Goal: Task Accomplishment & Management: Complete application form

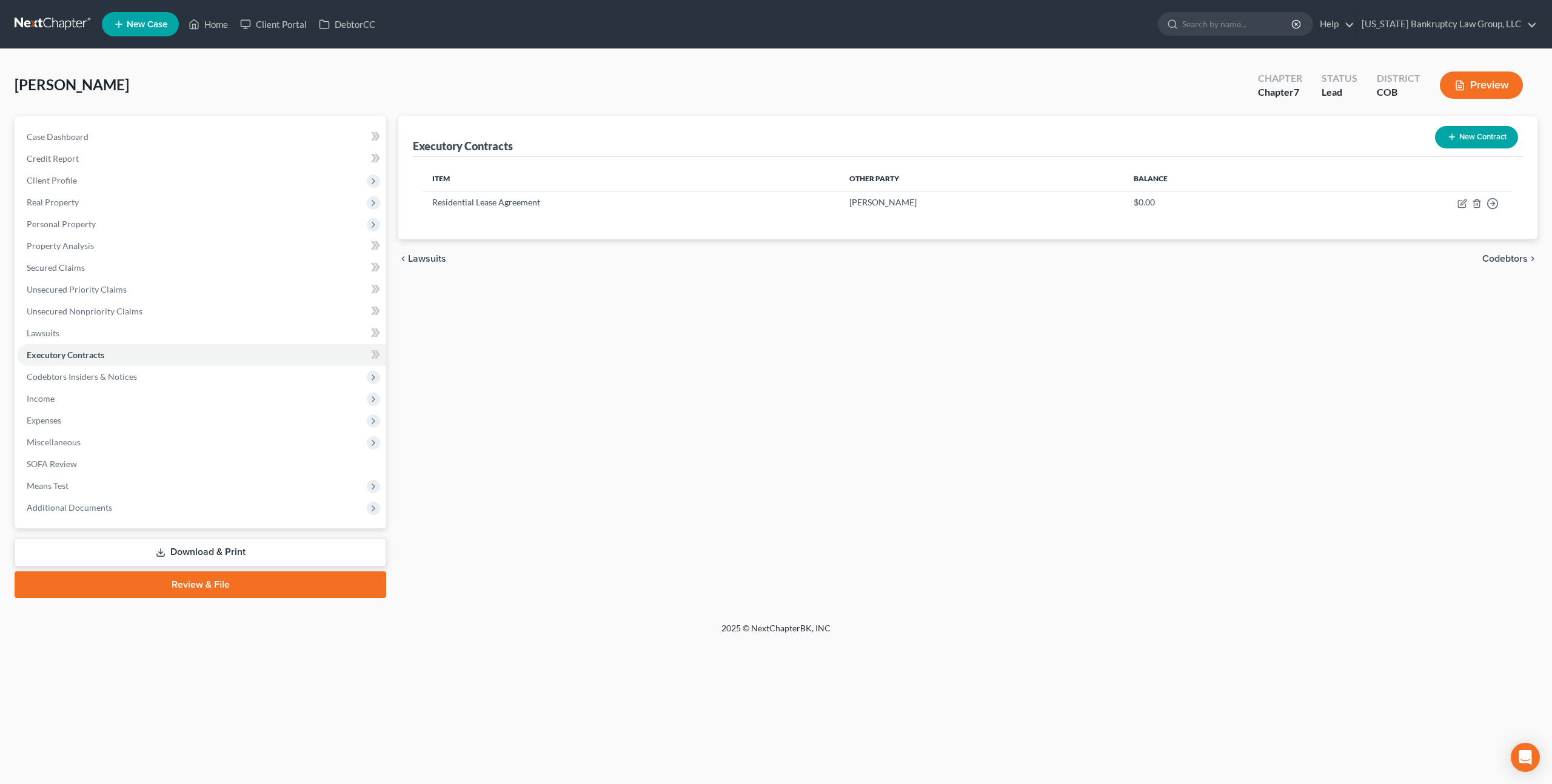
click at [72, 22] on link at bounding box center [54, 24] width 78 height 22
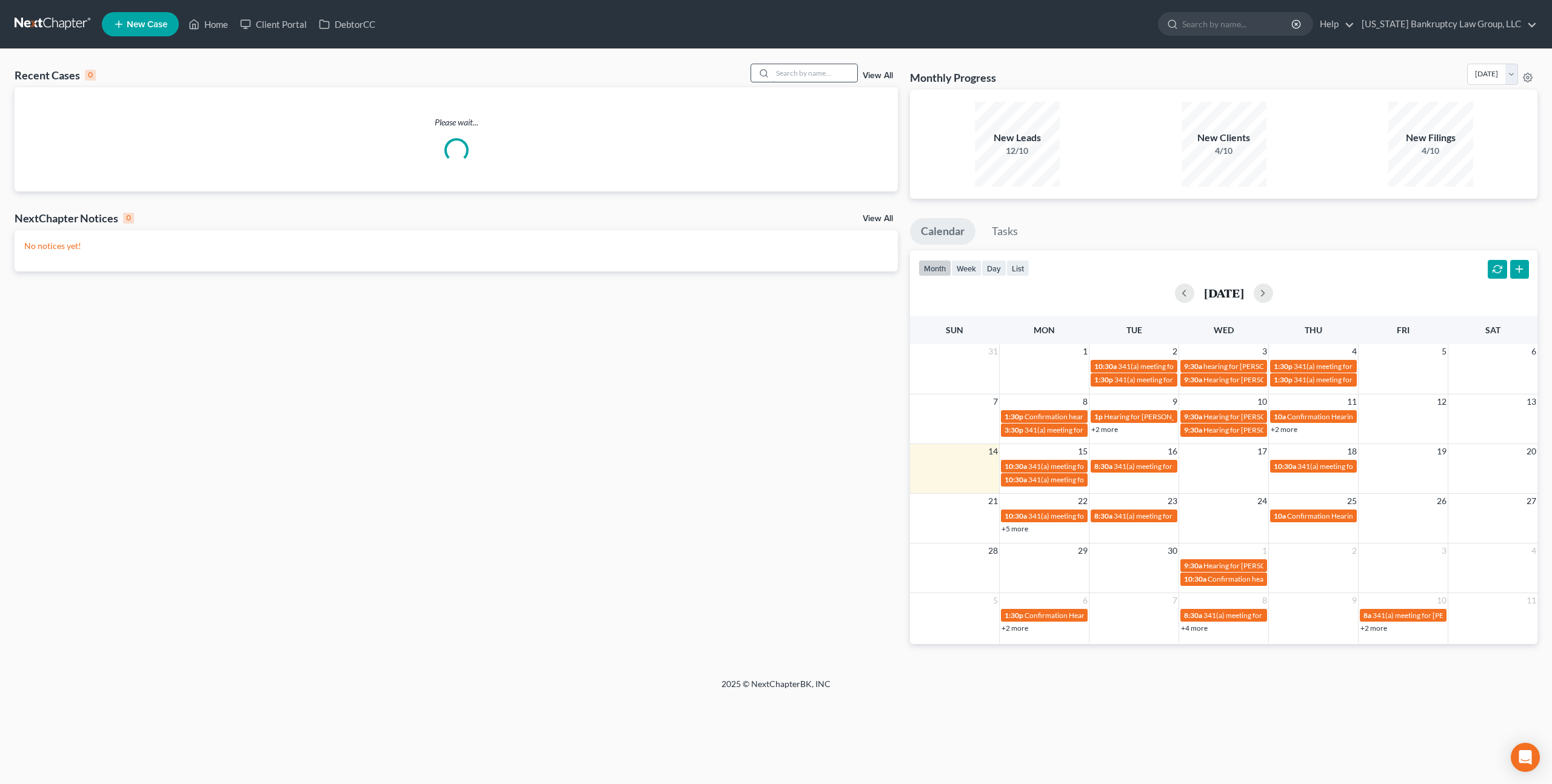
click at [780, 74] on input "search" at bounding box center [814, 74] width 85 height 18
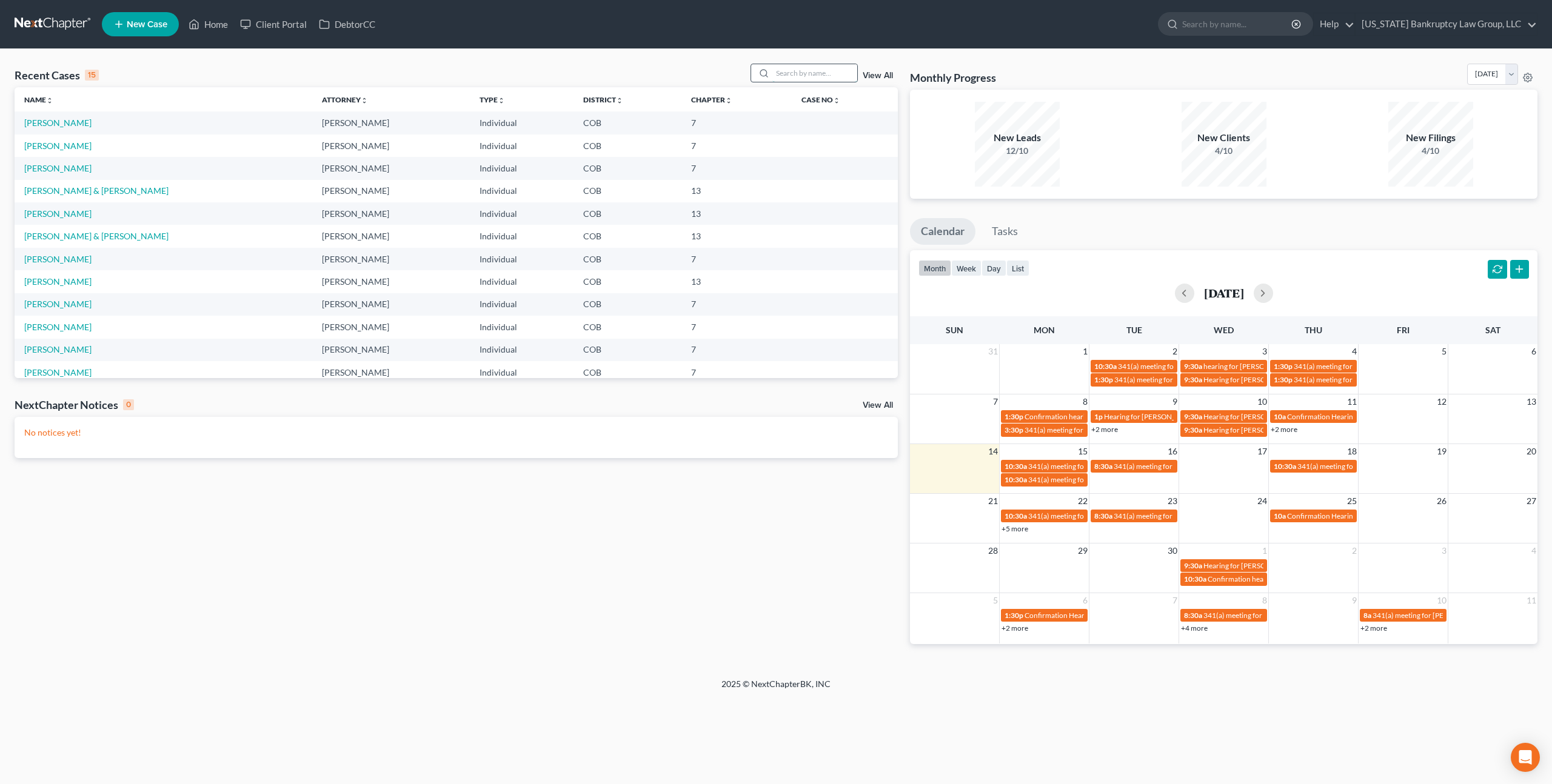
click at [780, 74] on input "search" at bounding box center [814, 74] width 85 height 18
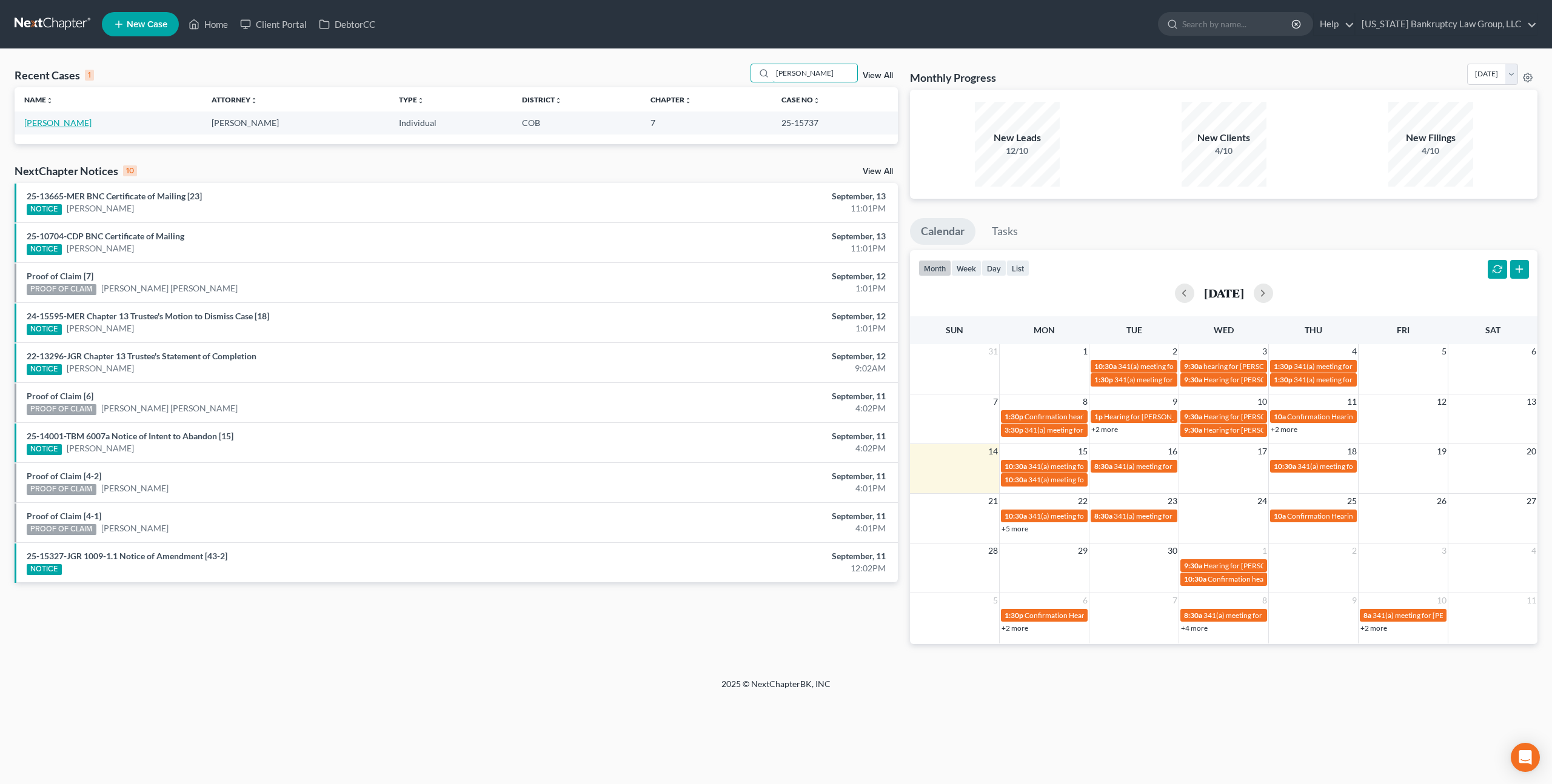
type input "barron"
click at [43, 124] on link "[PERSON_NAME]" at bounding box center [58, 122] width 68 height 10
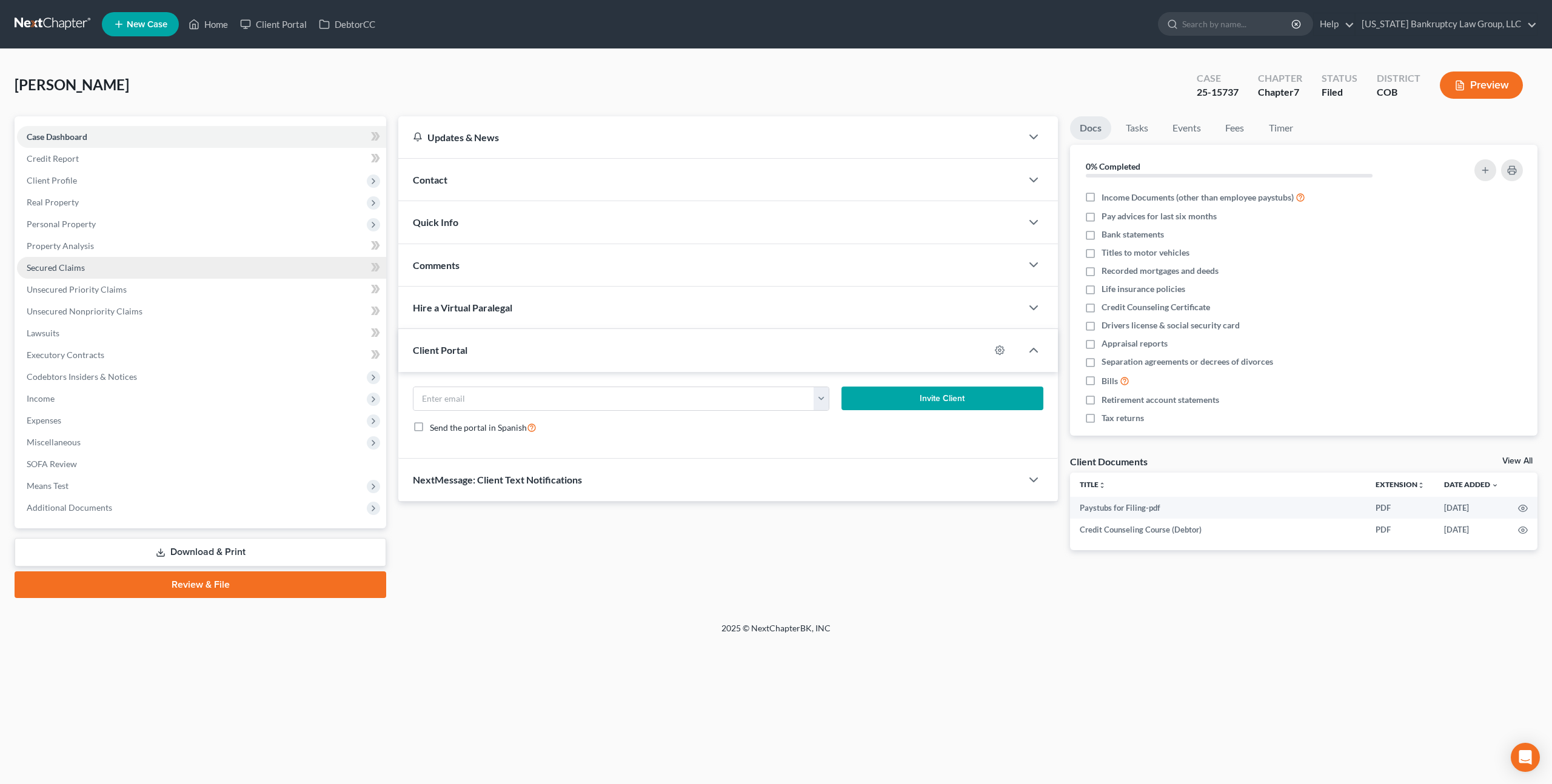
click at [77, 266] on span "Secured Claims" at bounding box center [56, 268] width 58 height 10
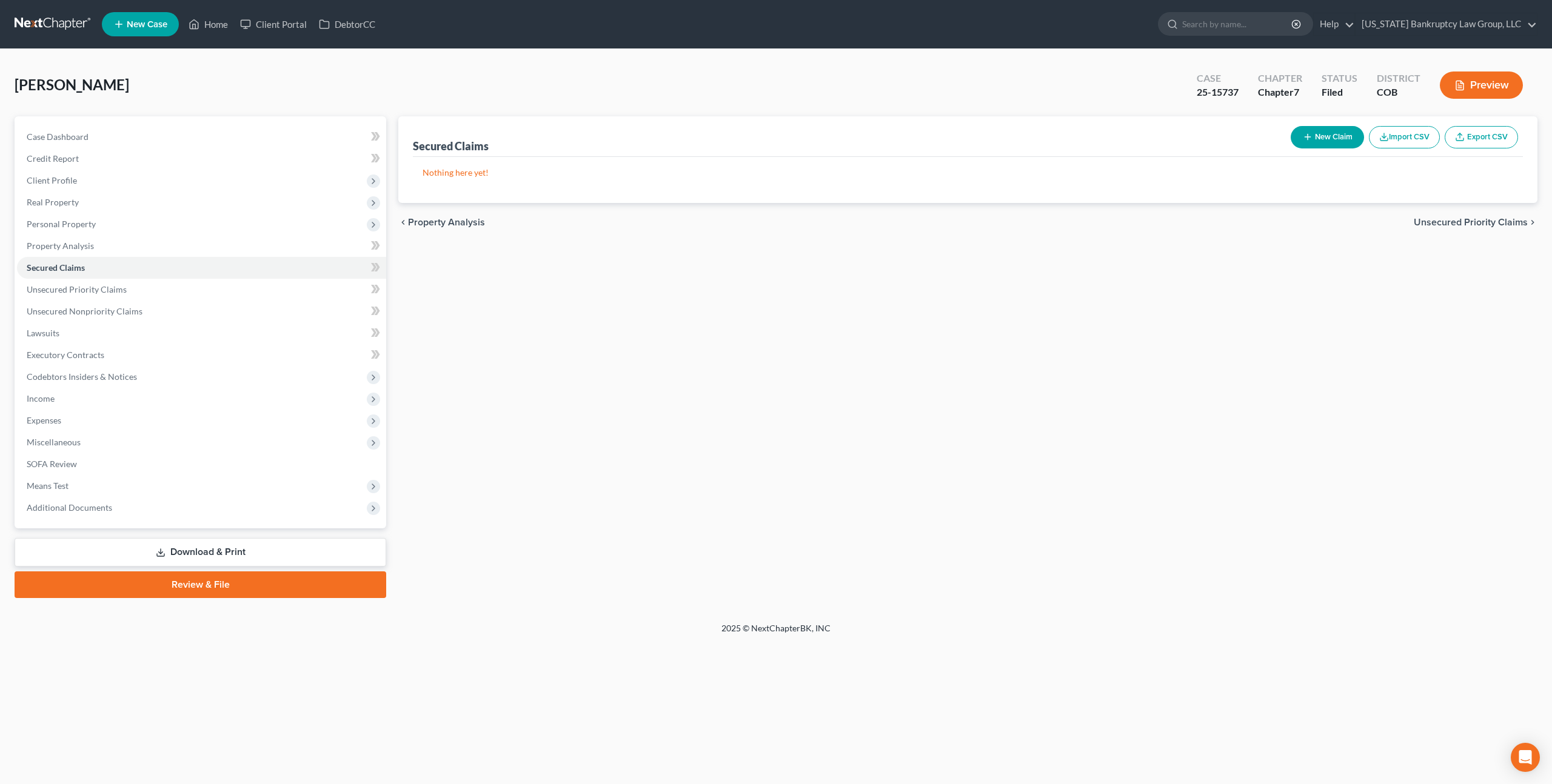
click at [66, 26] on link at bounding box center [54, 24] width 78 height 22
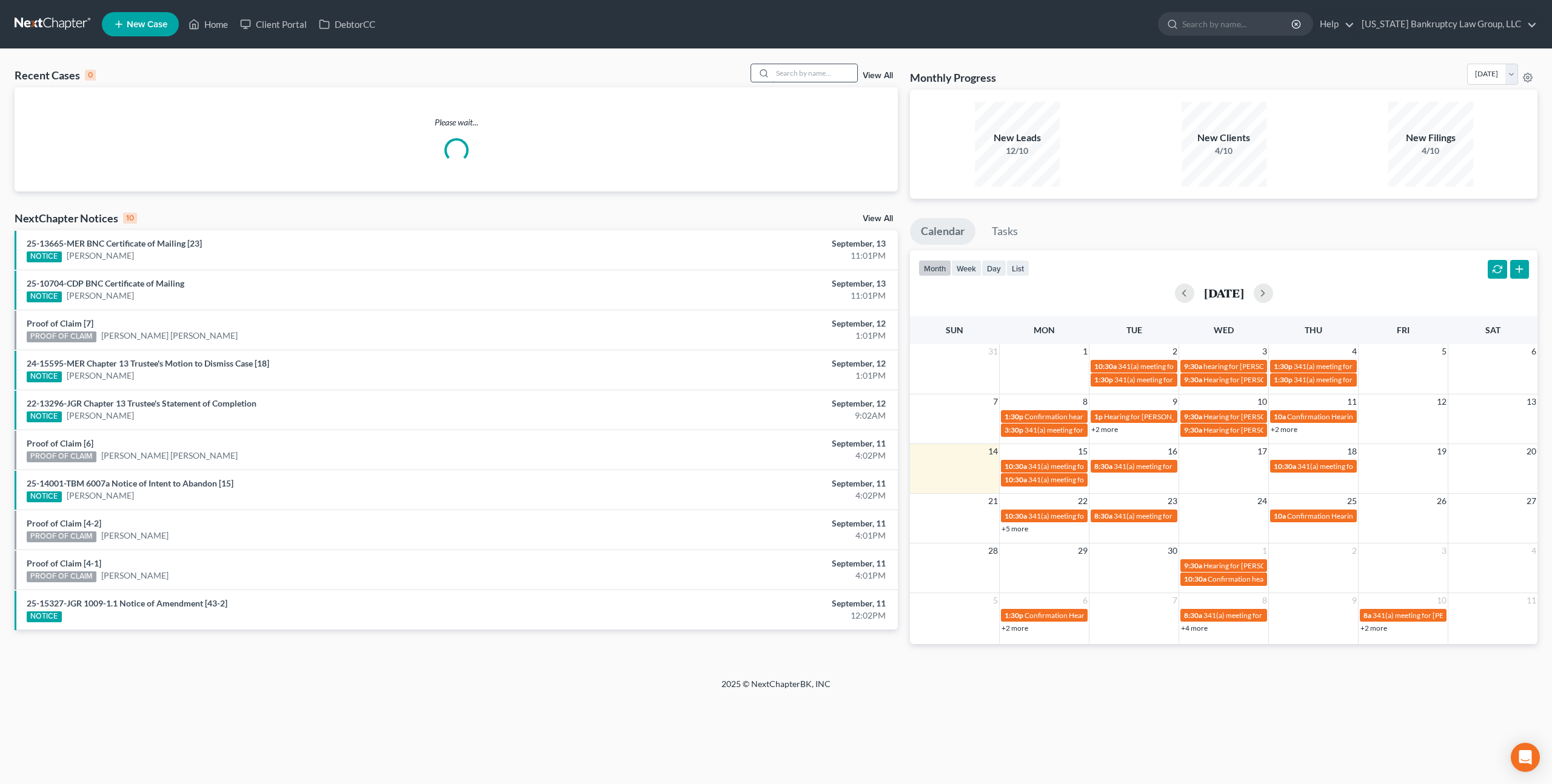
click at [787, 76] on input "search" at bounding box center [814, 74] width 85 height 18
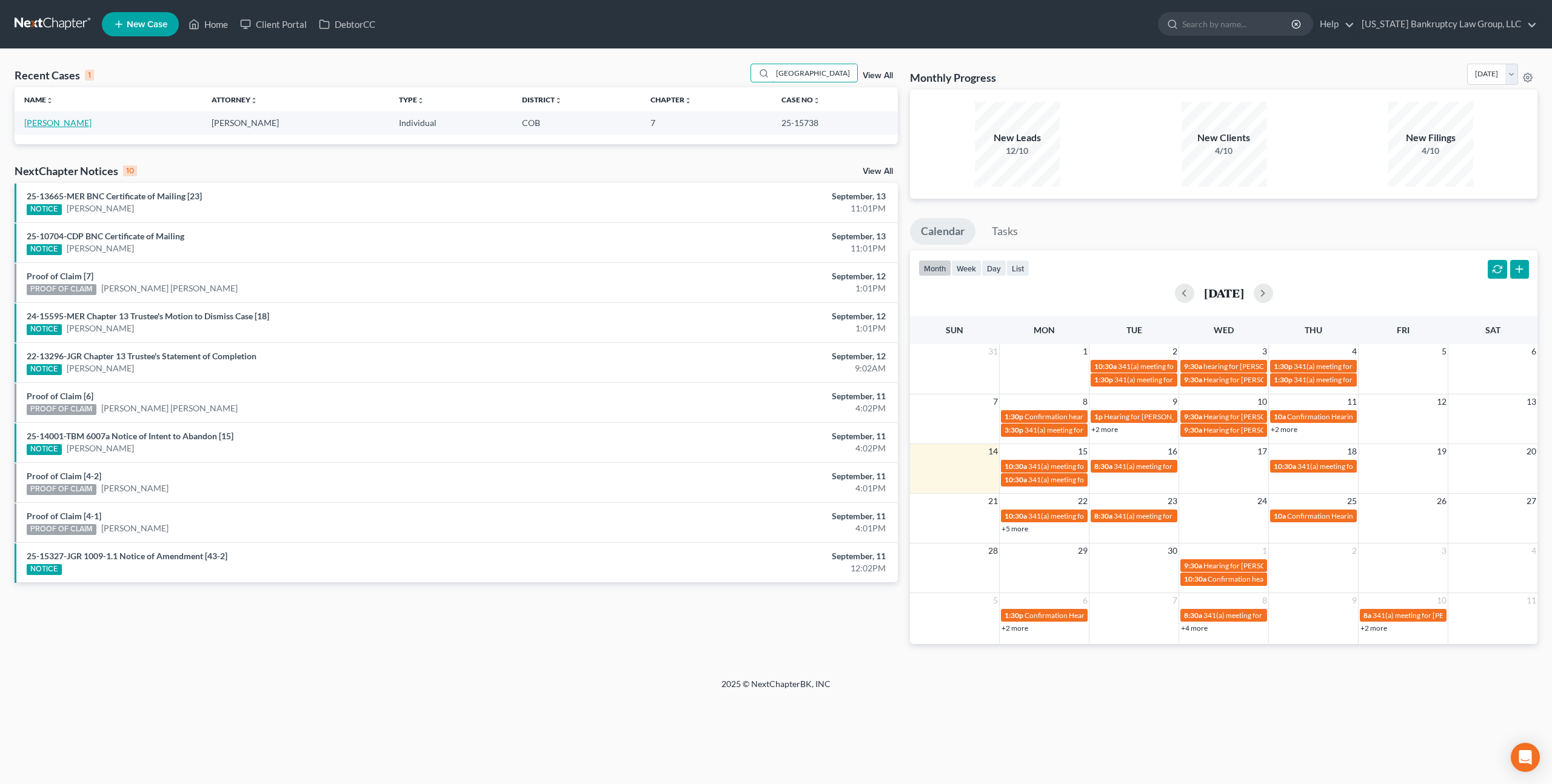
type input "[GEOGRAPHIC_DATA]"
click at [61, 123] on link "[PERSON_NAME]" at bounding box center [58, 122] width 68 height 10
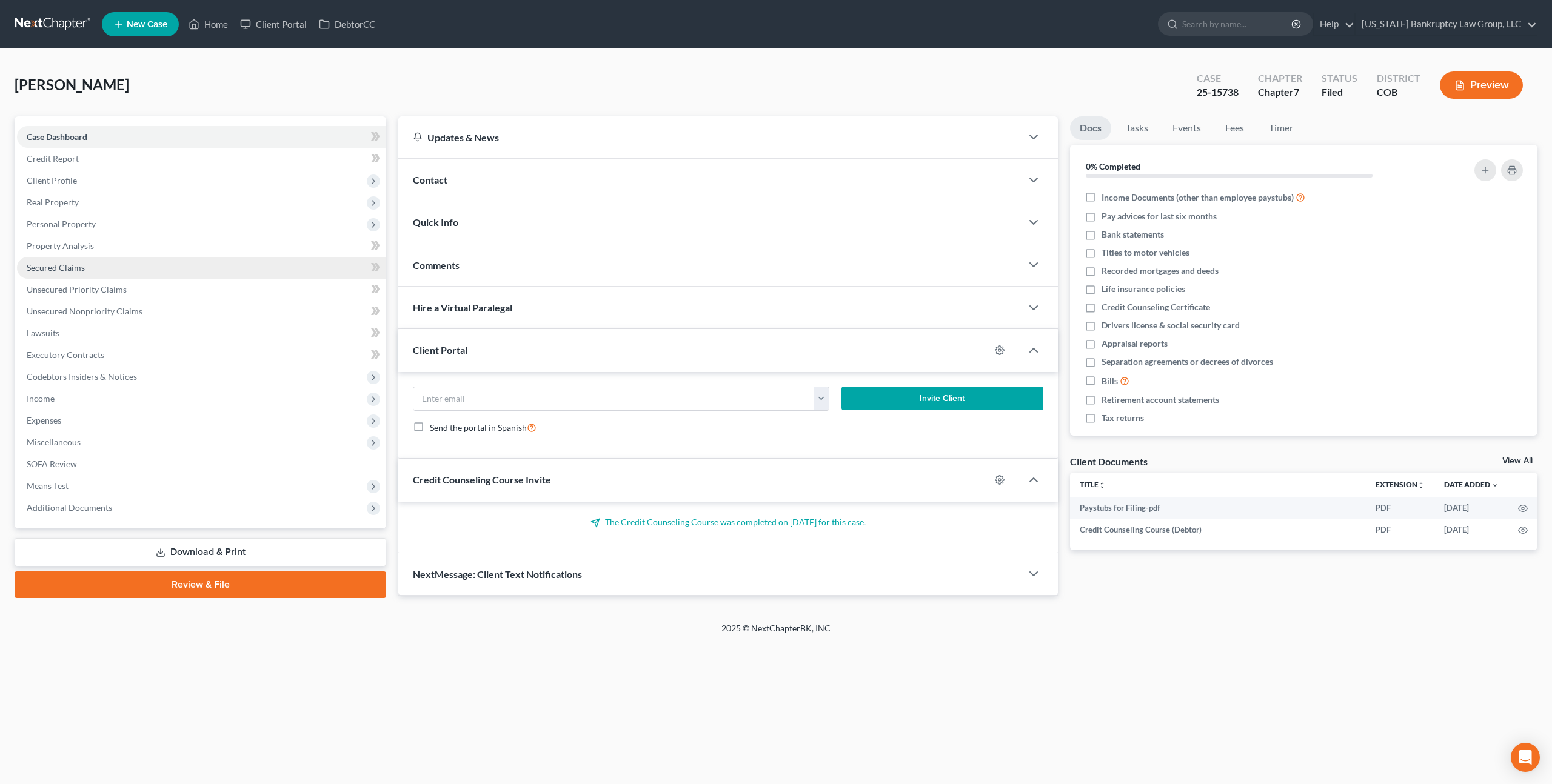
click at [79, 269] on span "Secured Claims" at bounding box center [56, 268] width 58 height 10
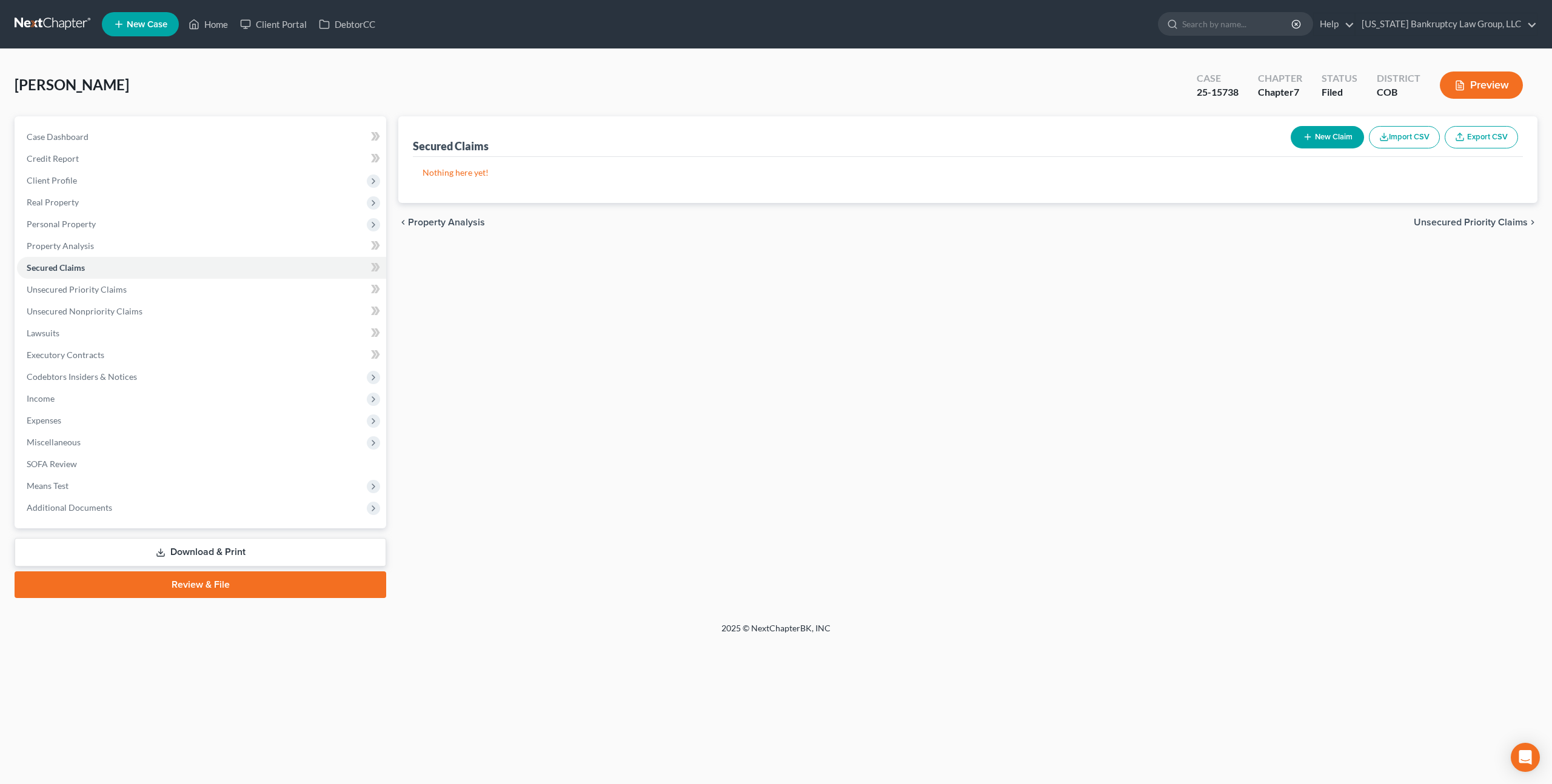
click at [56, 24] on link at bounding box center [54, 24] width 78 height 22
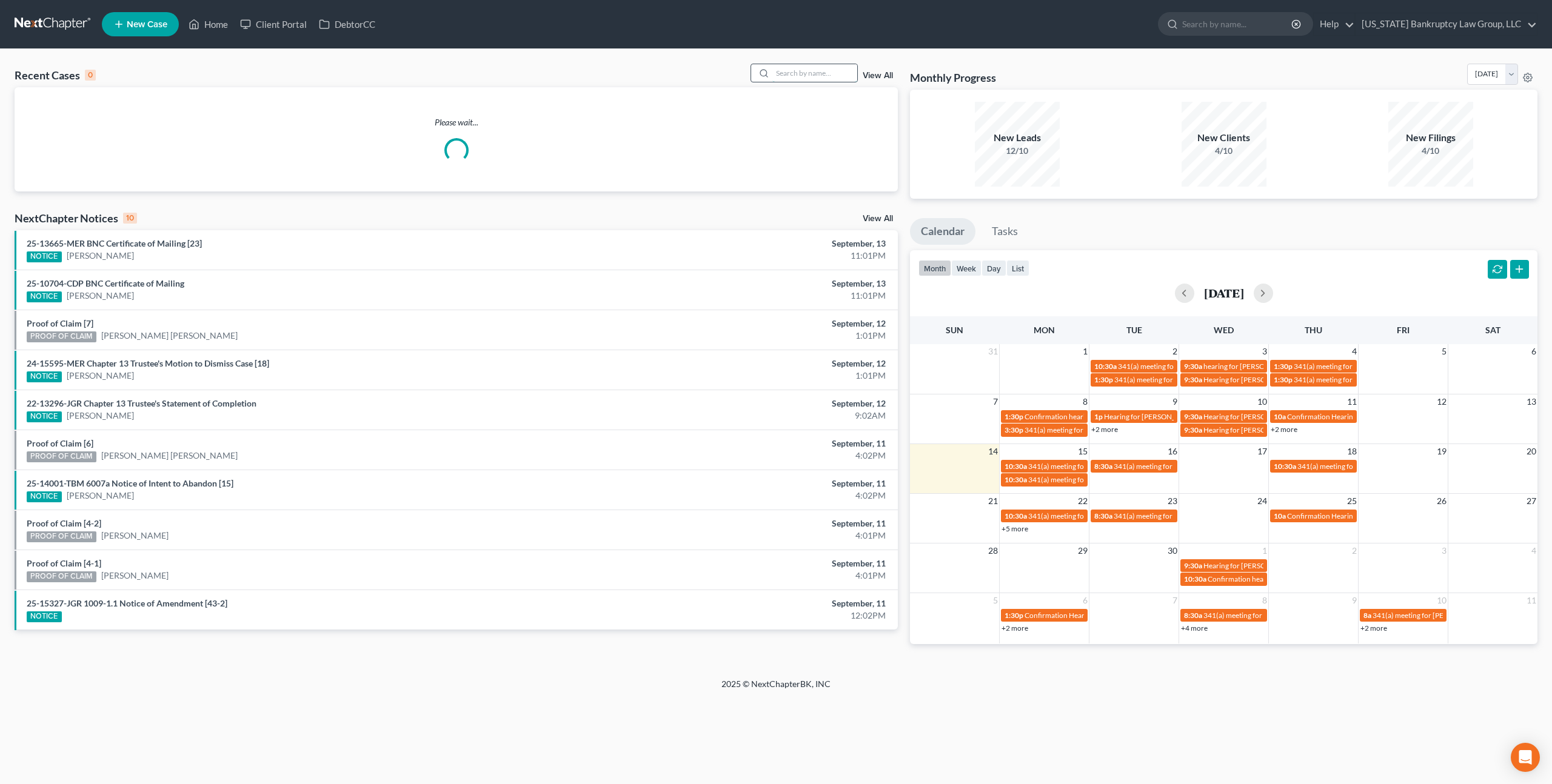
click at [784, 76] on input "search" at bounding box center [814, 74] width 85 height 18
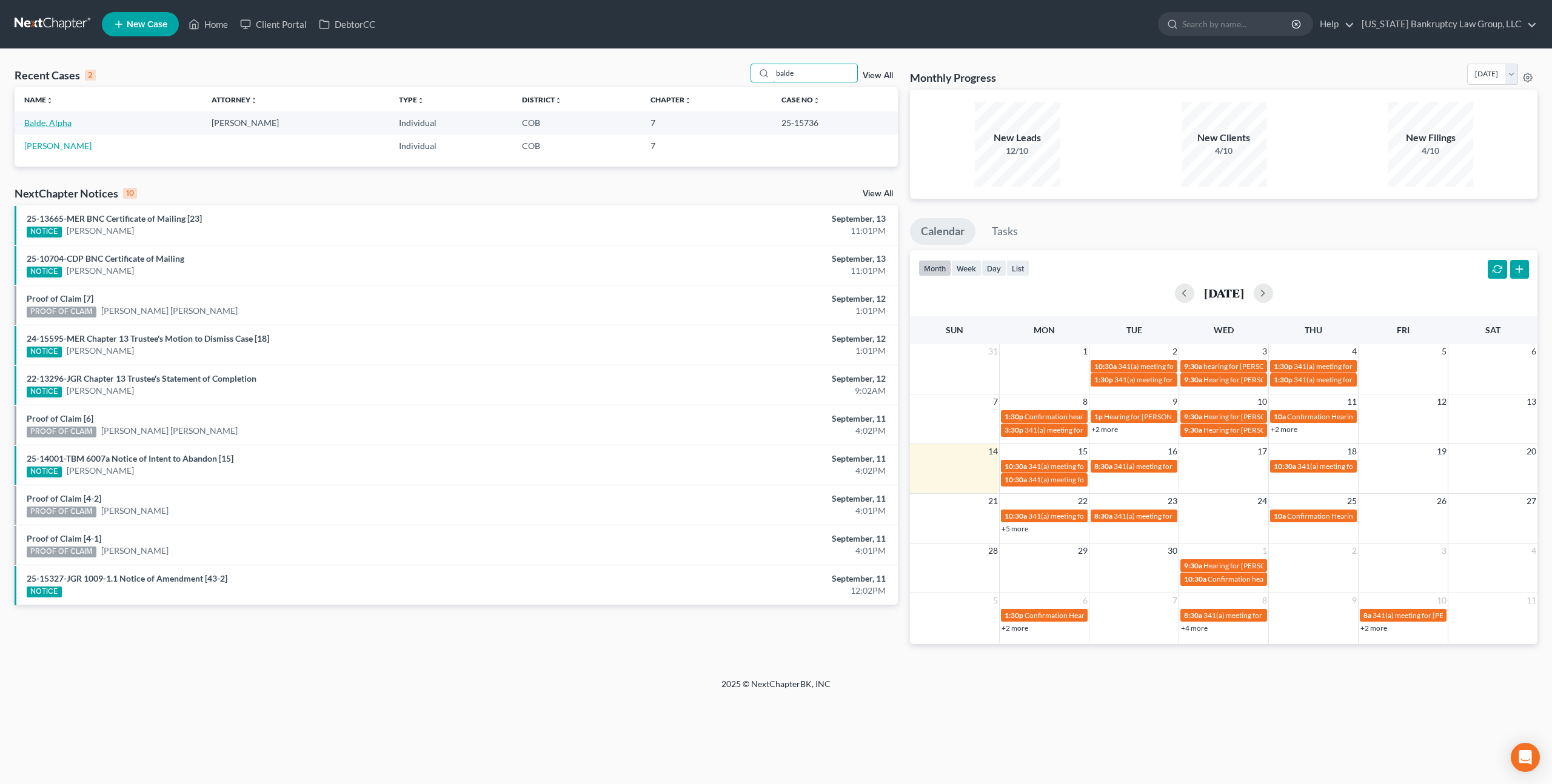
type input "balde"
click at [63, 121] on link "Balde, Alpha" at bounding box center [48, 122] width 48 height 10
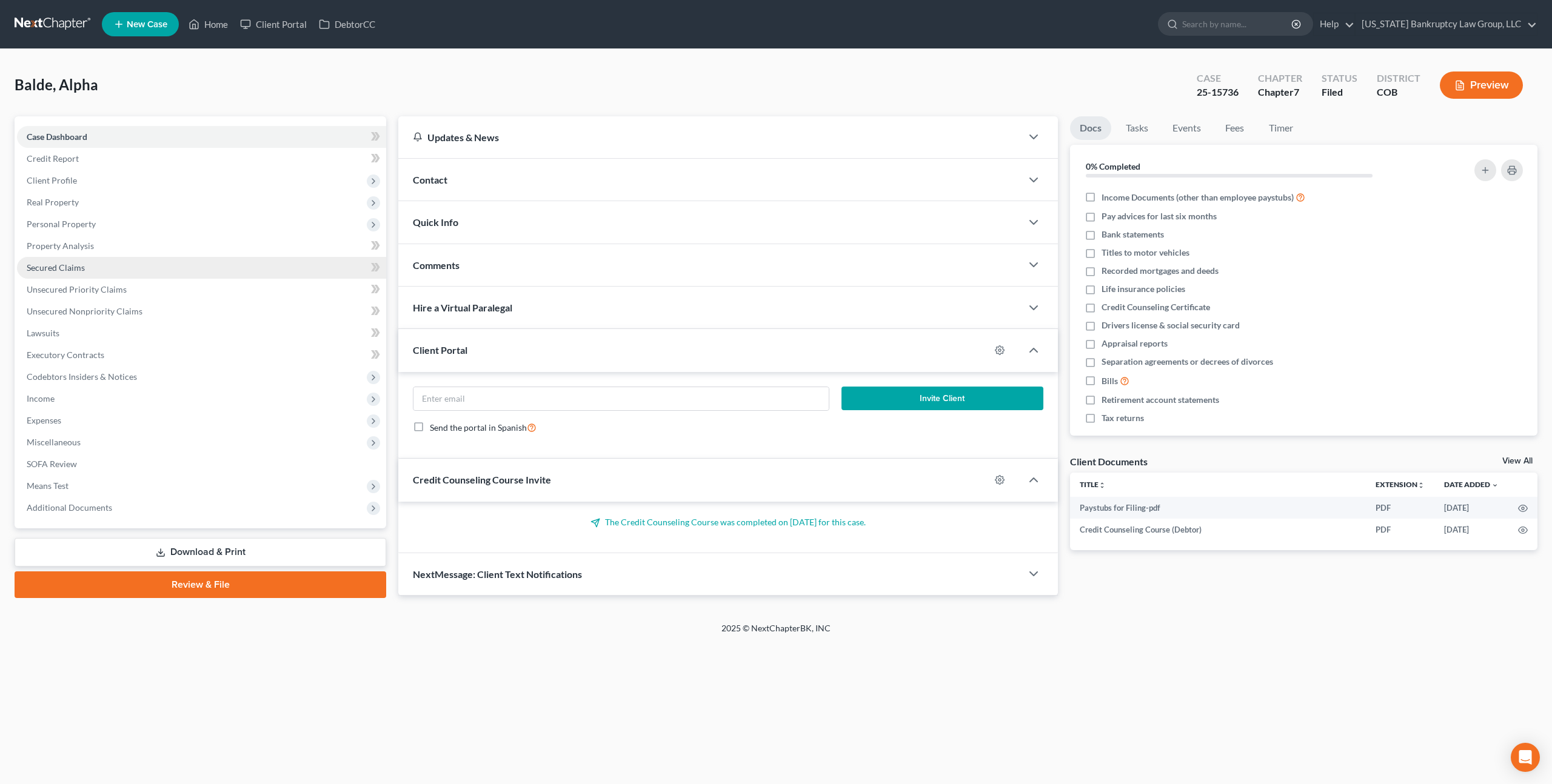
click at [75, 272] on span "Secured Claims" at bounding box center [56, 268] width 58 height 10
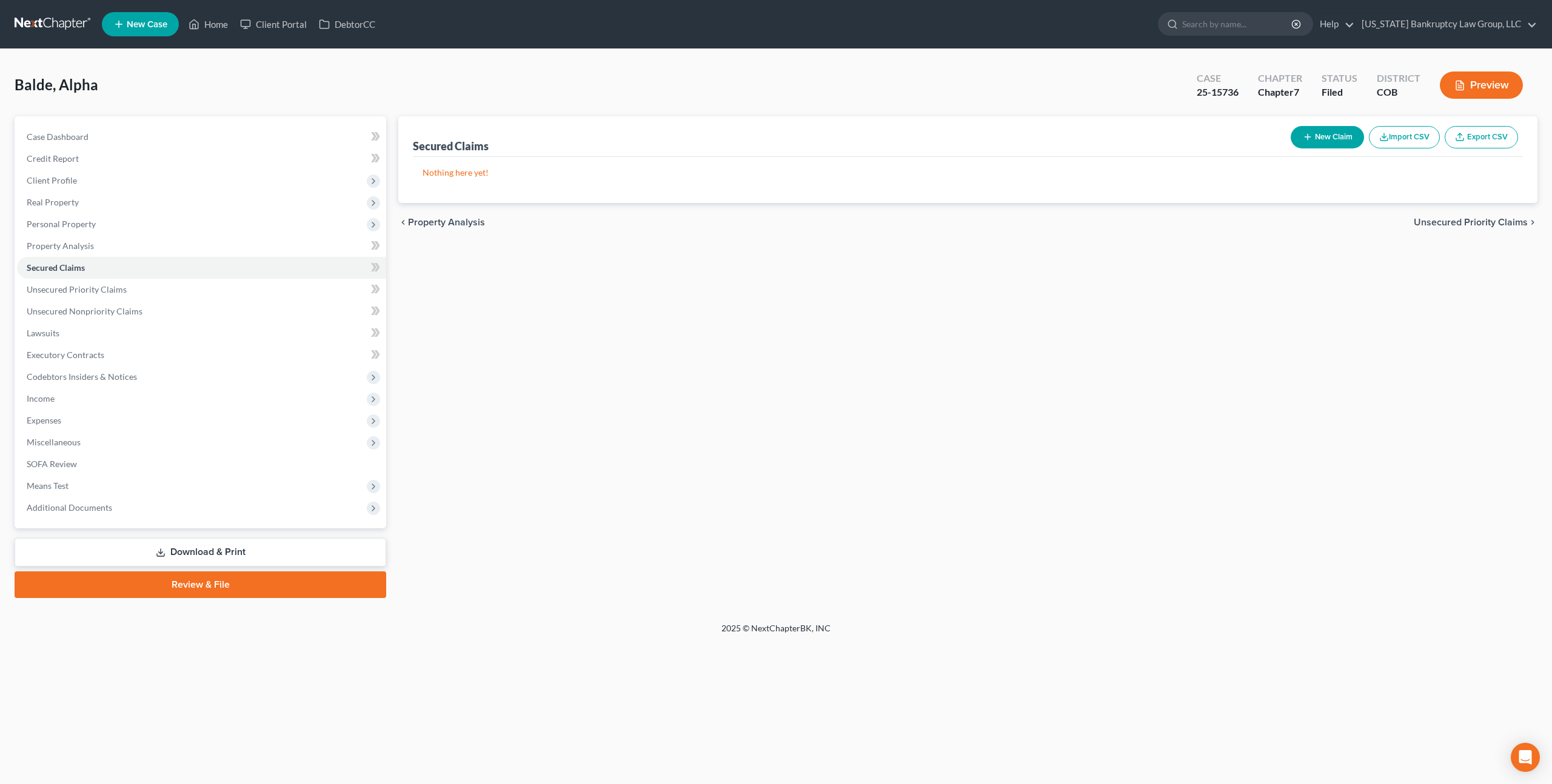
click at [54, 23] on link at bounding box center [54, 24] width 78 height 22
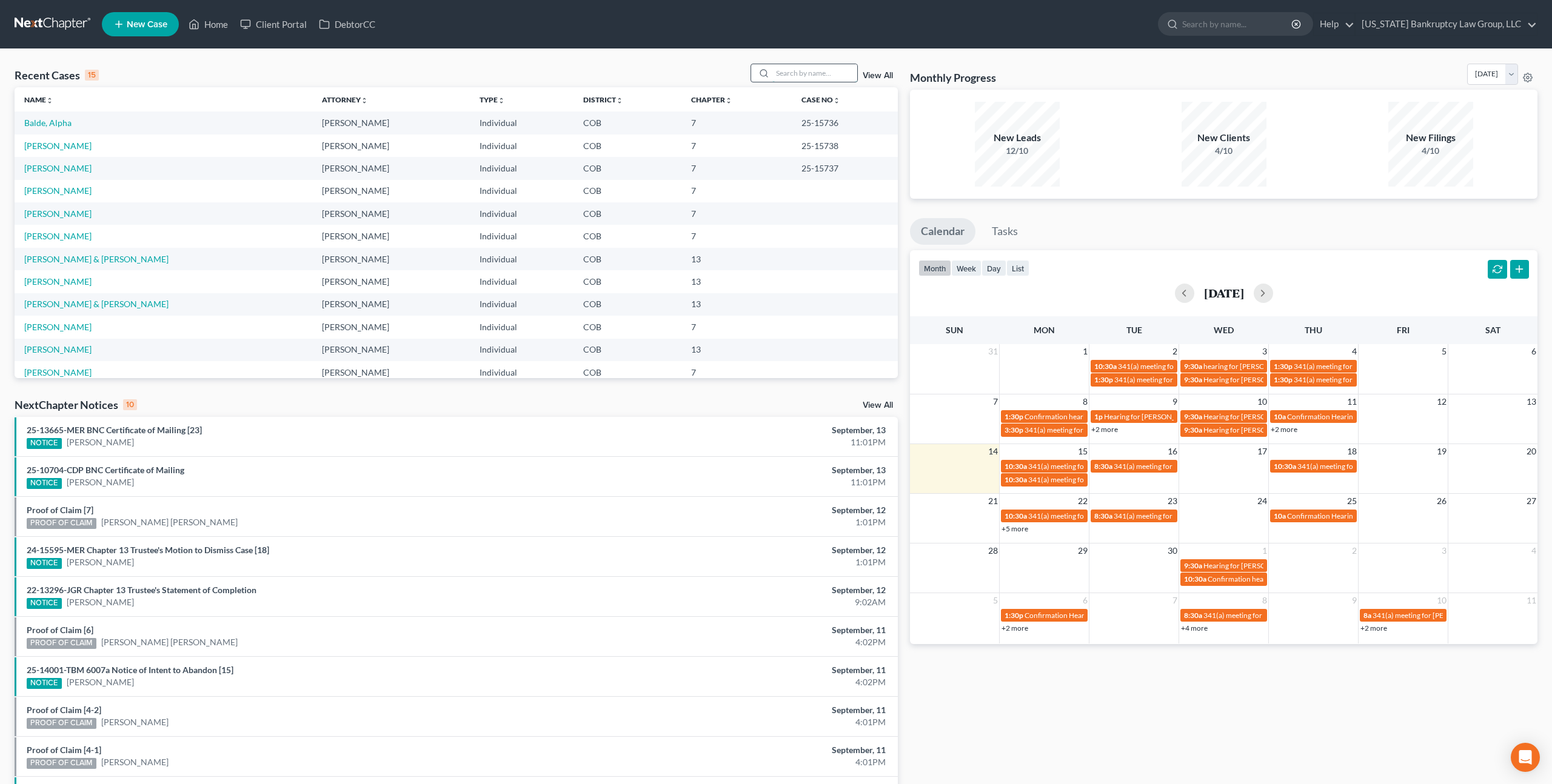
click at [792, 73] on input "search" at bounding box center [814, 74] width 85 height 18
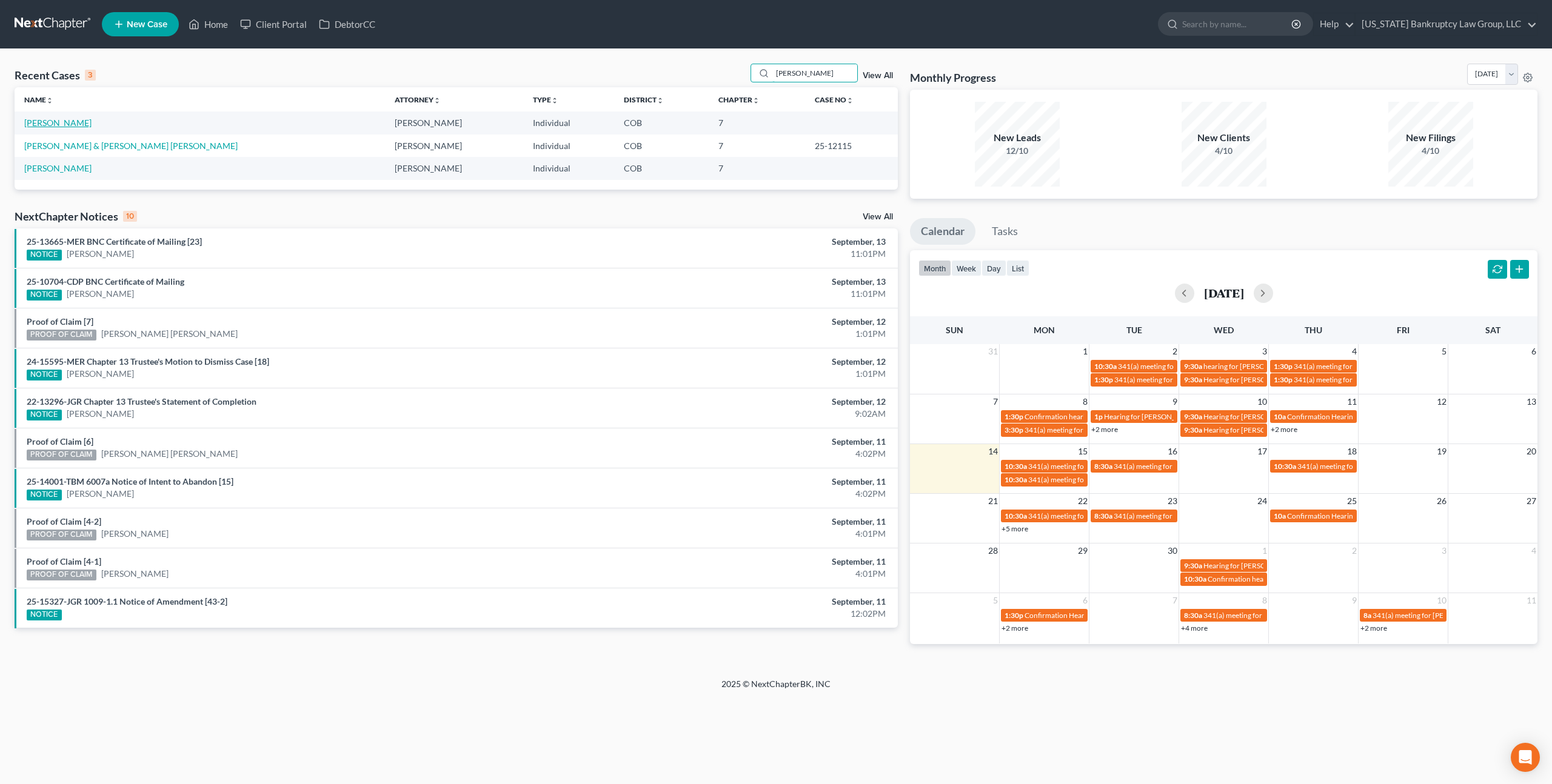
type input "valdez"
click at [64, 124] on link "[PERSON_NAME]" at bounding box center [58, 122] width 68 height 10
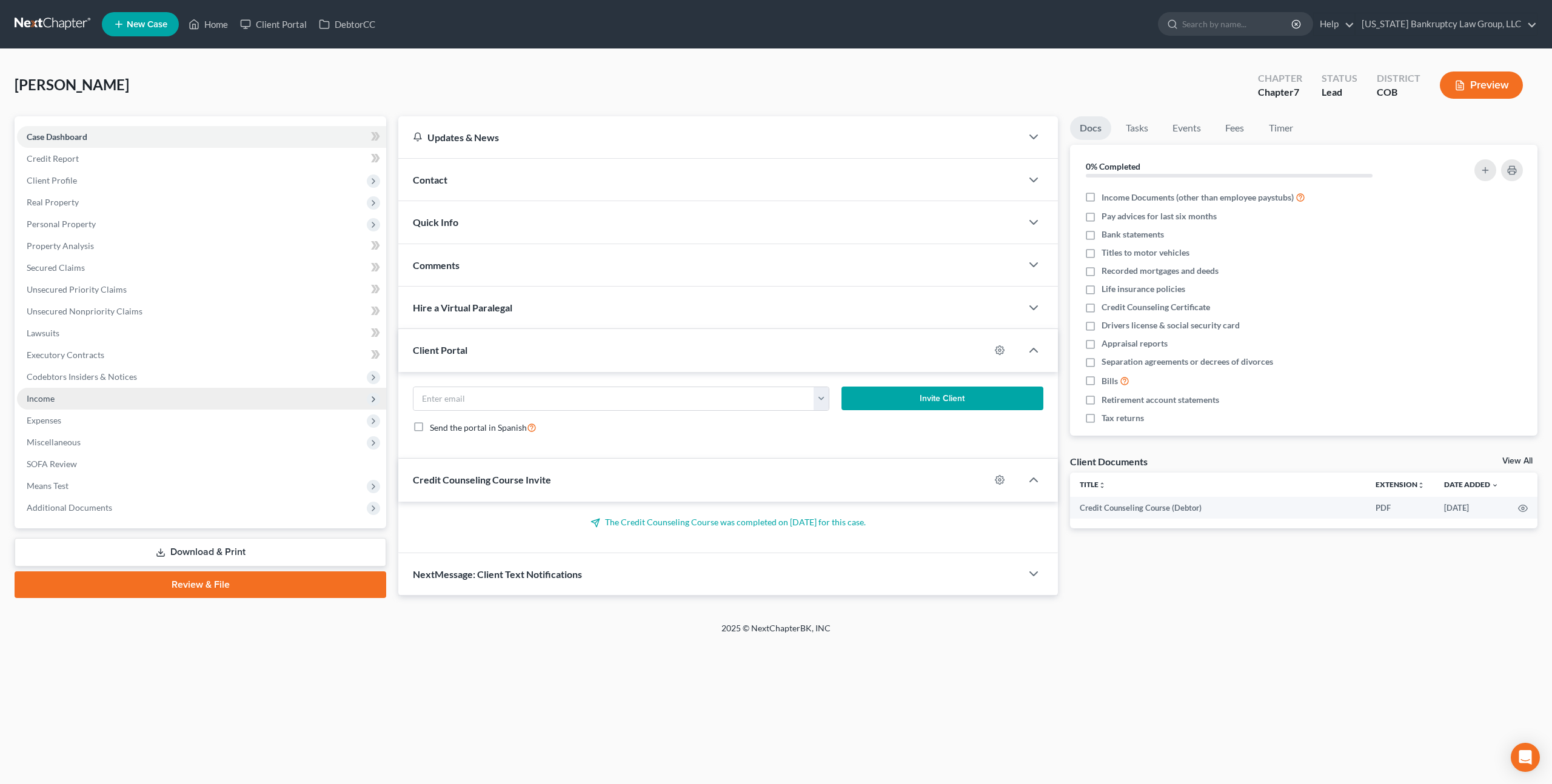
click at [54, 400] on span "Income" at bounding box center [41, 398] width 28 height 10
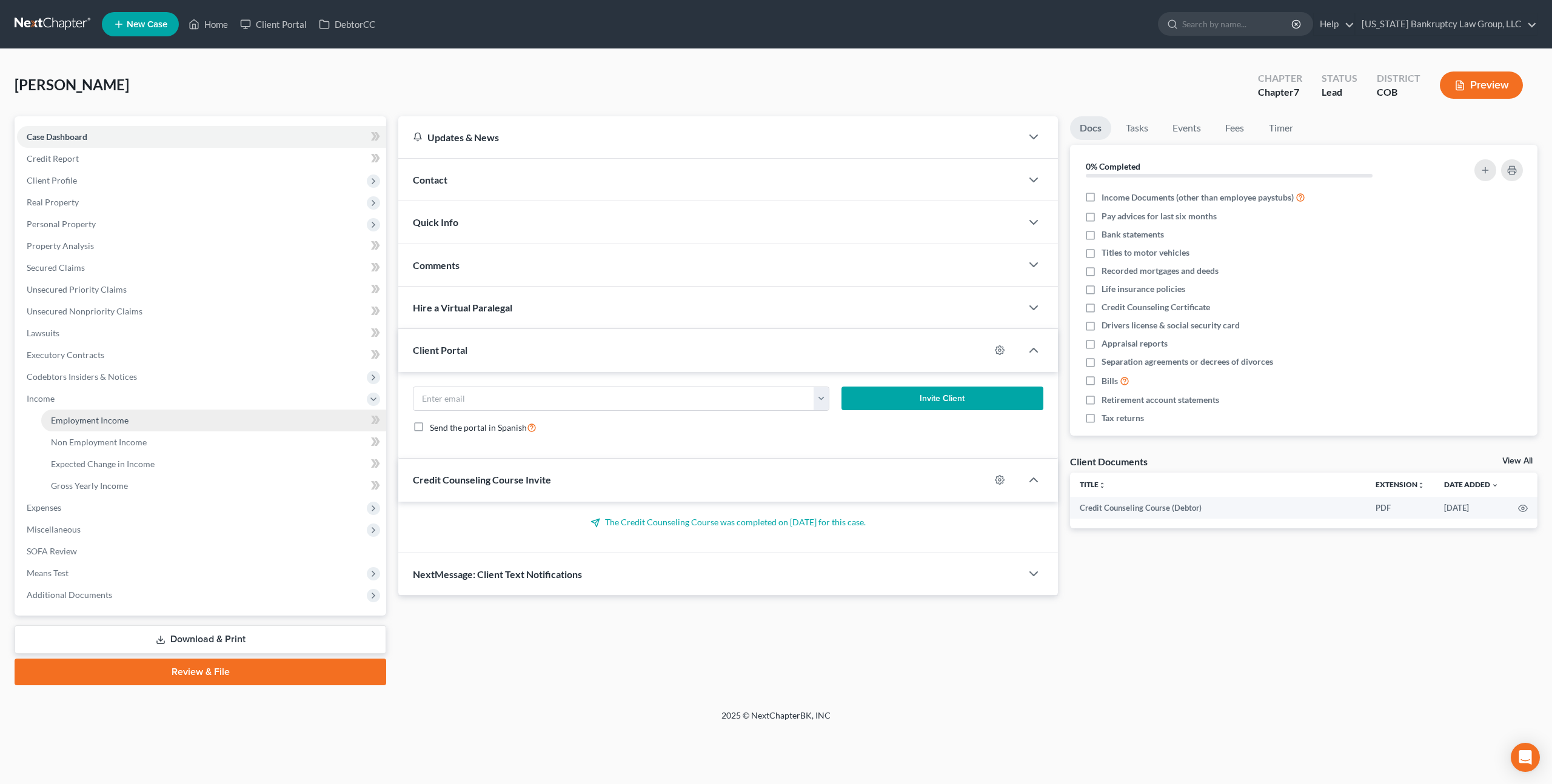
click at [68, 421] on span "Employment Income" at bounding box center [90, 420] width 78 height 10
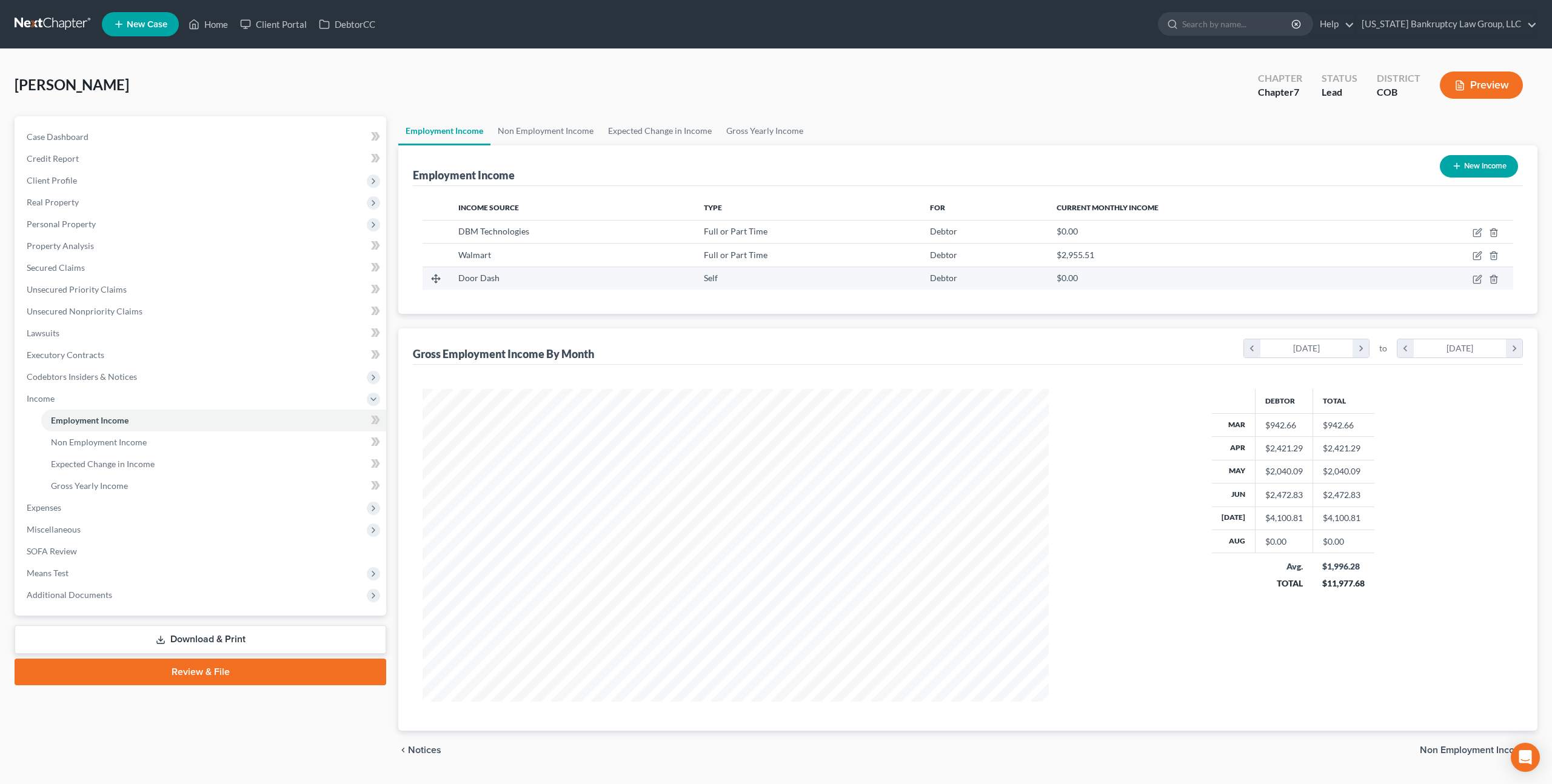
scroll to position [312, 650]
click at [1478, 257] on icon "button" at bounding box center [1478, 254] width 5 height 5
select select "0"
select select "2"
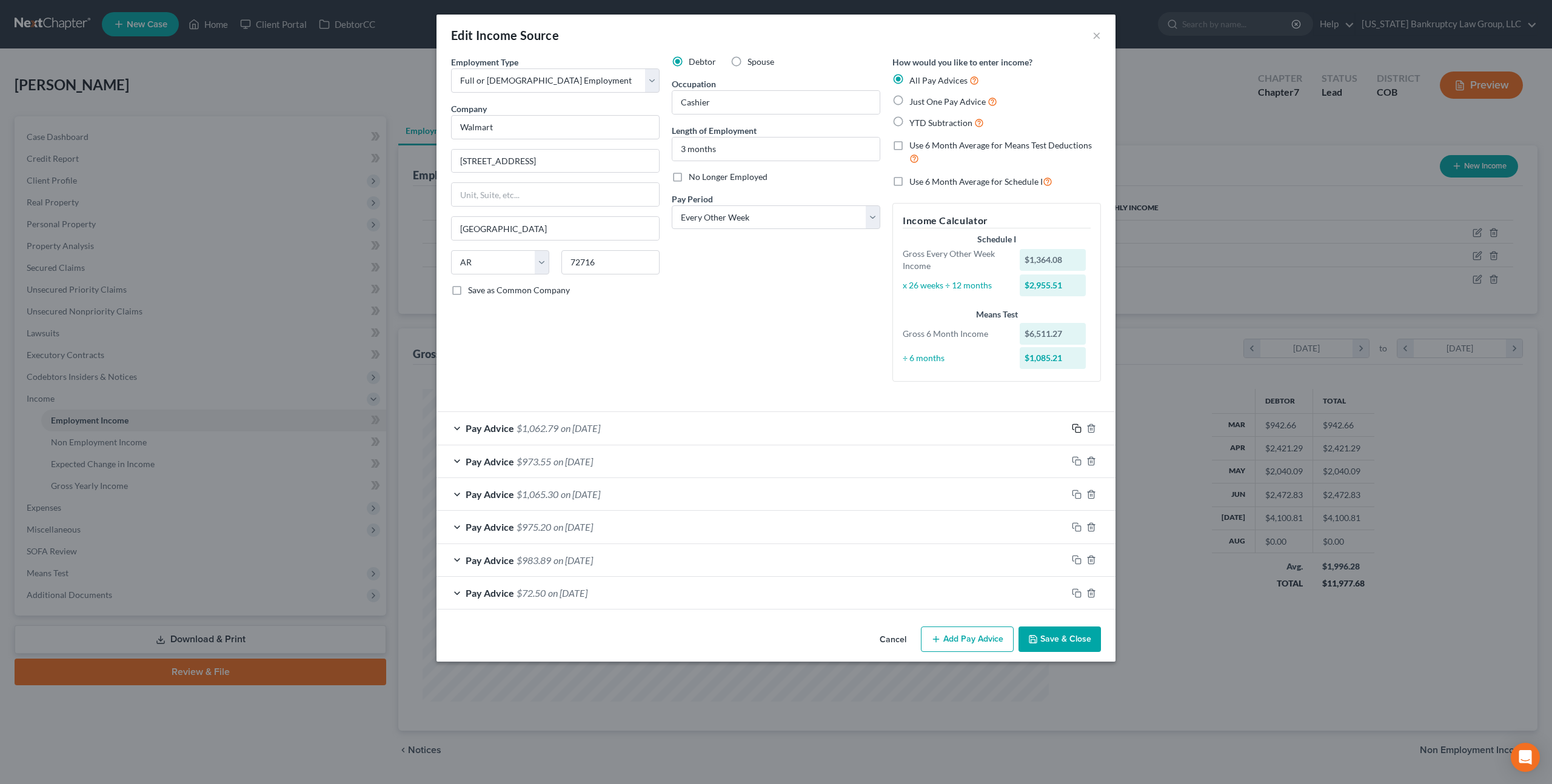
click at [1079, 431] on icon "button" at bounding box center [1077, 429] width 10 height 10
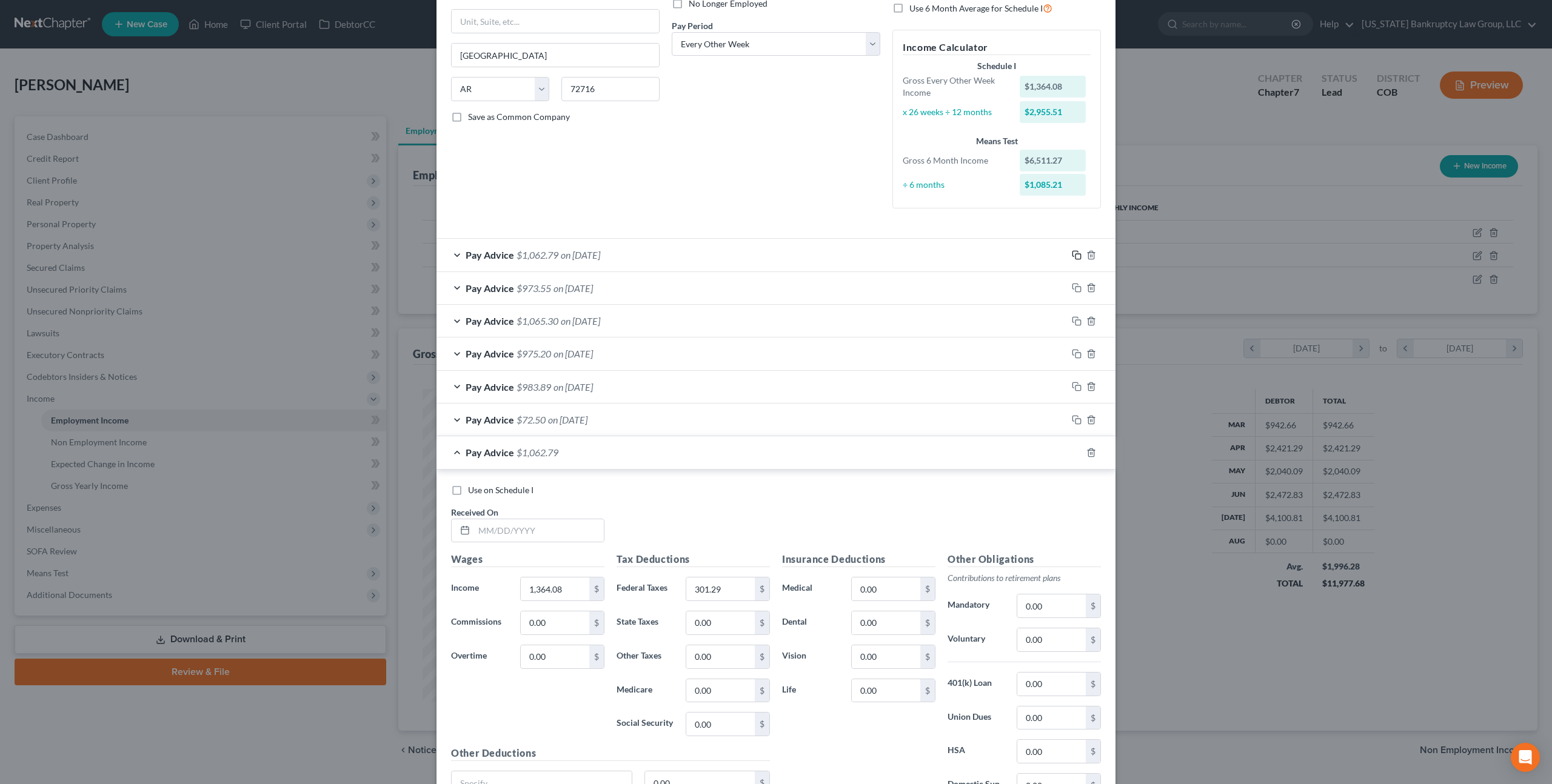
scroll to position [290, 0]
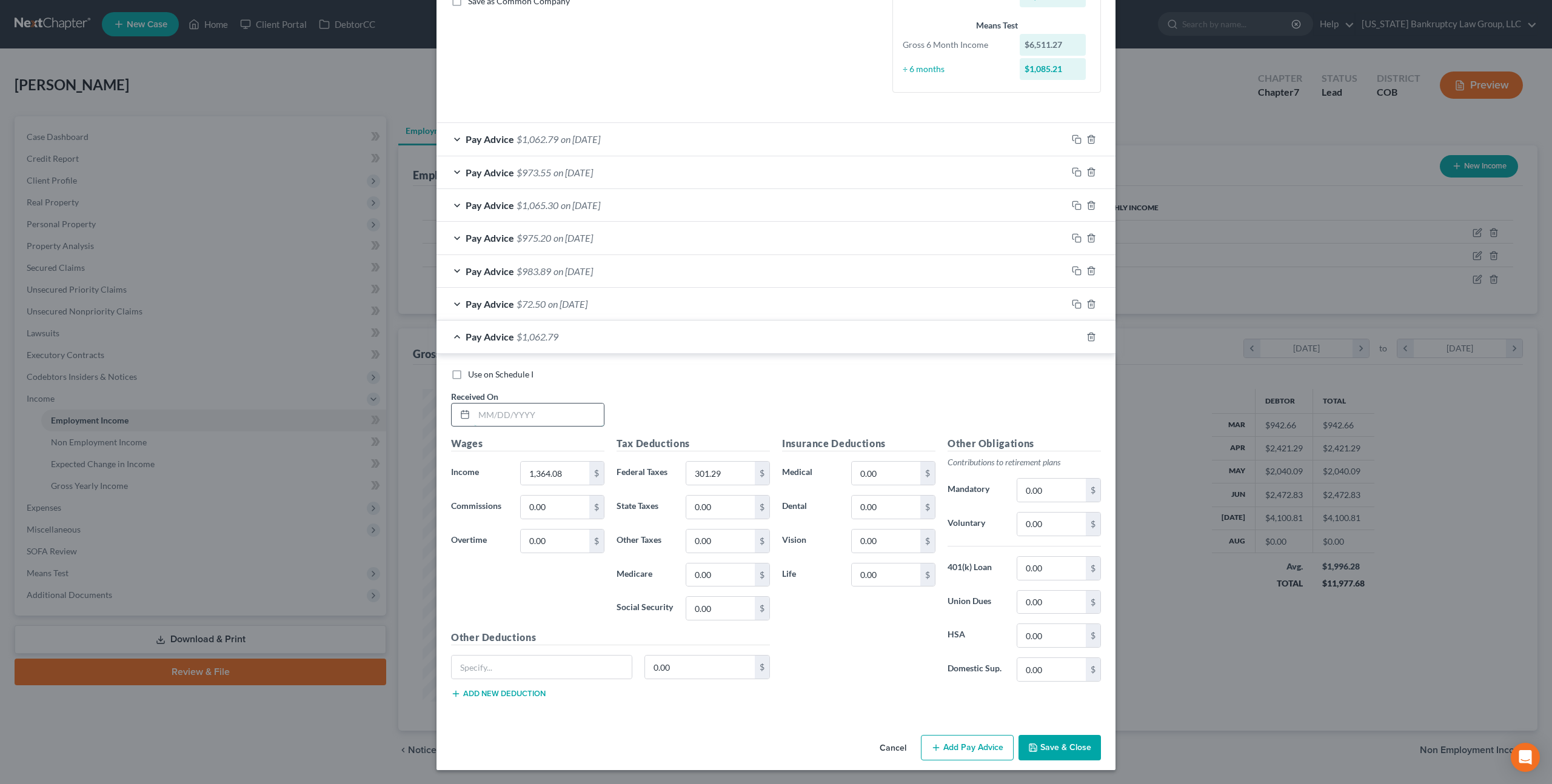
click at [539, 417] on input "text" at bounding box center [539, 415] width 129 height 23
type input "08/14/2025"
click at [539, 471] on input "1,364.08" at bounding box center [554, 473] width 69 height 23
type input "1,368.76"
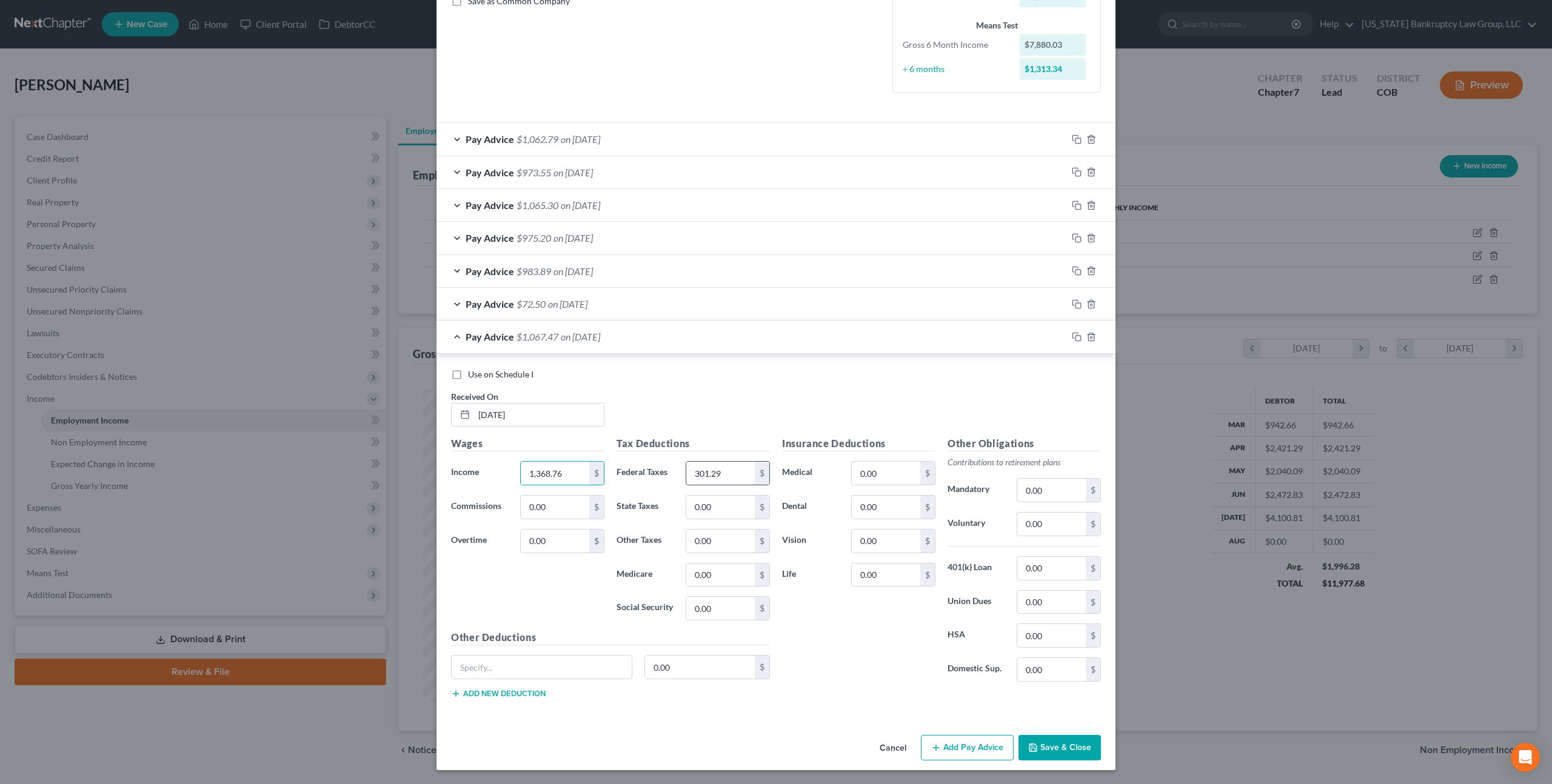
click at [710, 472] on input "301.29" at bounding box center [720, 473] width 69 height 23
type input "299.80"
click at [862, 479] on input "0.00" at bounding box center [886, 473] width 69 height 23
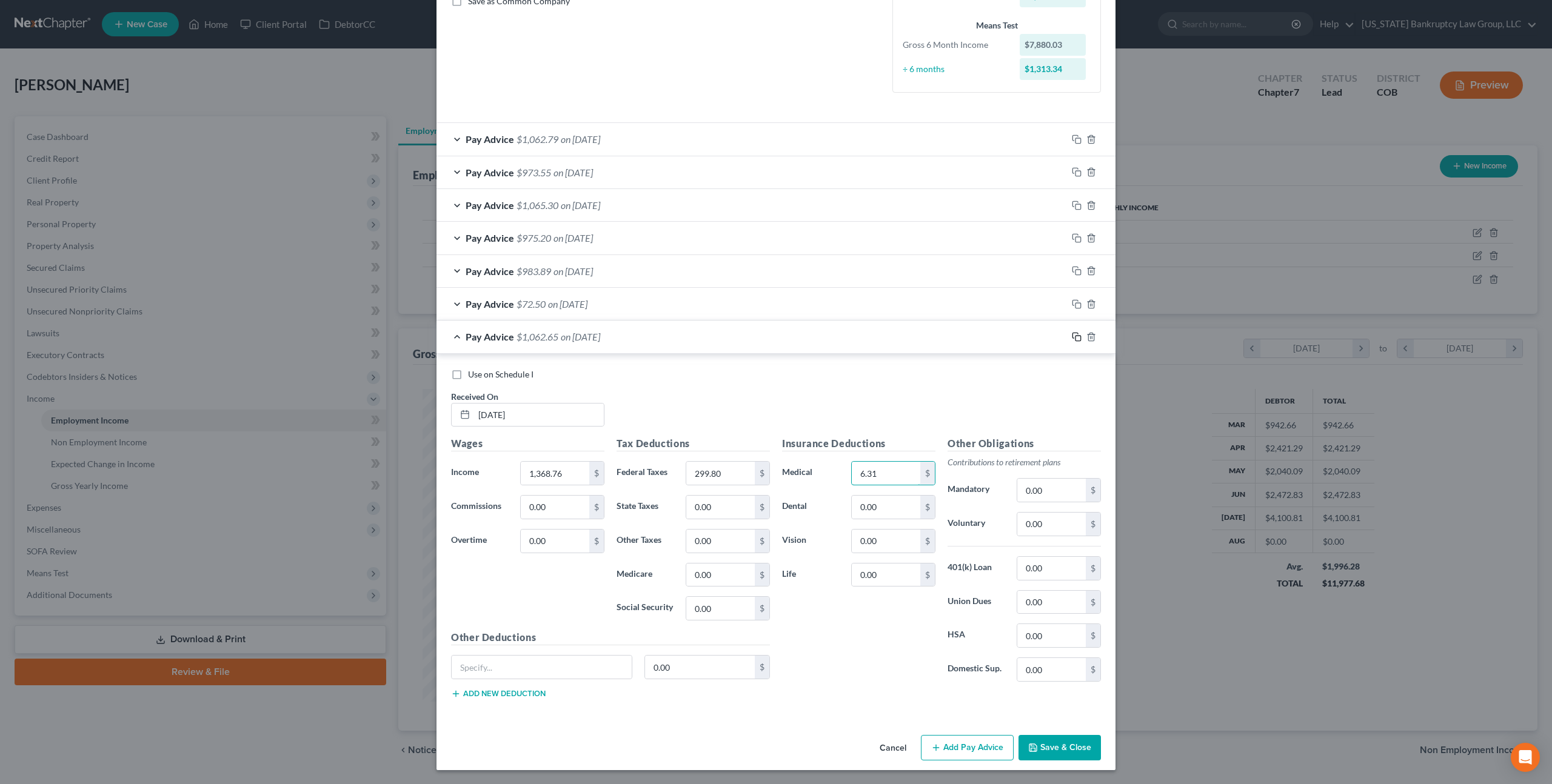
type input "6.31"
click at [1077, 339] on icon "button" at bounding box center [1077, 337] width 10 height 10
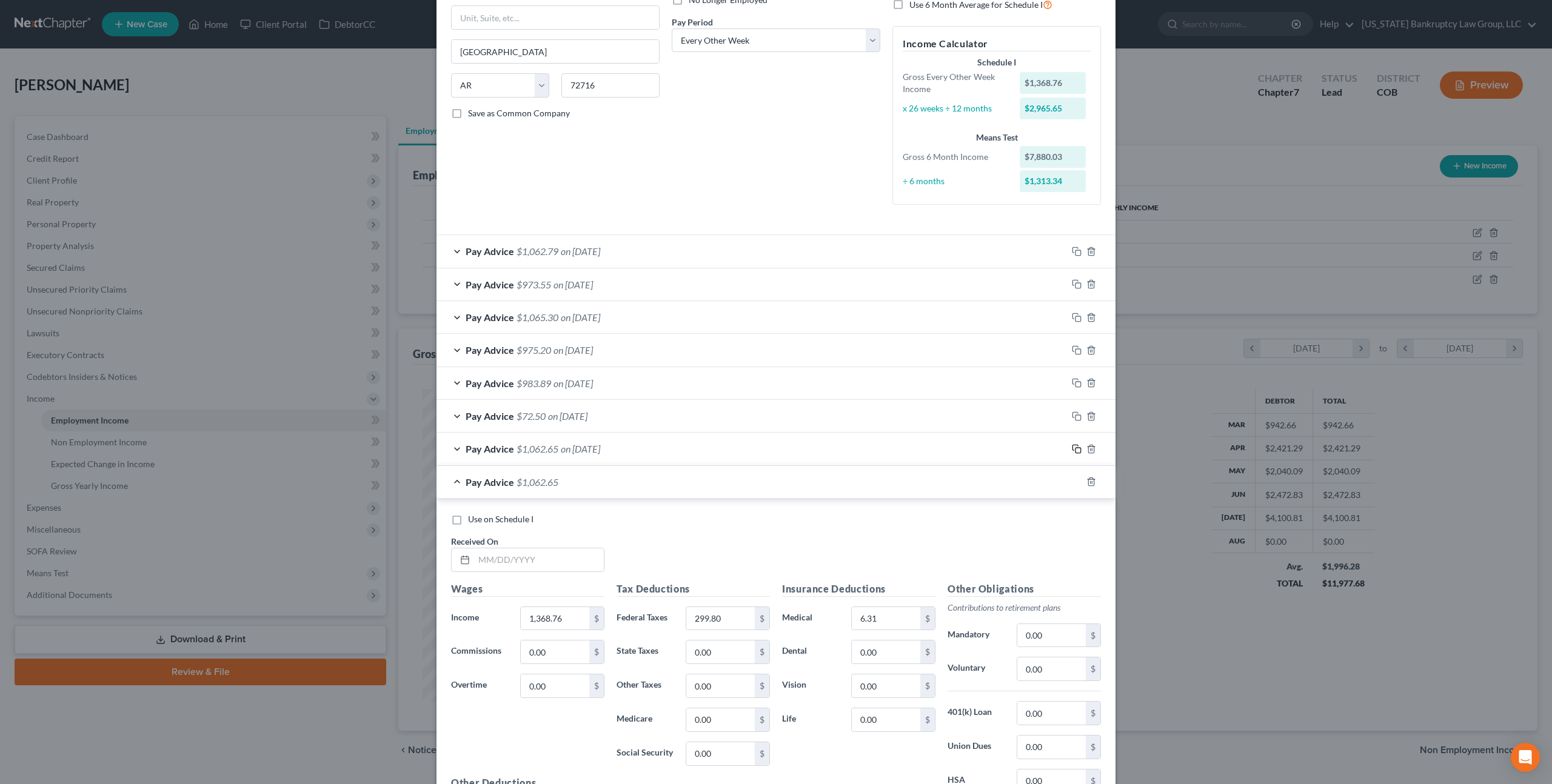
scroll to position [198, 0]
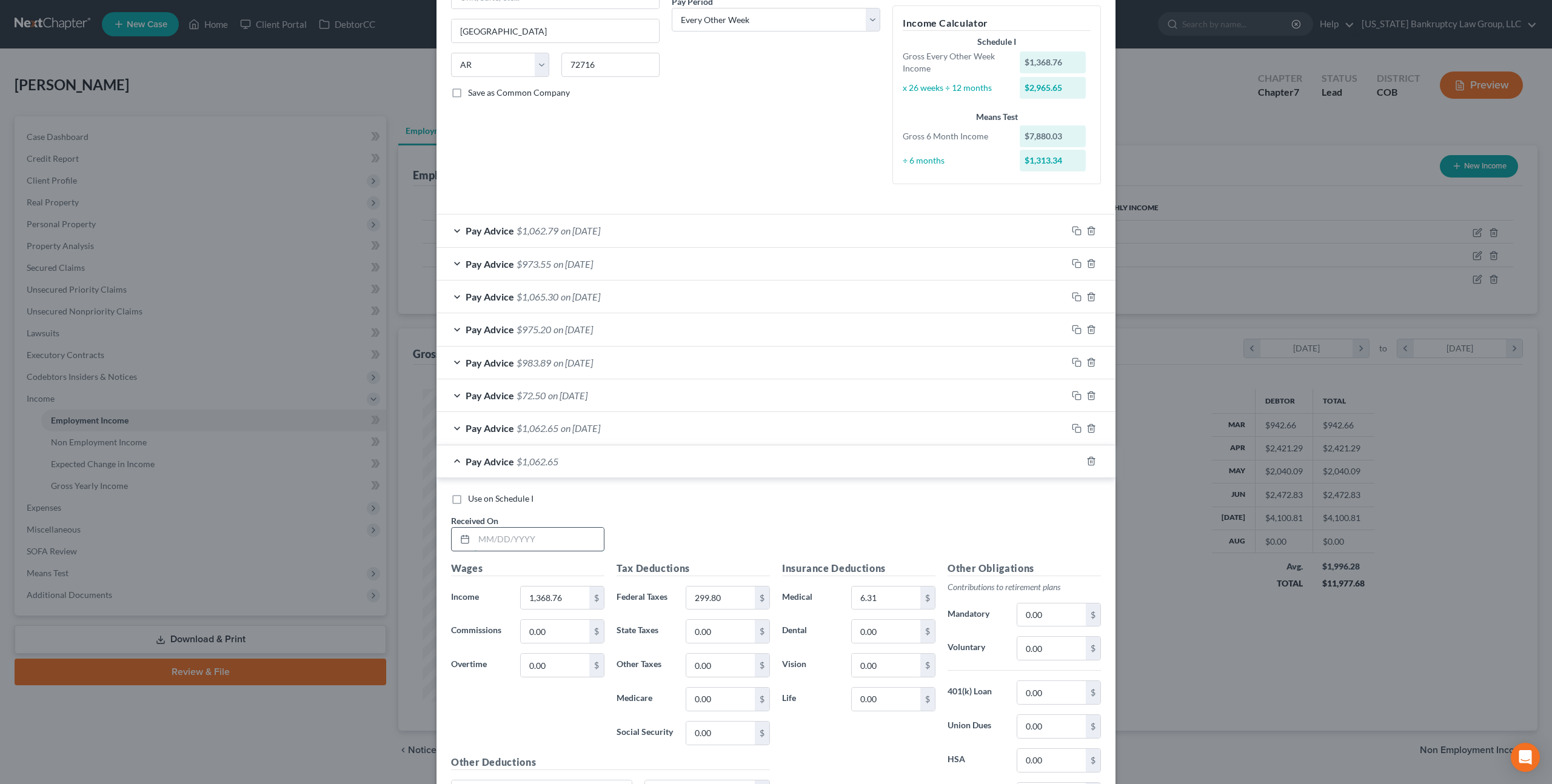
click at [505, 544] on input "text" at bounding box center [539, 539] width 129 height 23
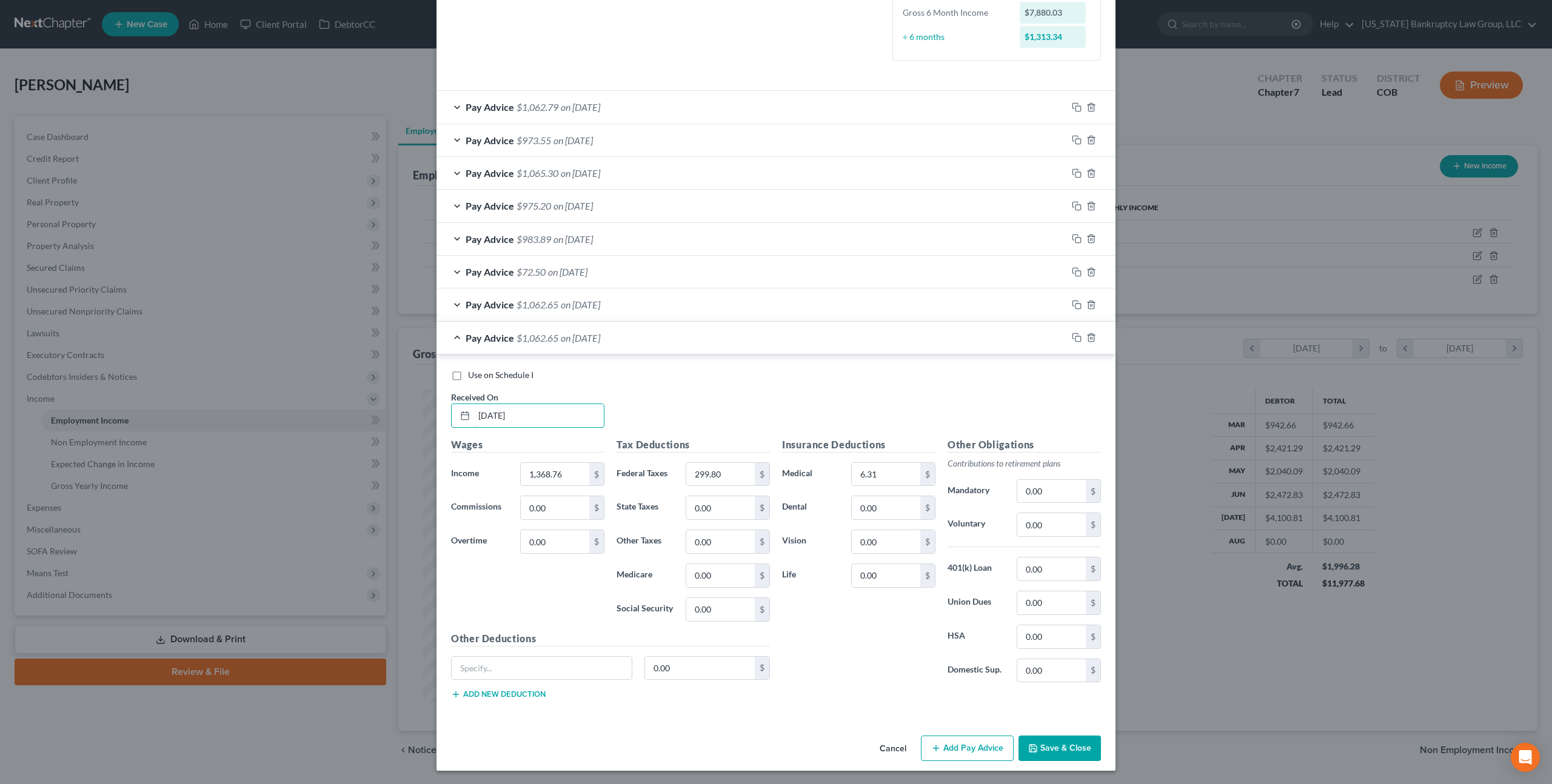
scroll to position [322, 0]
type input "08/28/2025"
click at [468, 377] on label "Use on Schedule I" at bounding box center [501, 374] width 66 height 12
click at [473, 376] on input "Use on Schedule I" at bounding box center [477, 372] width 8 height 8
checkbox input "true"
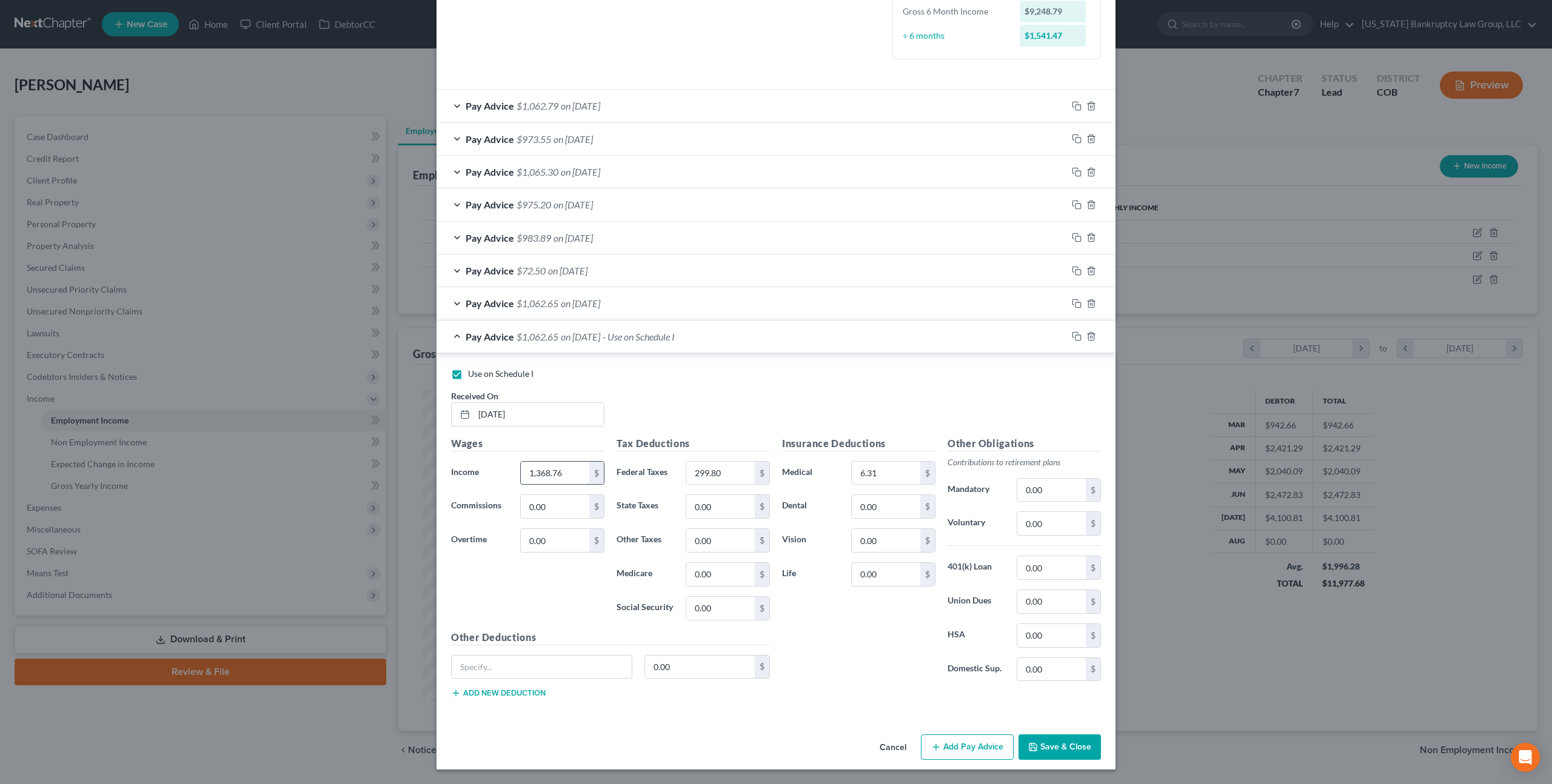
click at [554, 469] on input "1,368.76" at bounding box center [554, 473] width 69 height 23
type input "1,361.53"
type input "296.19"
click at [863, 478] on input "6.31" at bounding box center [886, 473] width 69 height 23
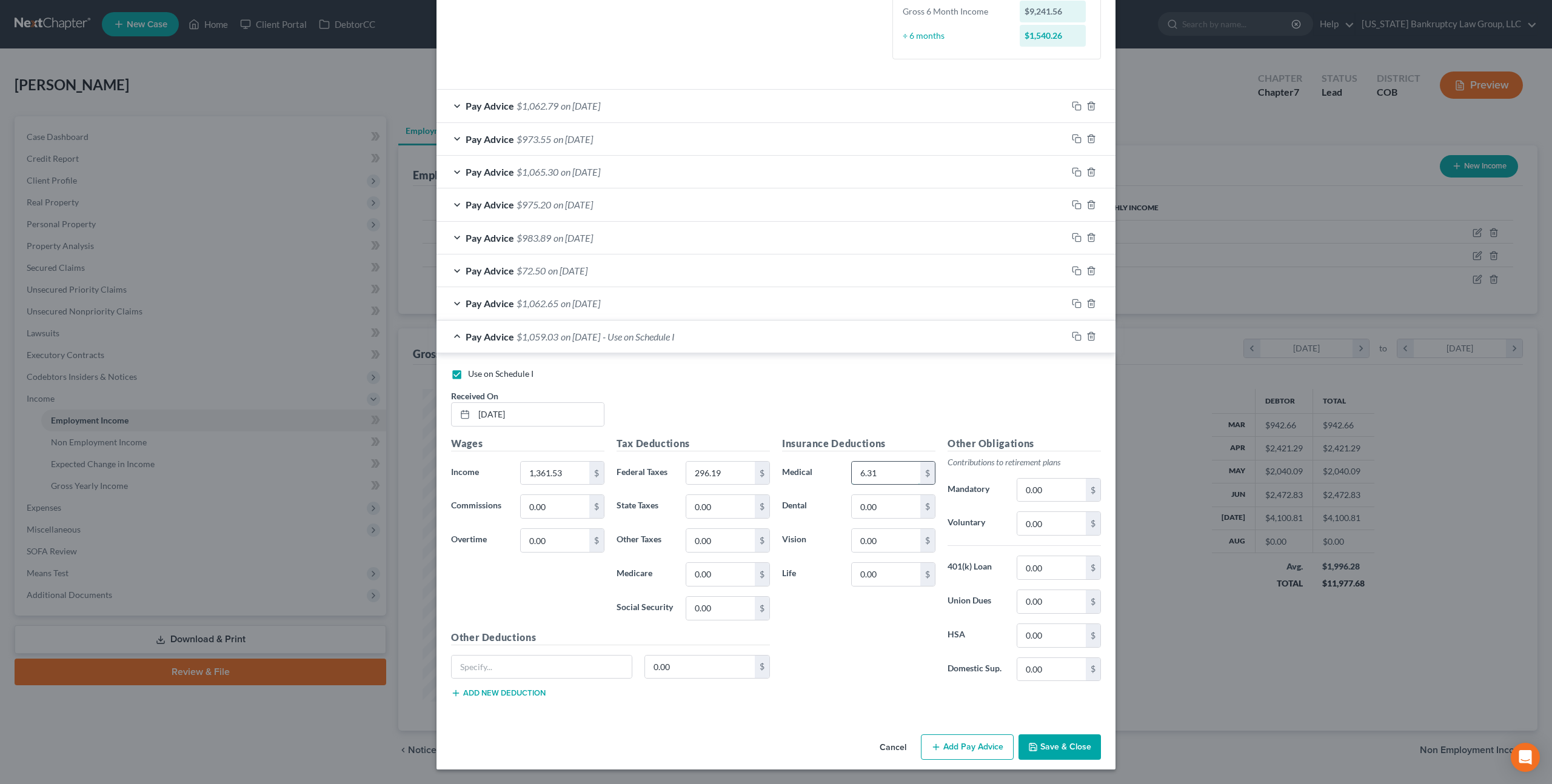
click at [863, 478] on input "6.31" at bounding box center [886, 473] width 69 height 23
type input "11.06"
click at [1051, 748] on button "Save & Close" at bounding box center [1059, 747] width 83 height 26
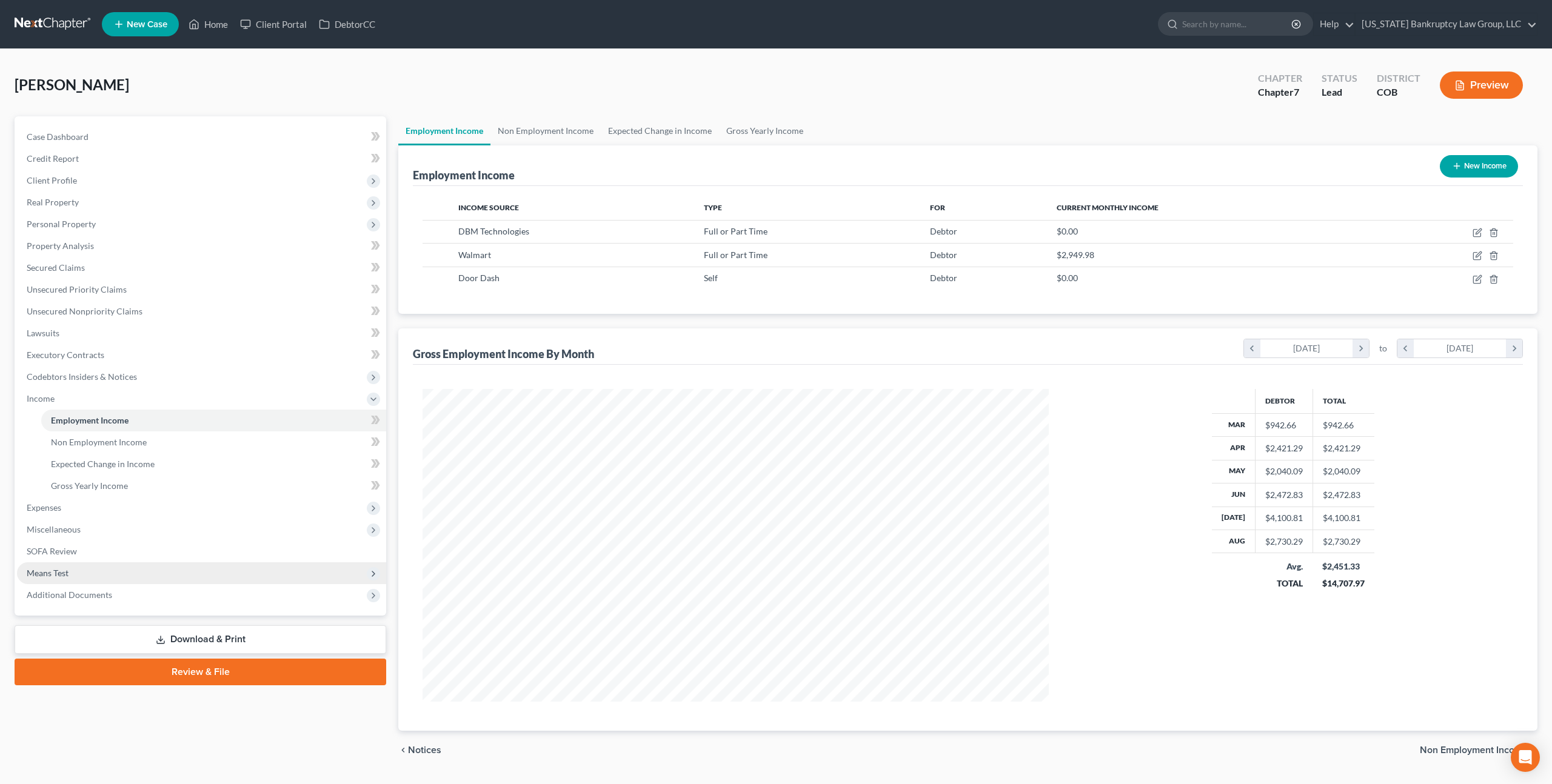
click at [76, 573] on span "Means Test" at bounding box center [201, 573] width 369 height 22
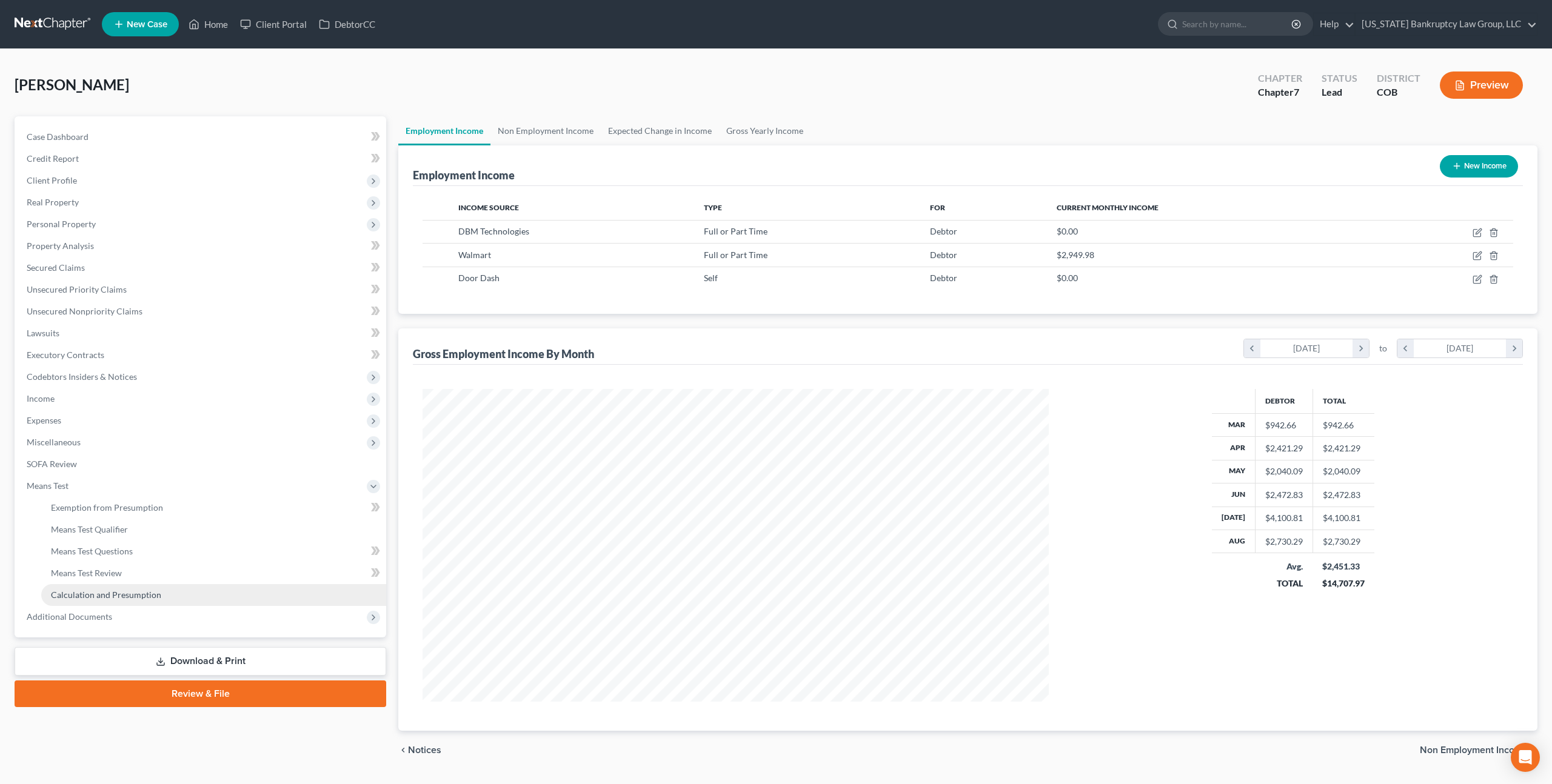
click at [111, 591] on span "Calculation and Presumption" at bounding box center [106, 595] width 111 height 10
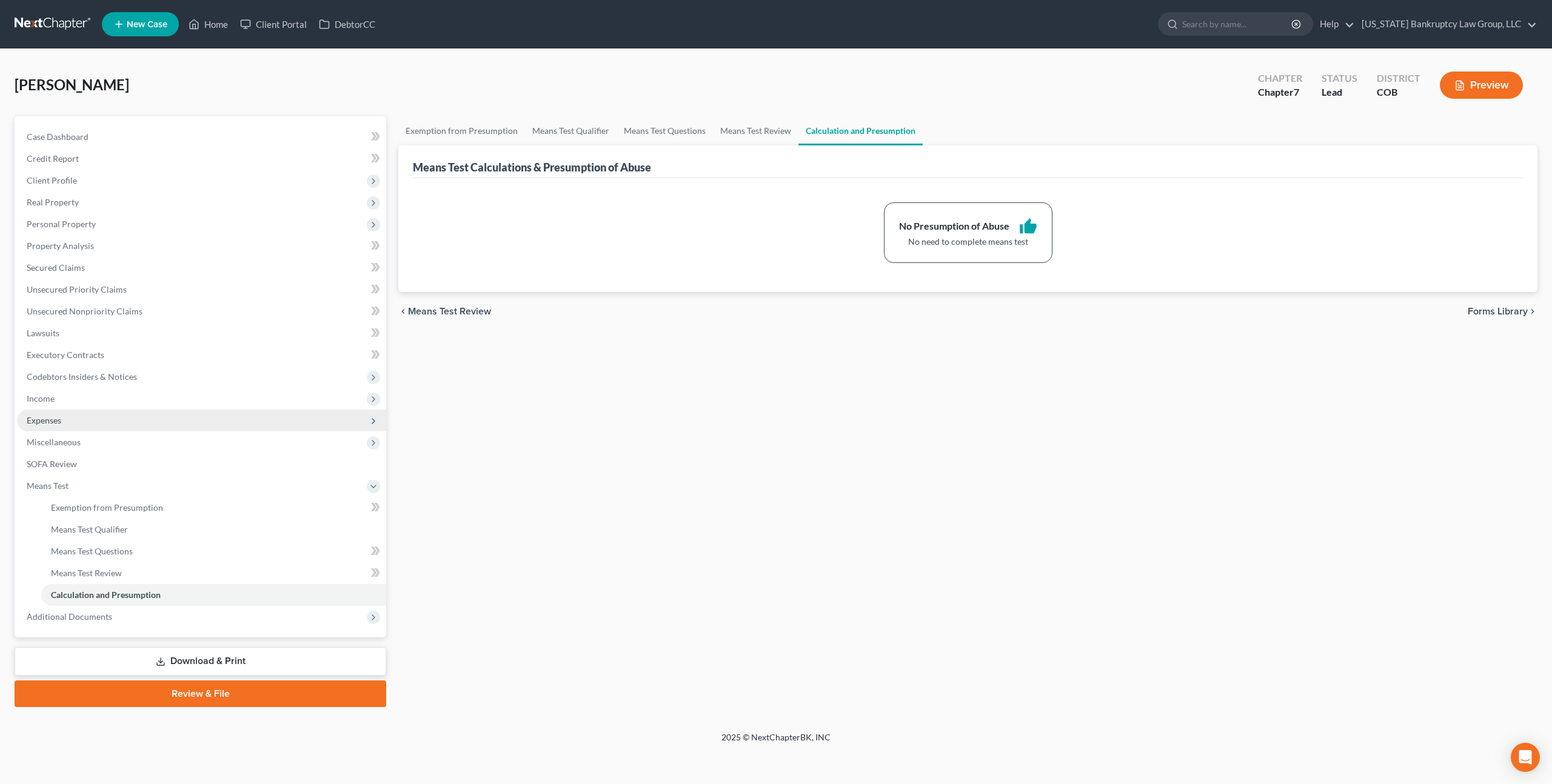
click at [48, 416] on span "Expenses" at bounding box center [44, 420] width 35 height 10
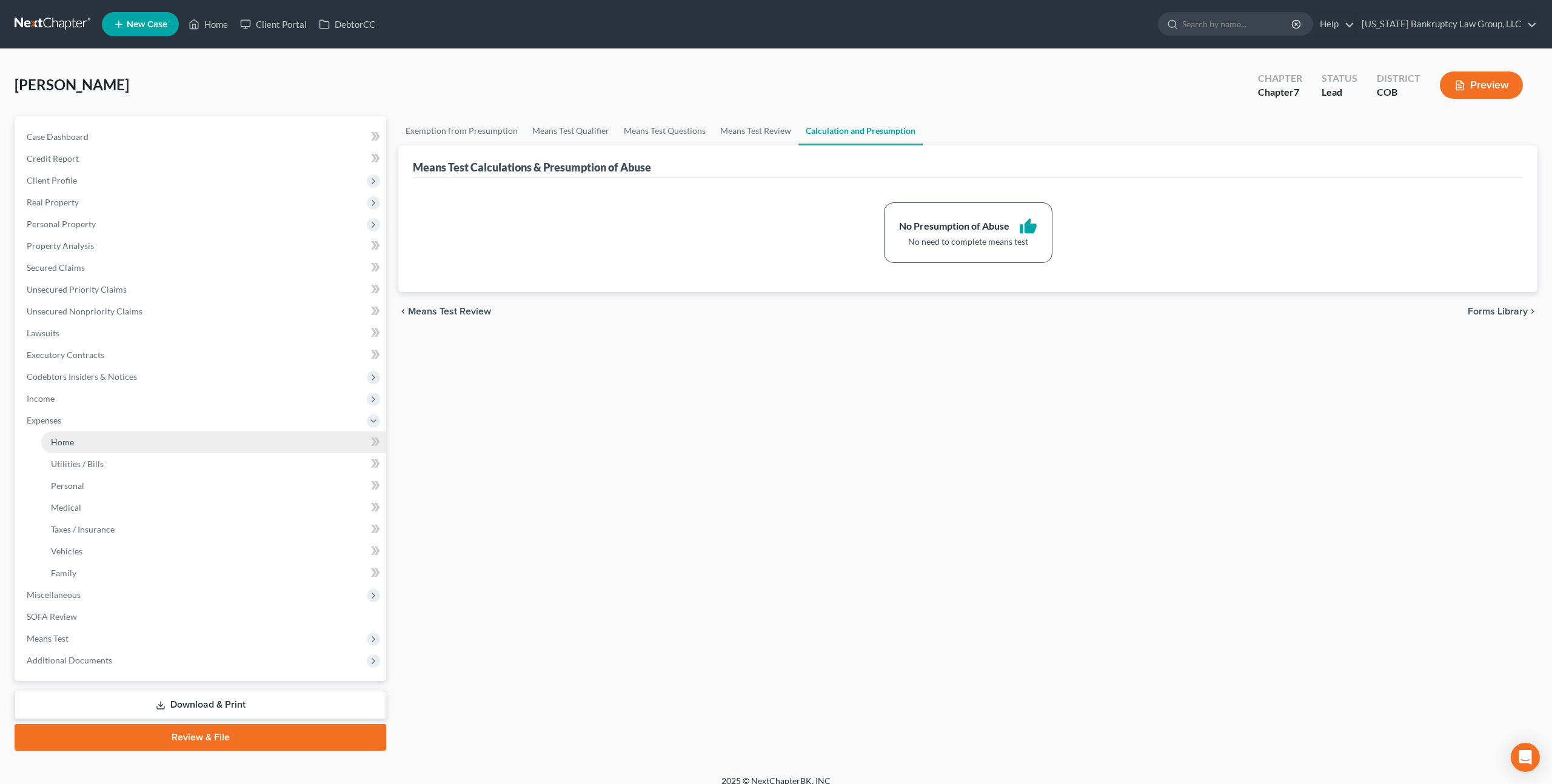
click at [78, 437] on link "Home" at bounding box center [213, 443] width 345 height 22
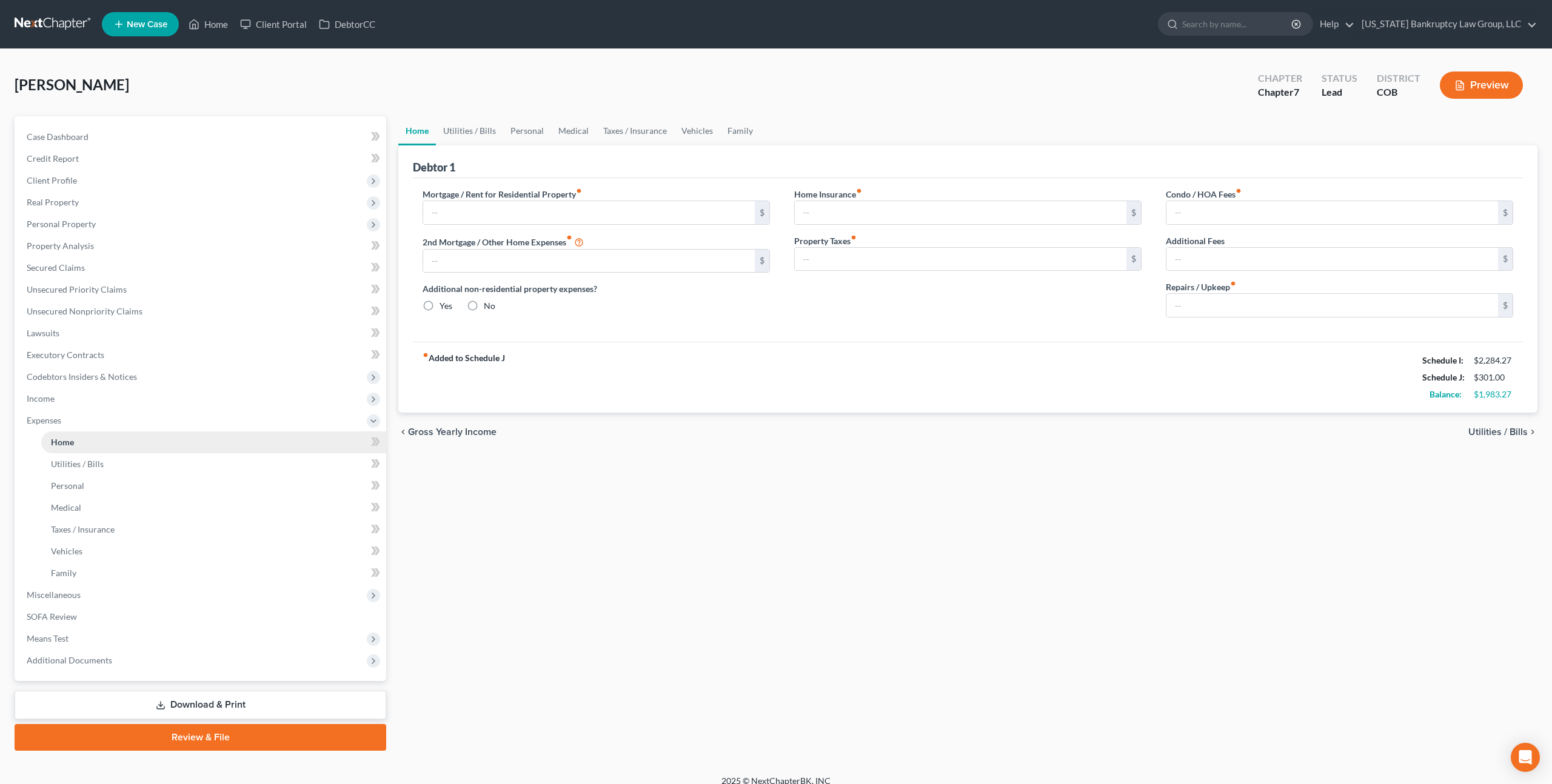
type input "0.00"
radio input "true"
type input "106.00"
type input "7.08"
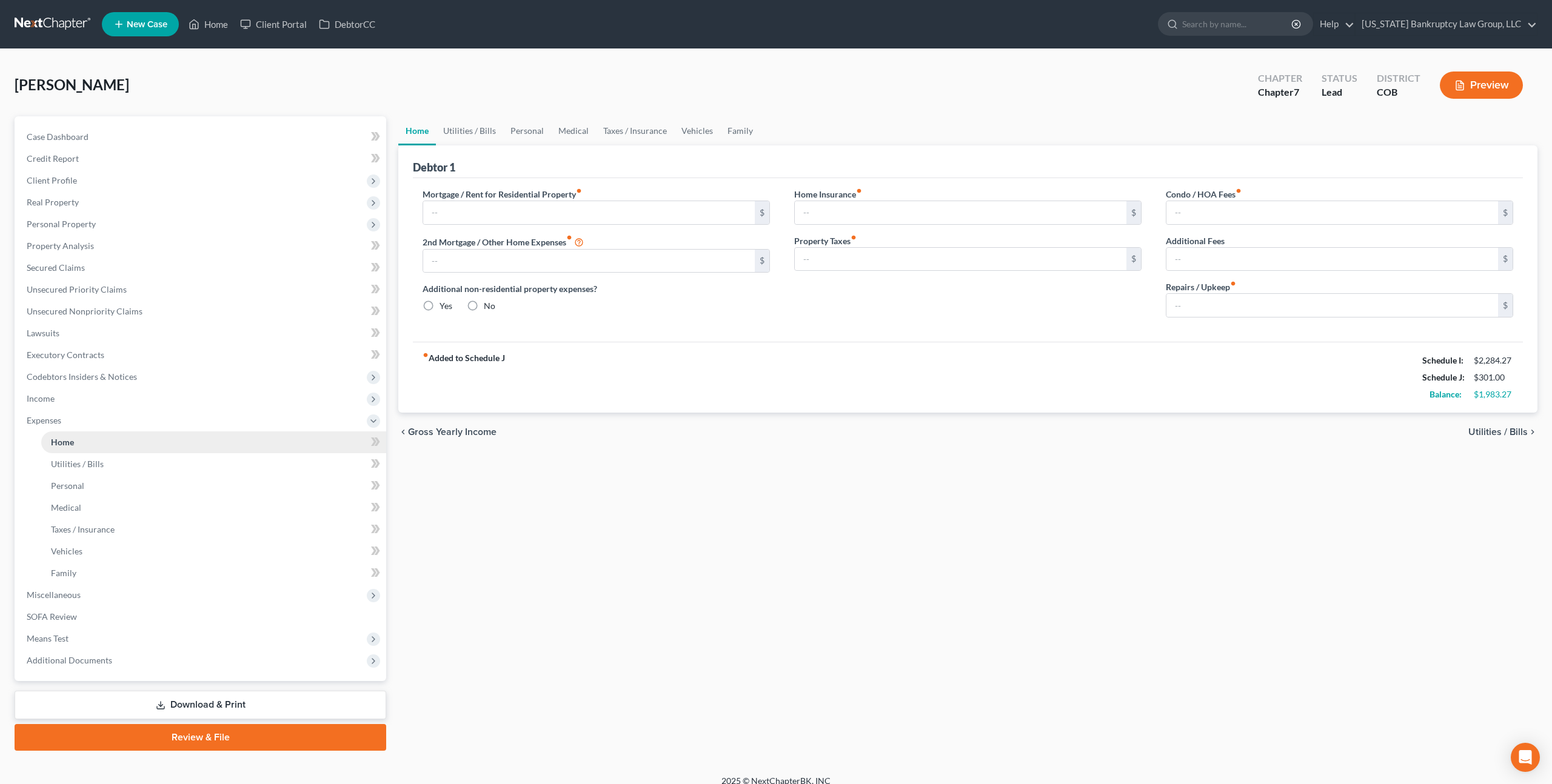
type input "0.00"
click at [72, 202] on span "Real Property" at bounding box center [53, 202] width 52 height 10
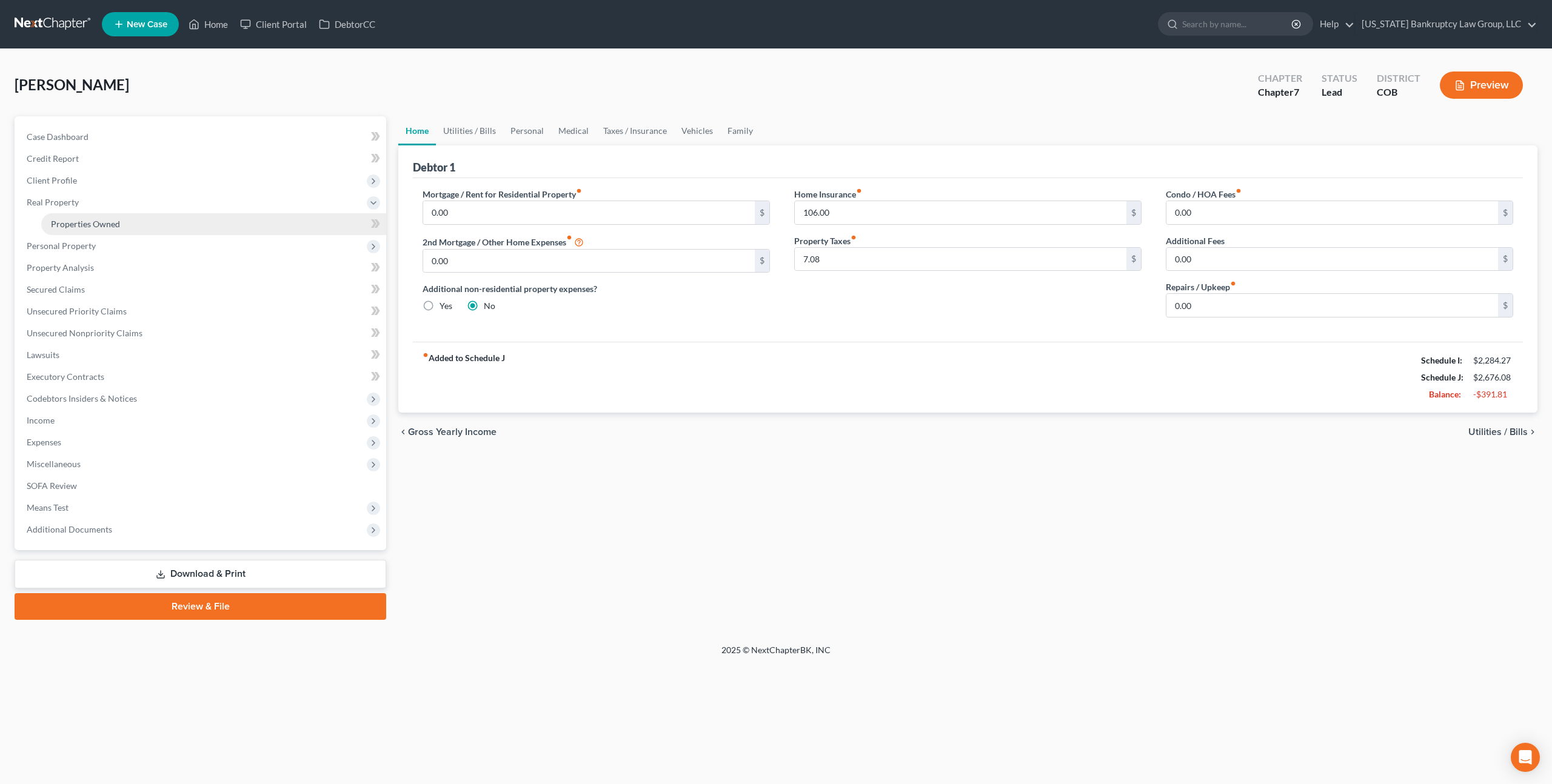
click at [79, 221] on span "Properties Owned" at bounding box center [85, 224] width 69 height 10
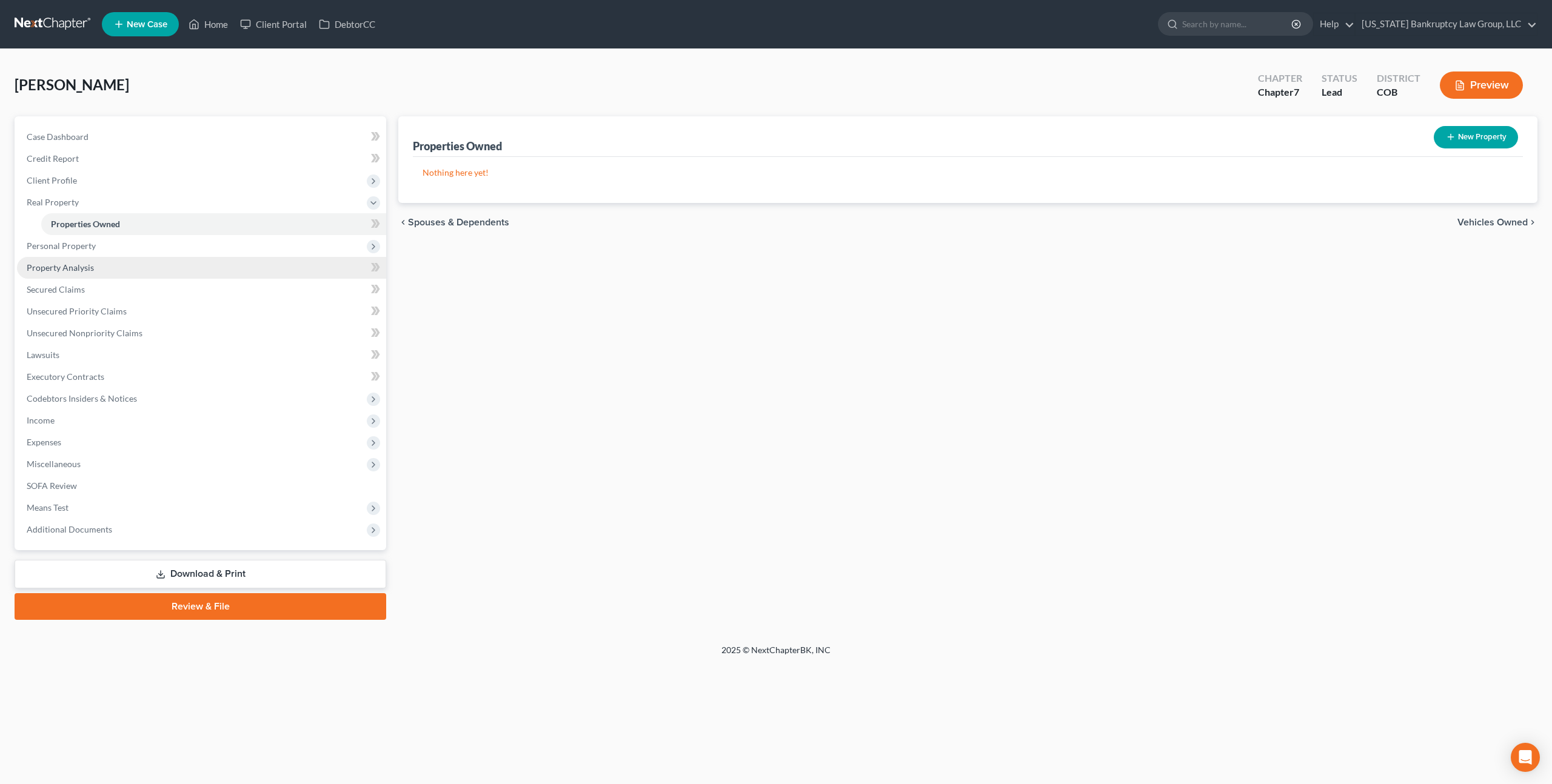
click at [75, 266] on span "Property Analysis" at bounding box center [61, 268] width 68 height 10
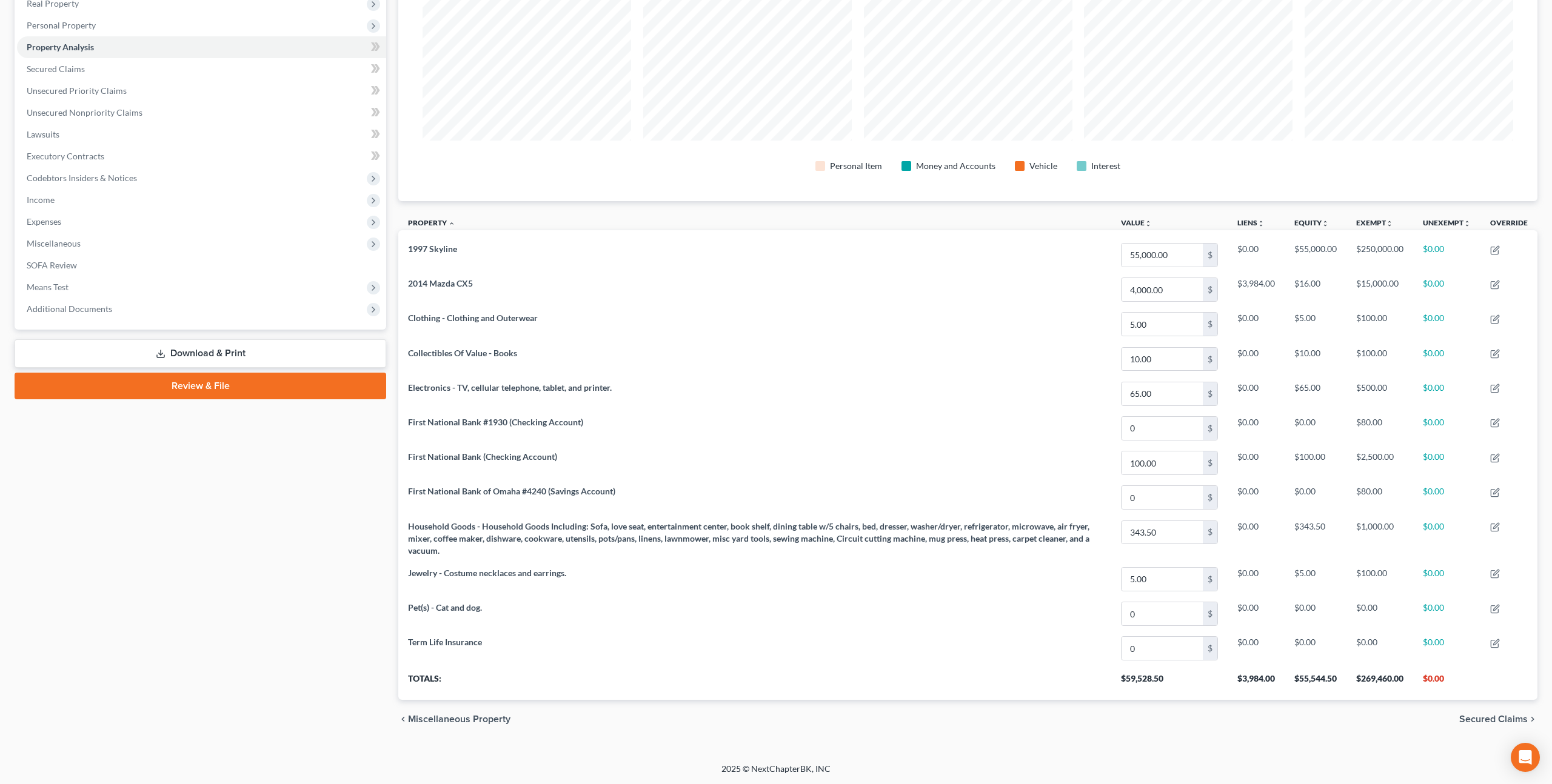
click at [229, 351] on link "Download & Print" at bounding box center [200, 353] width 371 height 29
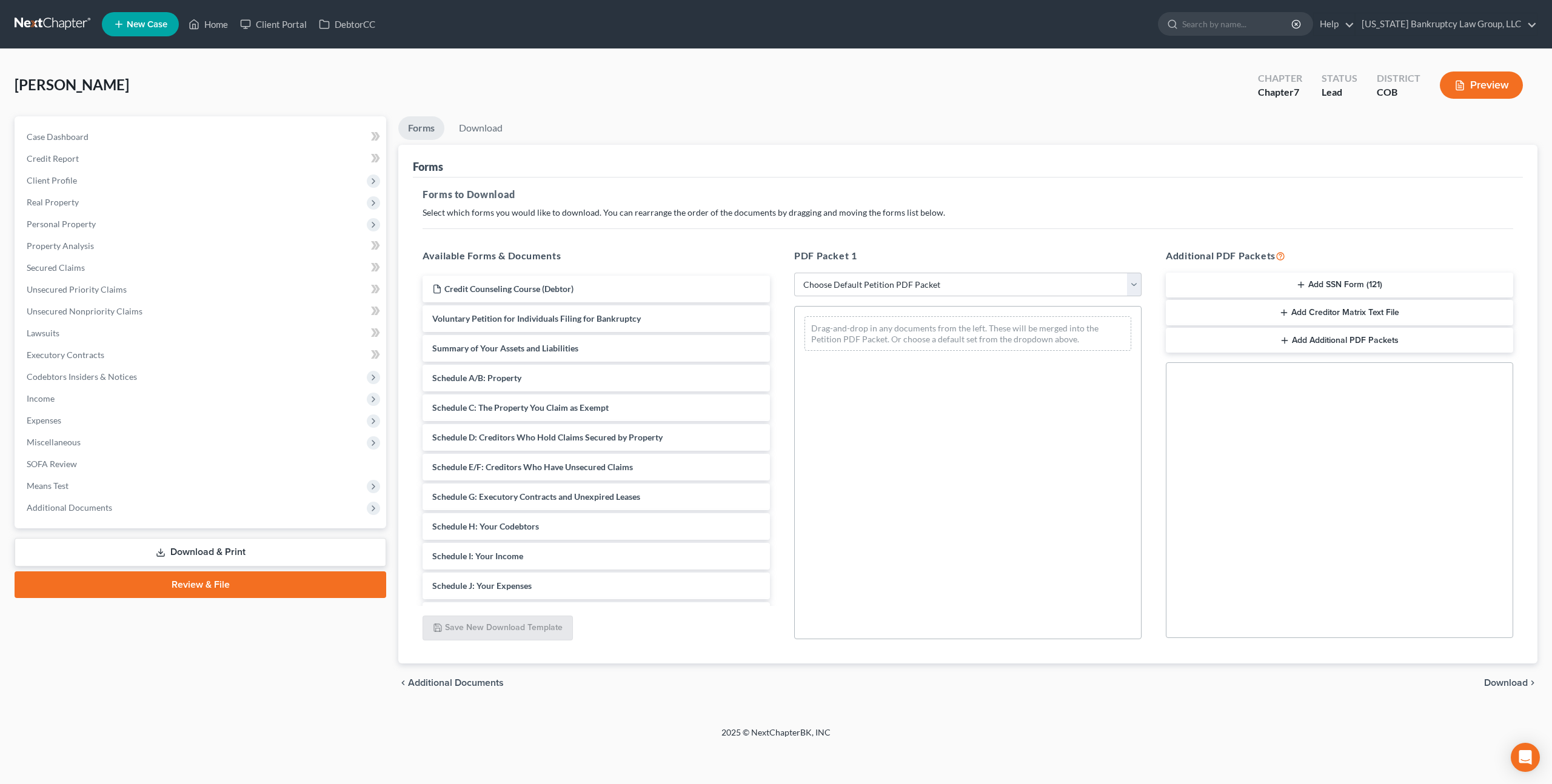
click at [1308, 285] on button "Add SSN Form (121)" at bounding box center [1339, 286] width 347 height 26
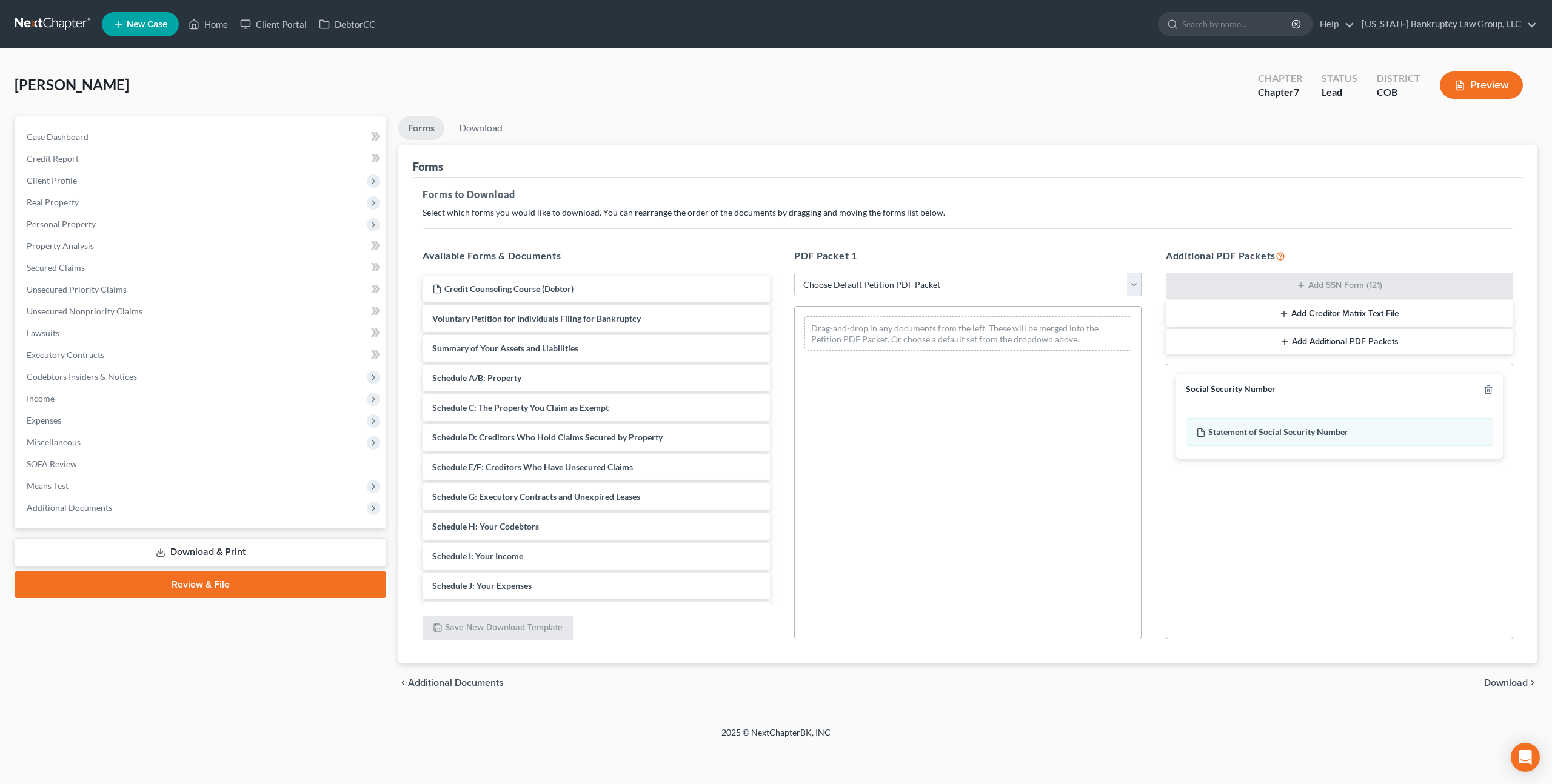
click at [1516, 682] on span "Download" at bounding box center [1506, 684] width 44 height 10
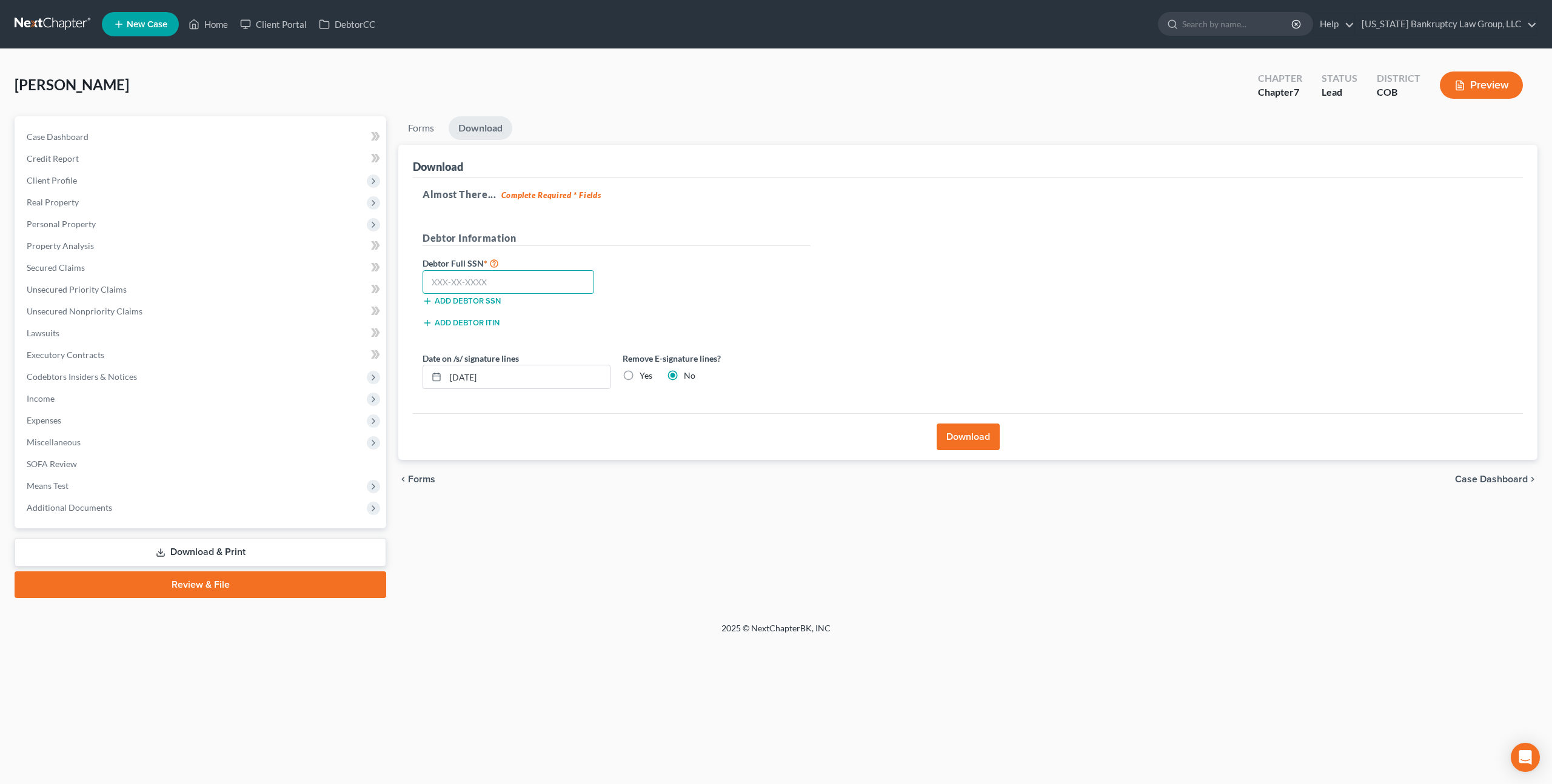
click at [508, 290] on input "text" at bounding box center [509, 283] width 171 height 24
type input "524-21-0155"
click at [966, 432] on button "Download" at bounding box center [968, 437] width 63 height 27
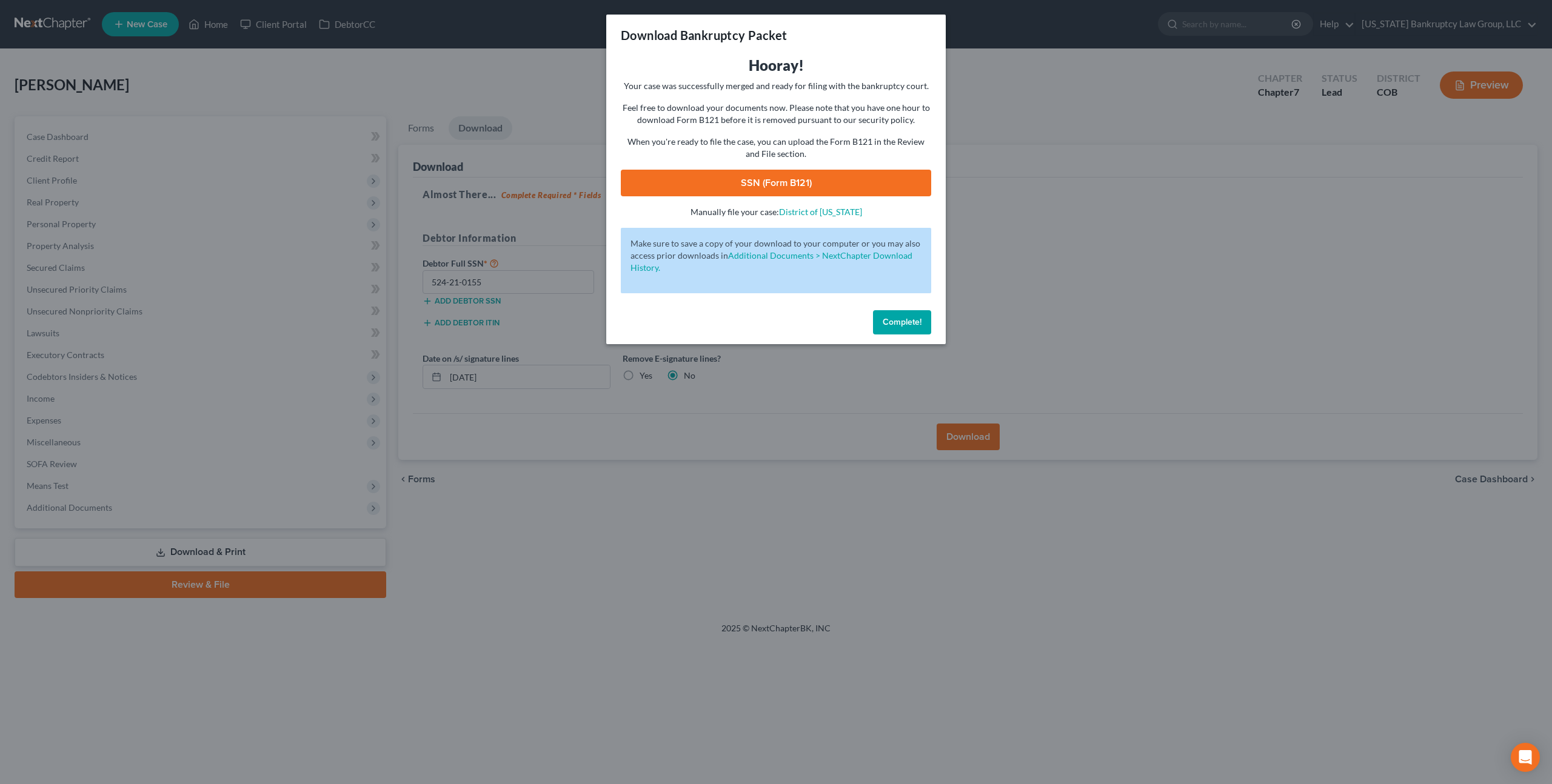
click at [857, 193] on link "SSN (Form B121)" at bounding box center [776, 183] width 311 height 27
click at [894, 316] on button "Complete!" at bounding box center [902, 322] width 58 height 24
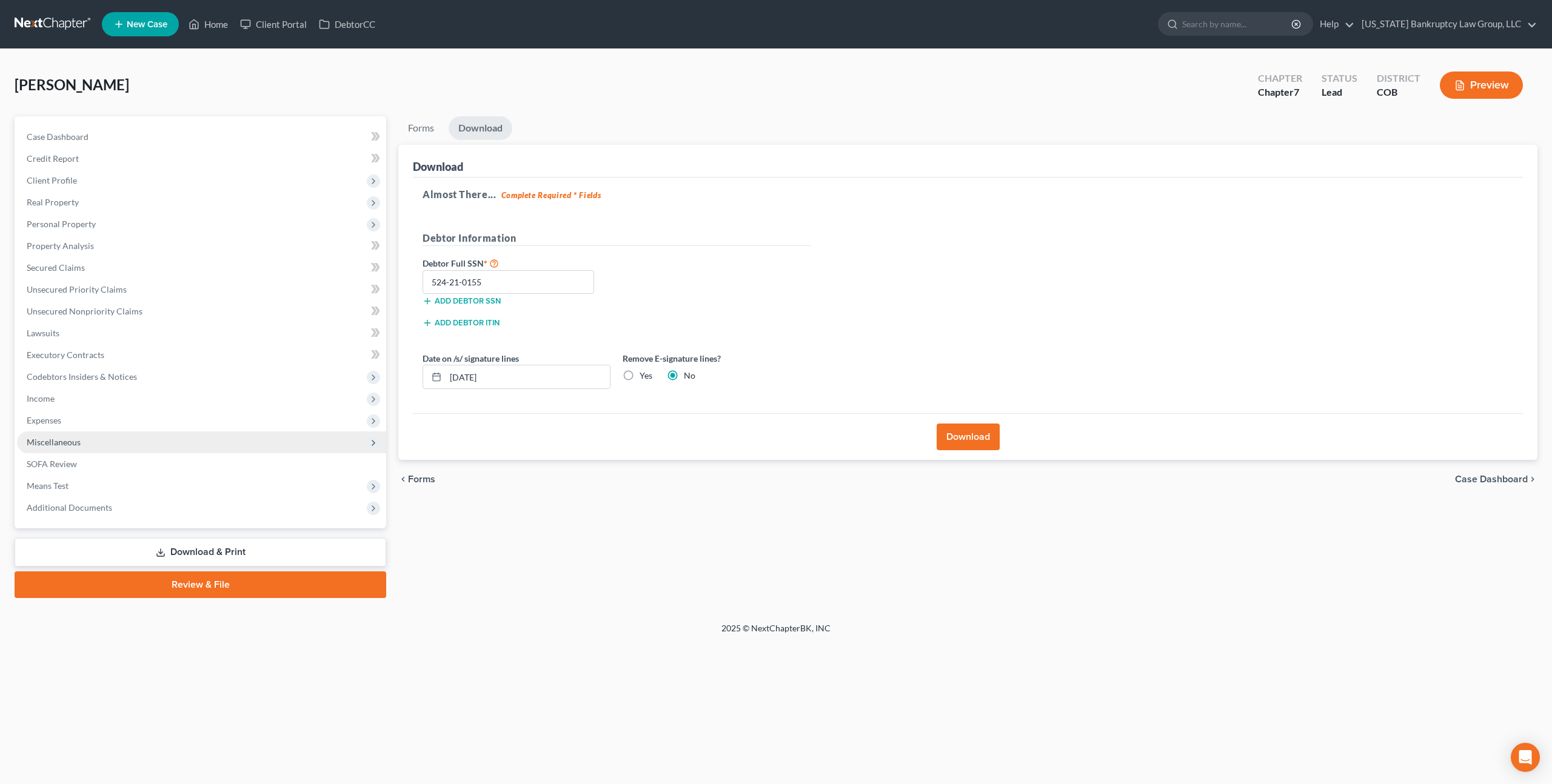
click at [68, 441] on span "Miscellaneous" at bounding box center [54, 442] width 54 height 10
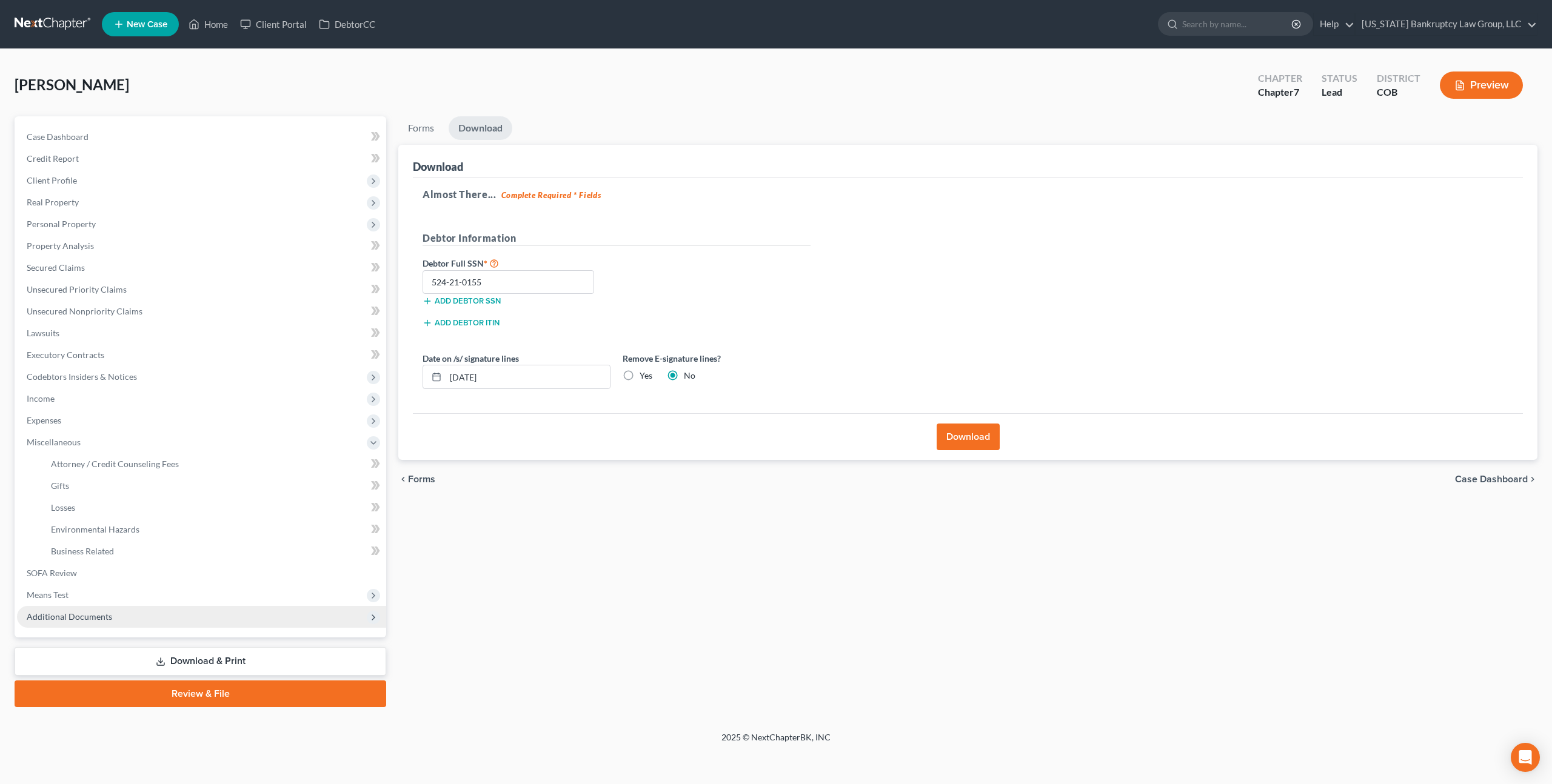
click at [87, 619] on span "Additional Documents" at bounding box center [70, 617] width 86 height 10
click at [132, 551] on span "Client Document Storage" at bounding box center [99, 551] width 96 height 10
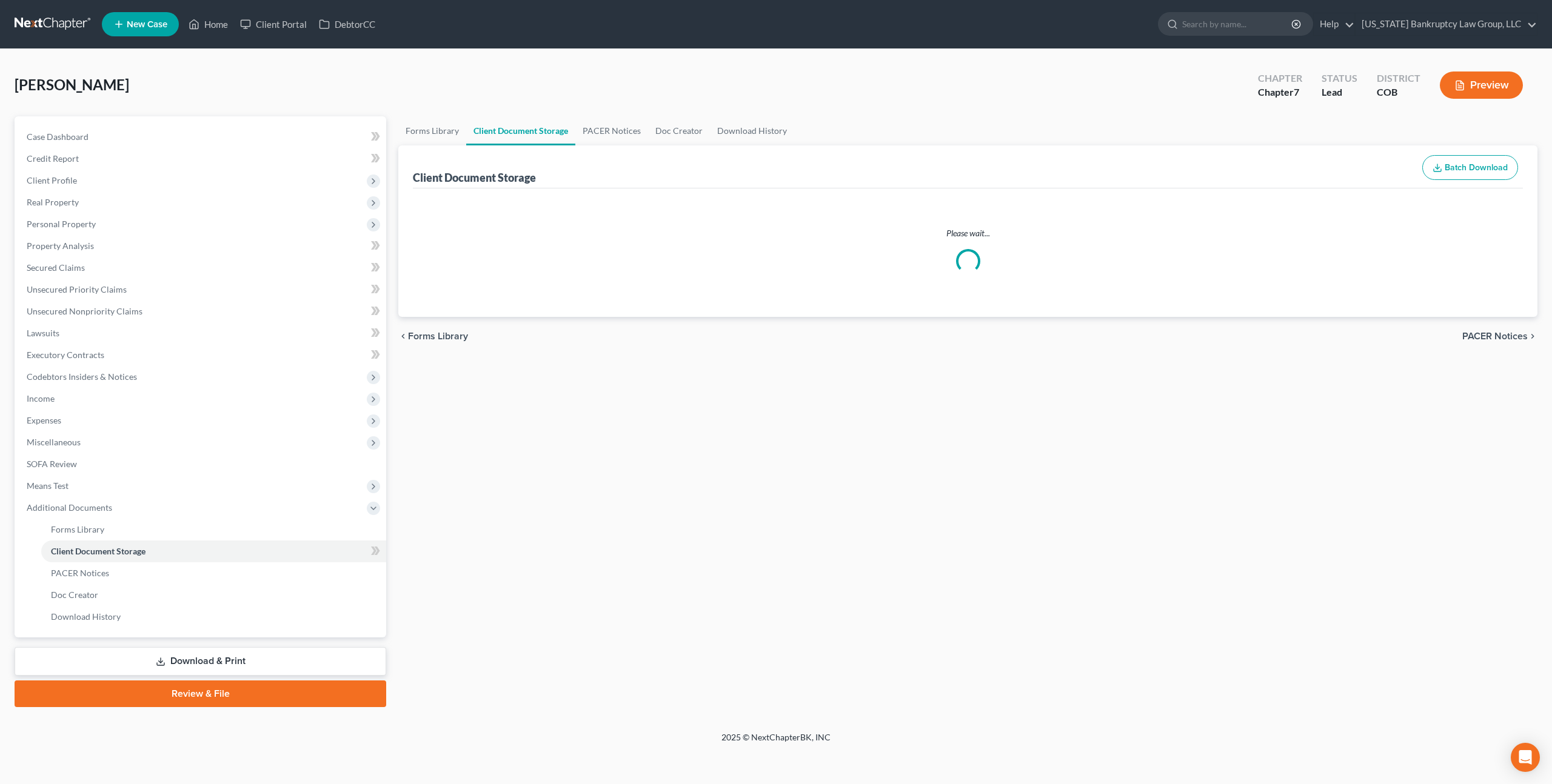
select select "5"
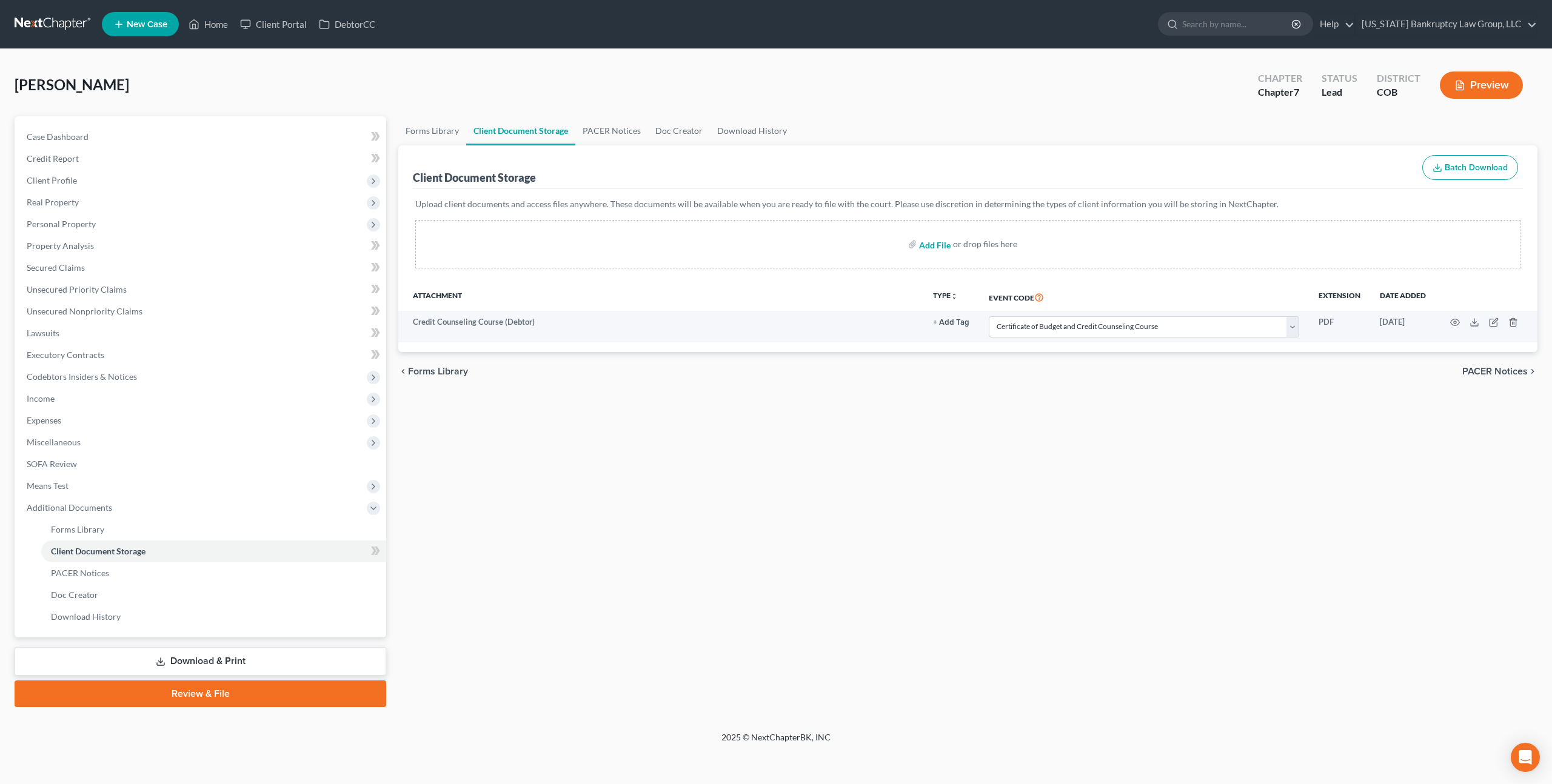
click at [939, 244] on input "file" at bounding box center [933, 244] width 29 height 22
type input "C:\fakepath\Paystubs for Filing.pdf"
select select "5"
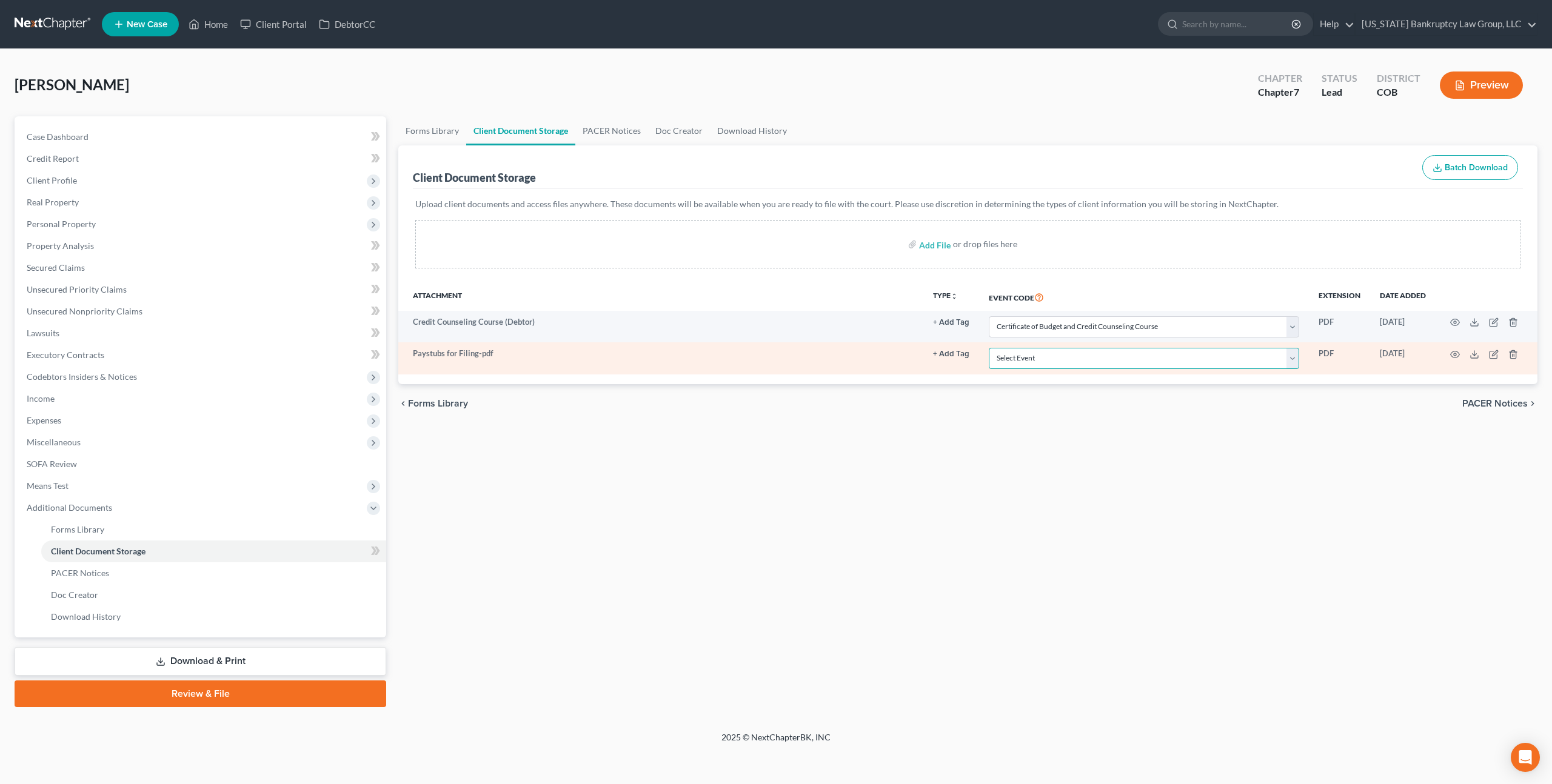
click at [1063, 361] on select "Select Event 1009-1.1 Notice of Amendments 20 Largest Unsecured Creditors Amend…" at bounding box center [1144, 358] width 311 height 21
select select "28"
click at [990, 348] on select "Select Event 1009-1.1 Notice of Amendments 20 Largest Unsecured Creditors Amend…" at bounding box center [1144, 358] width 311 height 21
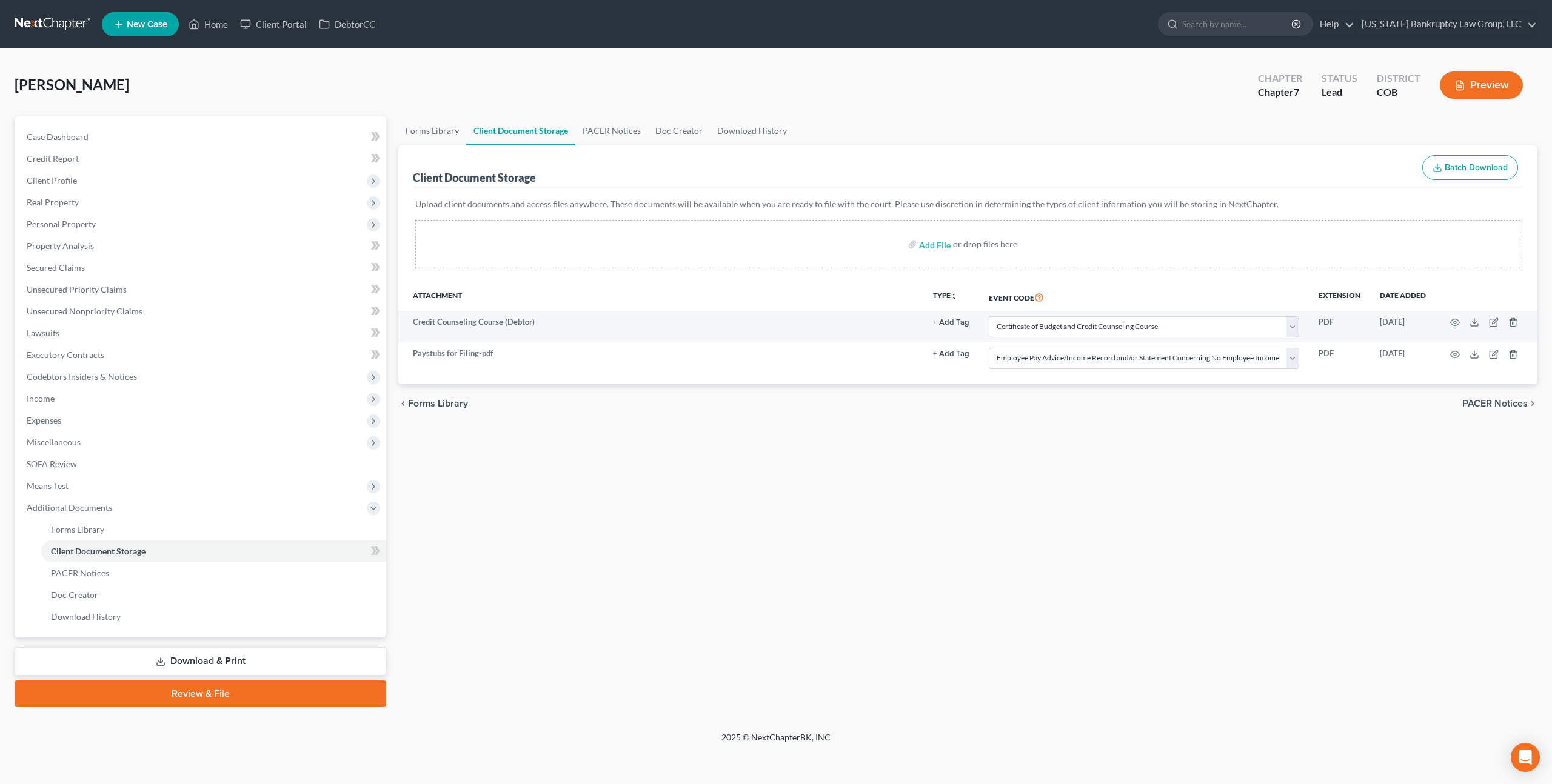
click at [62, 24] on link at bounding box center [54, 24] width 78 height 22
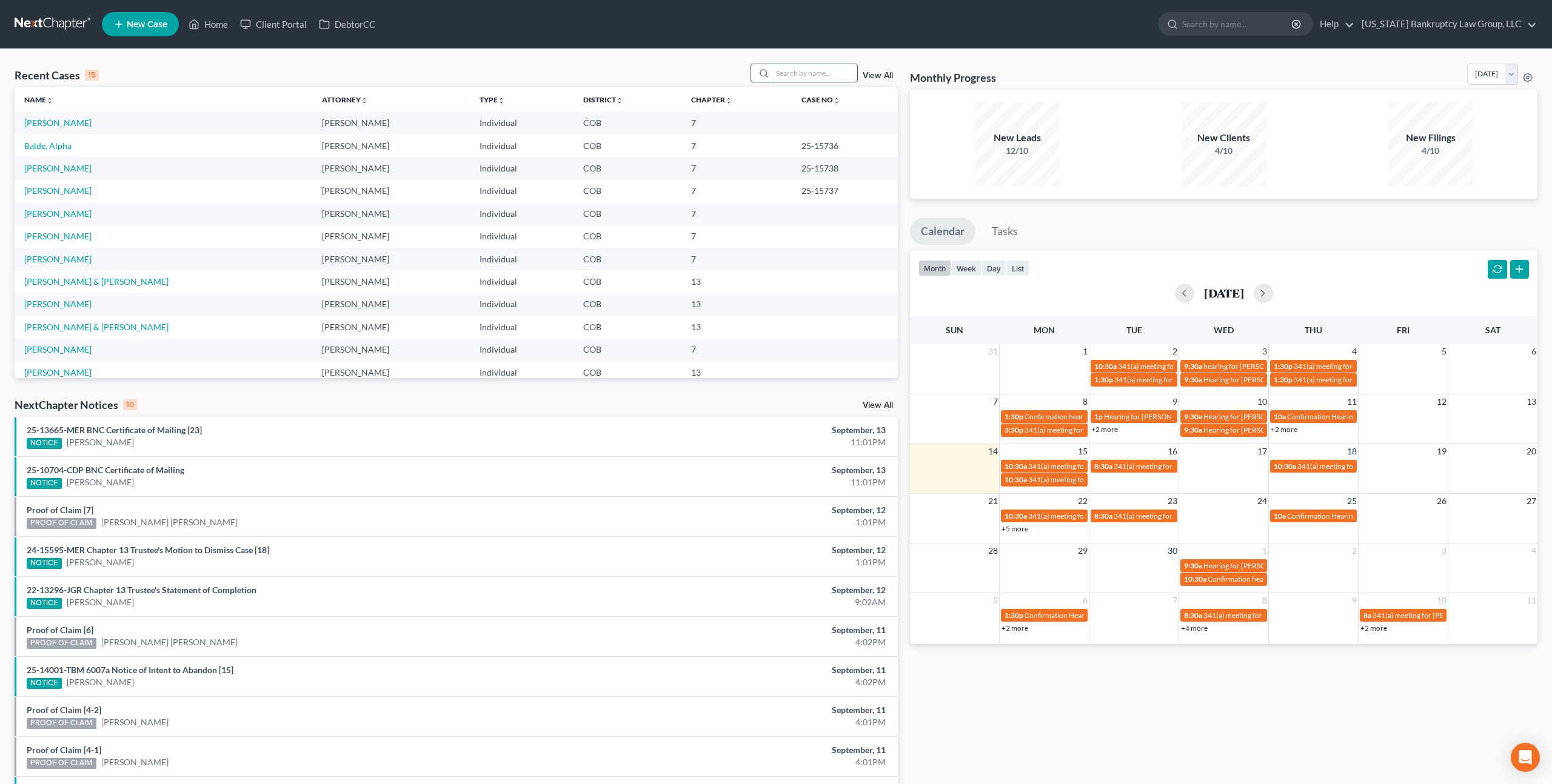
click at [786, 74] on input "search" at bounding box center [814, 74] width 85 height 18
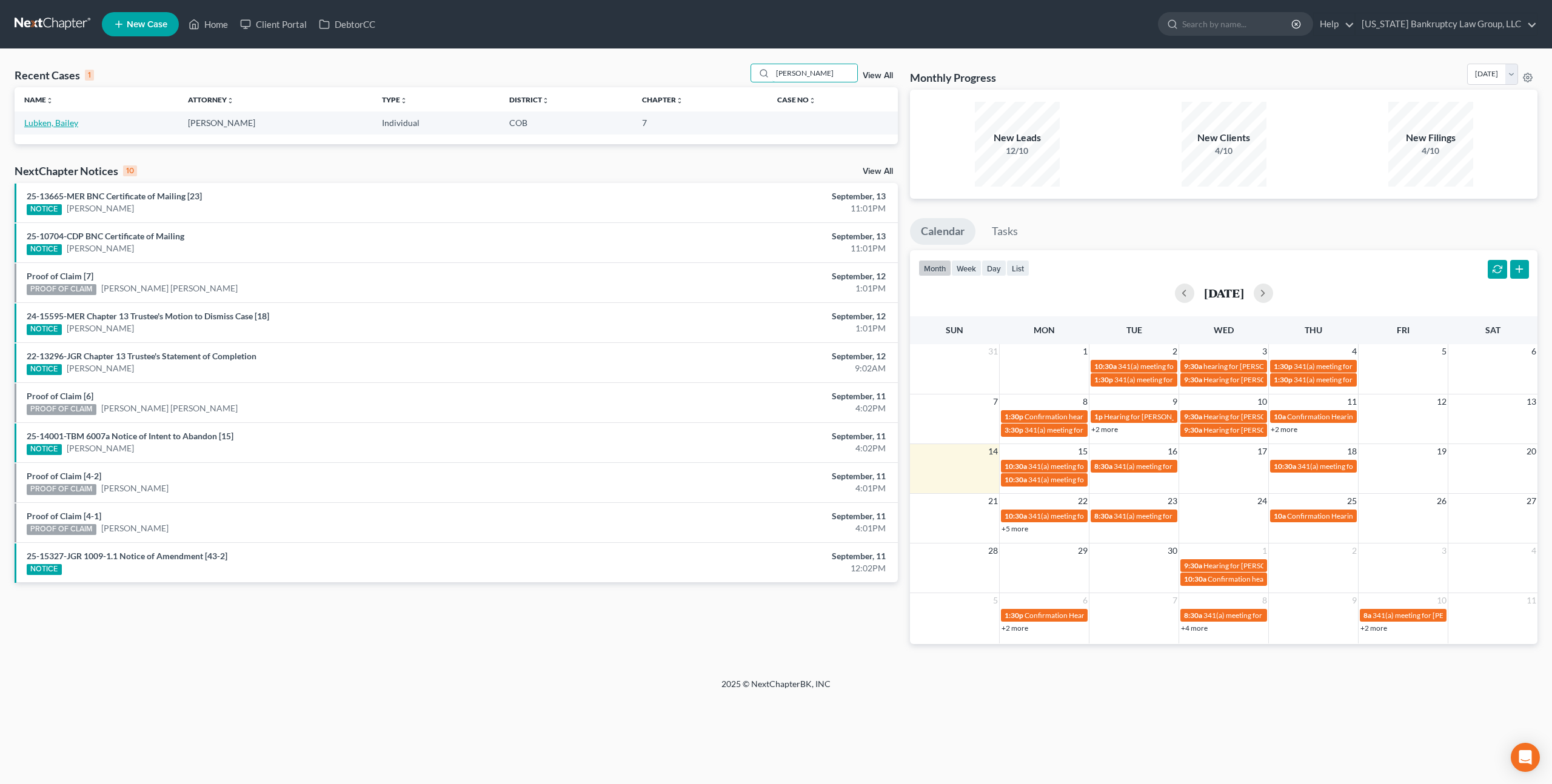
type input "lubken"
click at [63, 124] on link "Lubken, Bailey" at bounding box center [51, 122] width 54 height 10
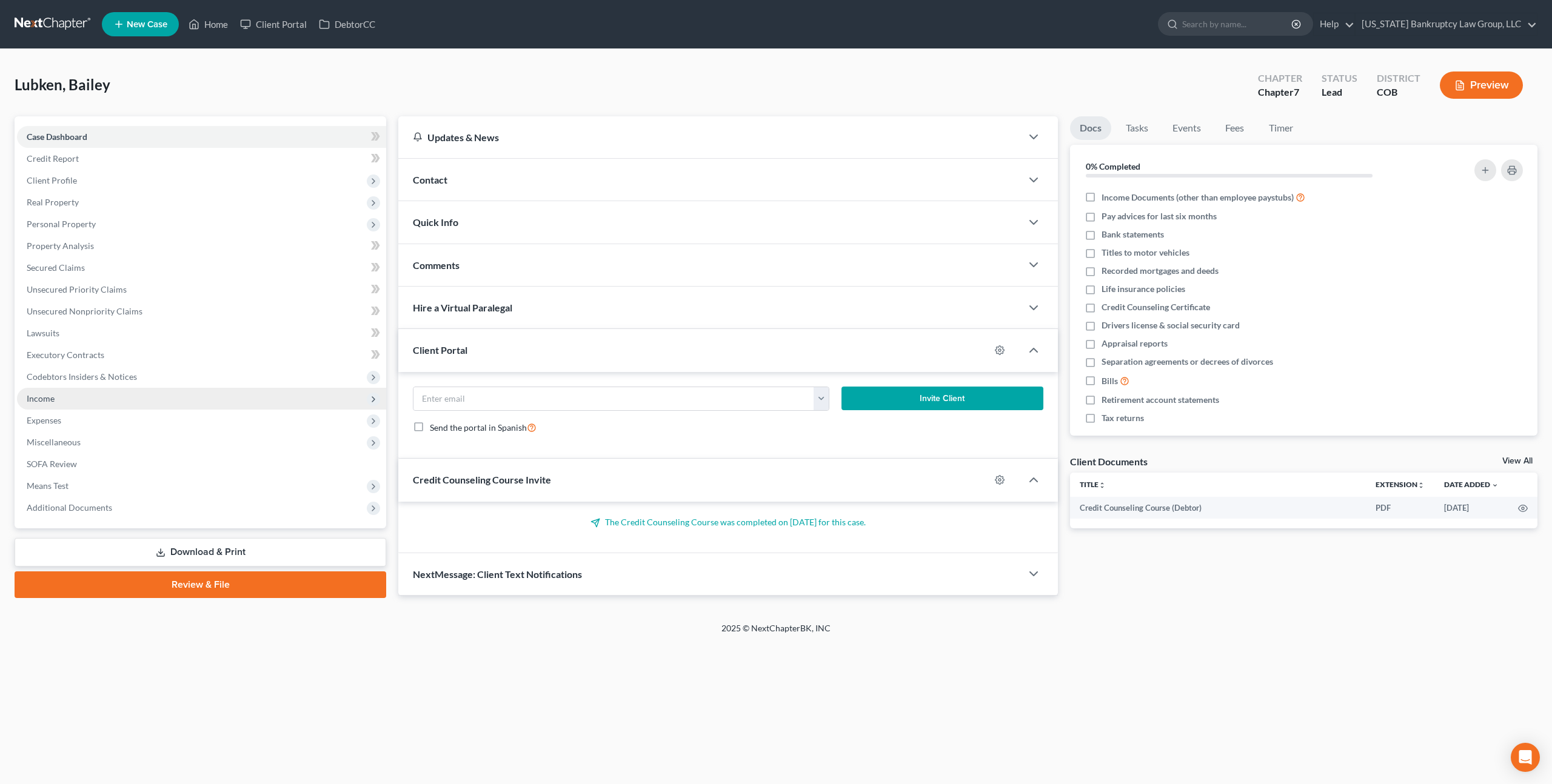
click at [68, 399] on span "Income" at bounding box center [201, 399] width 369 height 22
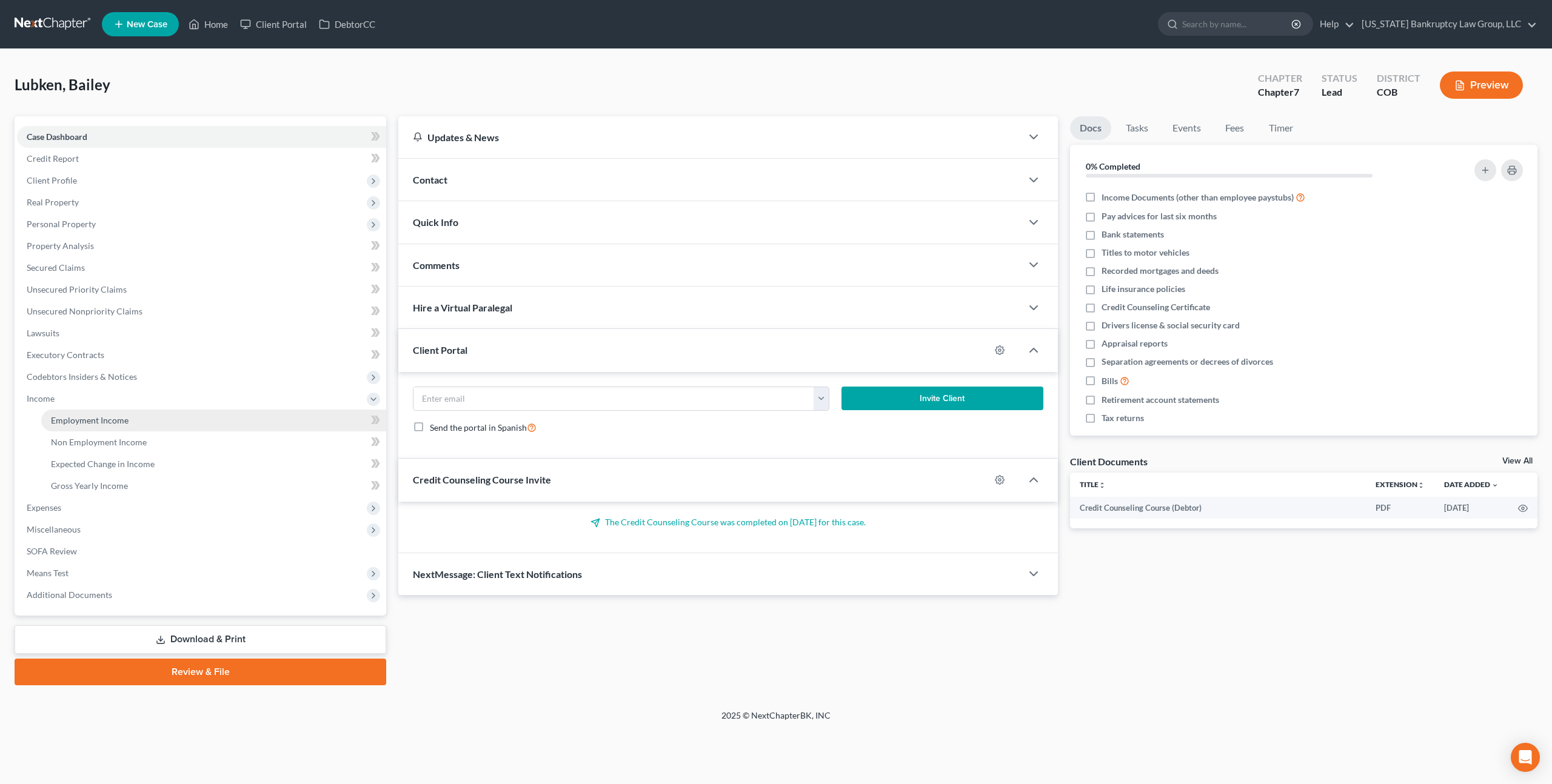
click at [92, 424] on span "Employment Income" at bounding box center [90, 420] width 78 height 10
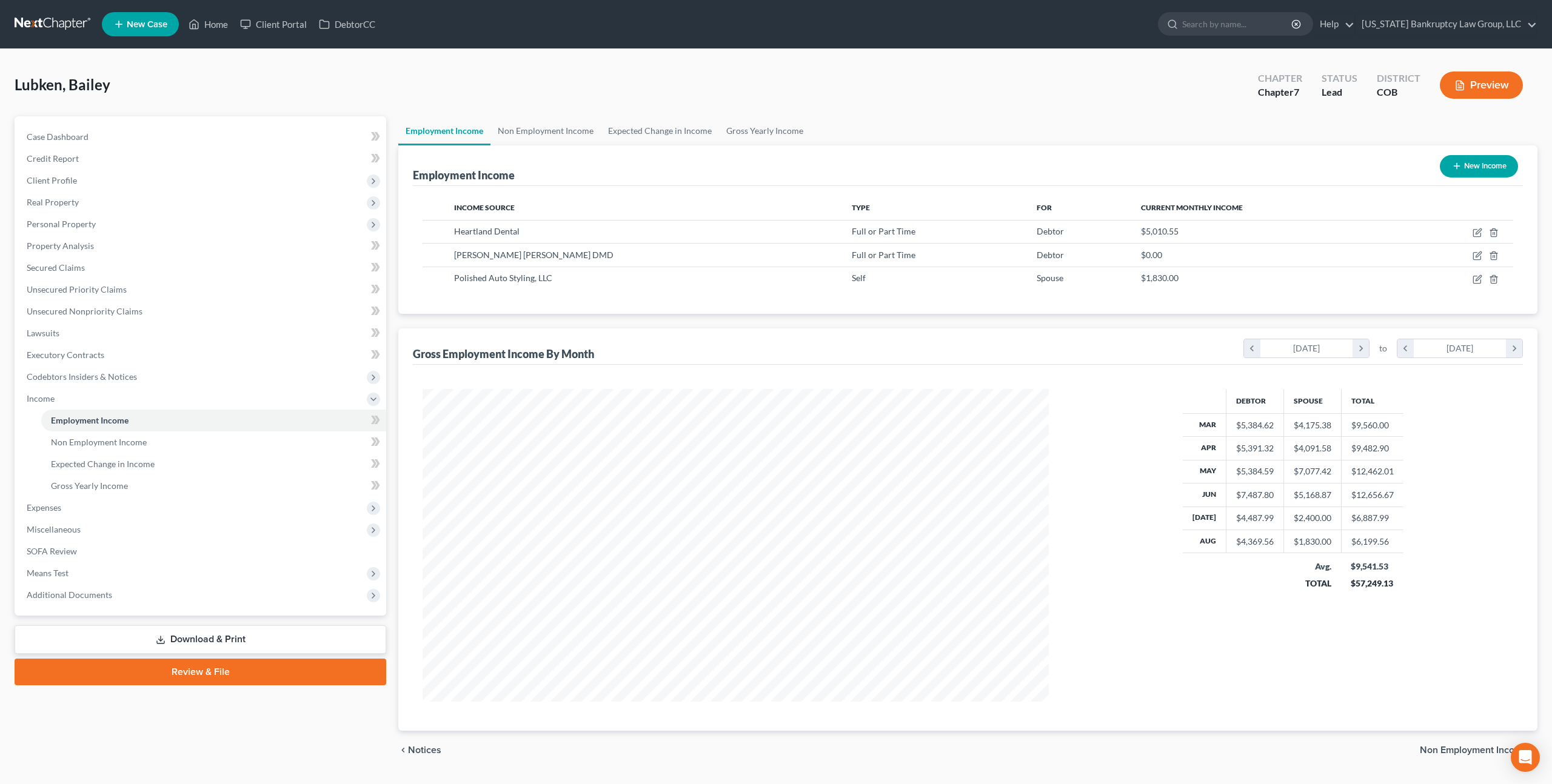
scroll to position [312, 650]
click at [1476, 232] on icon "button" at bounding box center [1478, 231] width 5 height 5
select select "0"
select select "14"
select select "2"
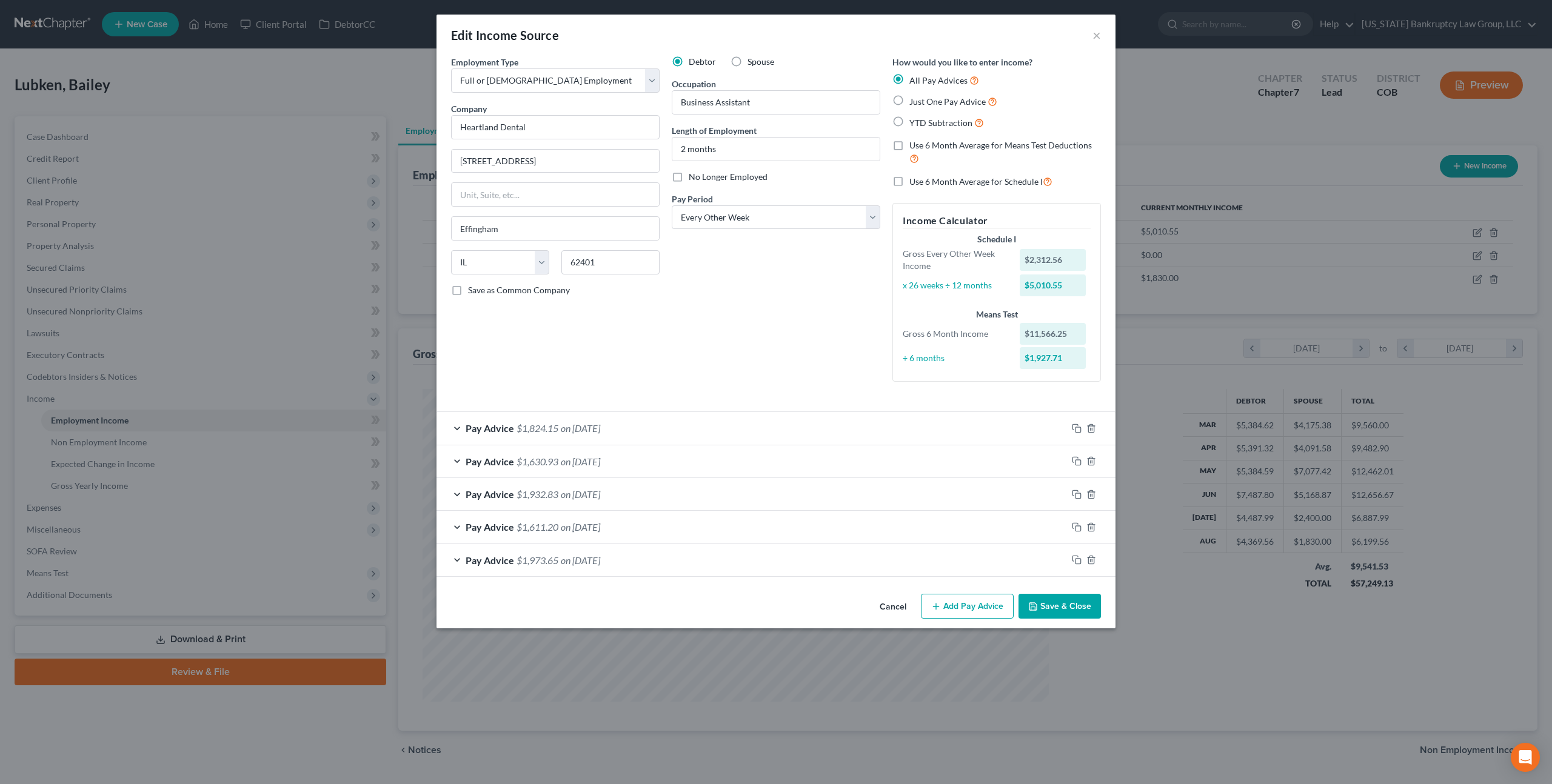
click at [785, 460] on div "Pay Advice $1,630.93 on 08/08/2025" at bounding box center [752, 462] width 630 height 32
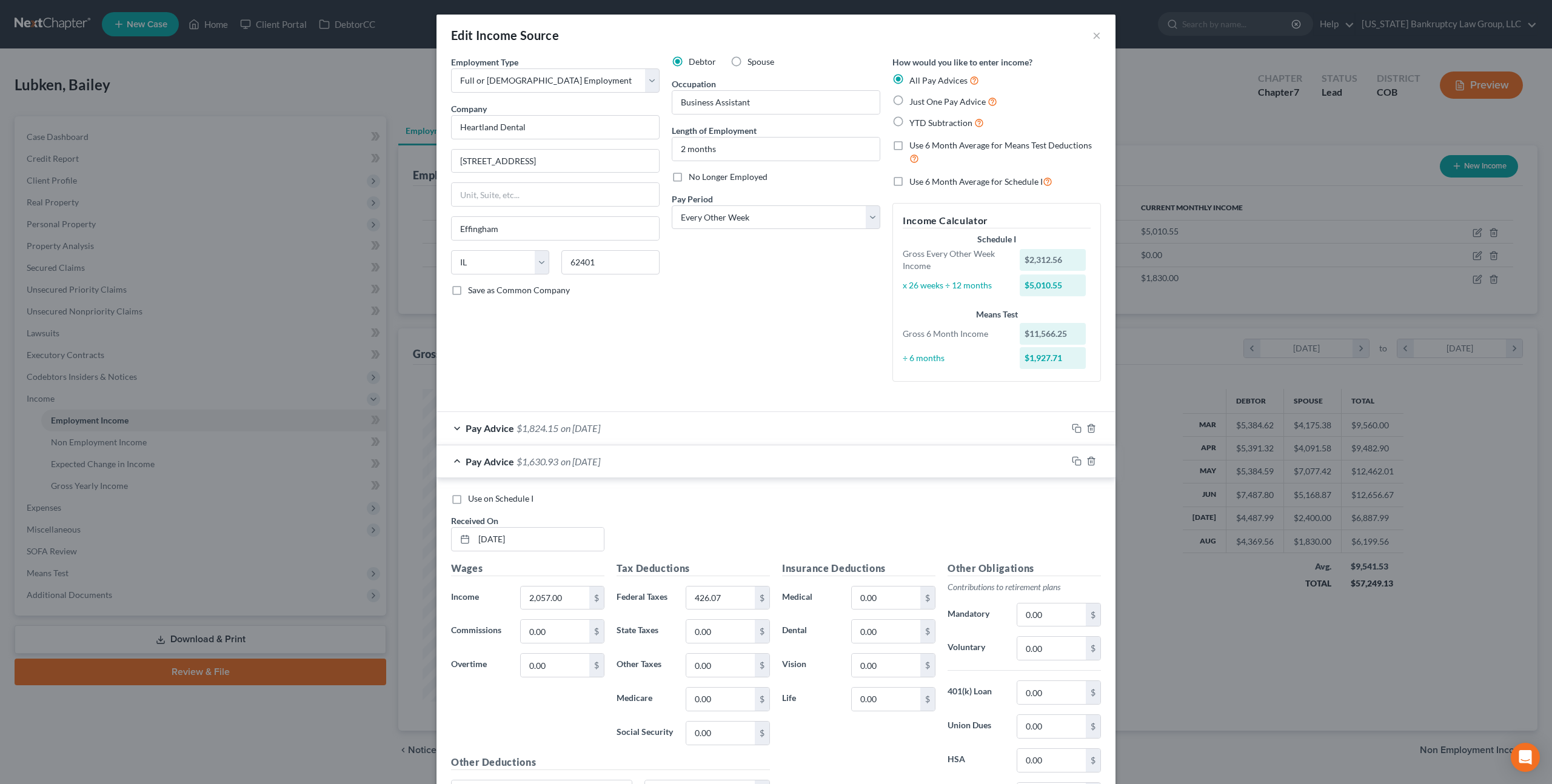
click at [468, 501] on label "Use on Schedule I" at bounding box center [501, 498] width 66 height 12
click at [473, 500] on input "Use on Schedule I" at bounding box center [477, 496] width 8 height 8
checkbox input "true"
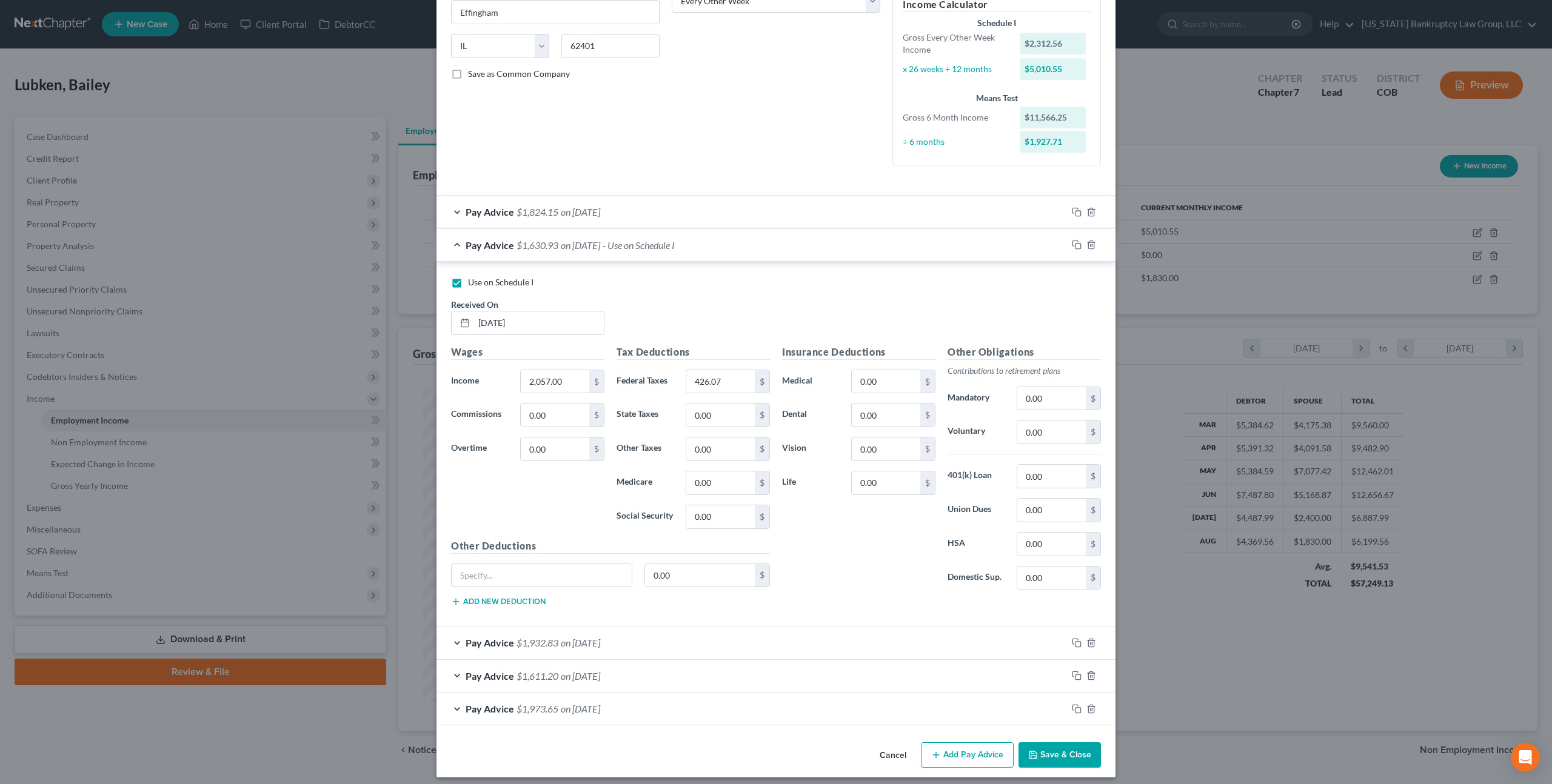
scroll to position [224, 0]
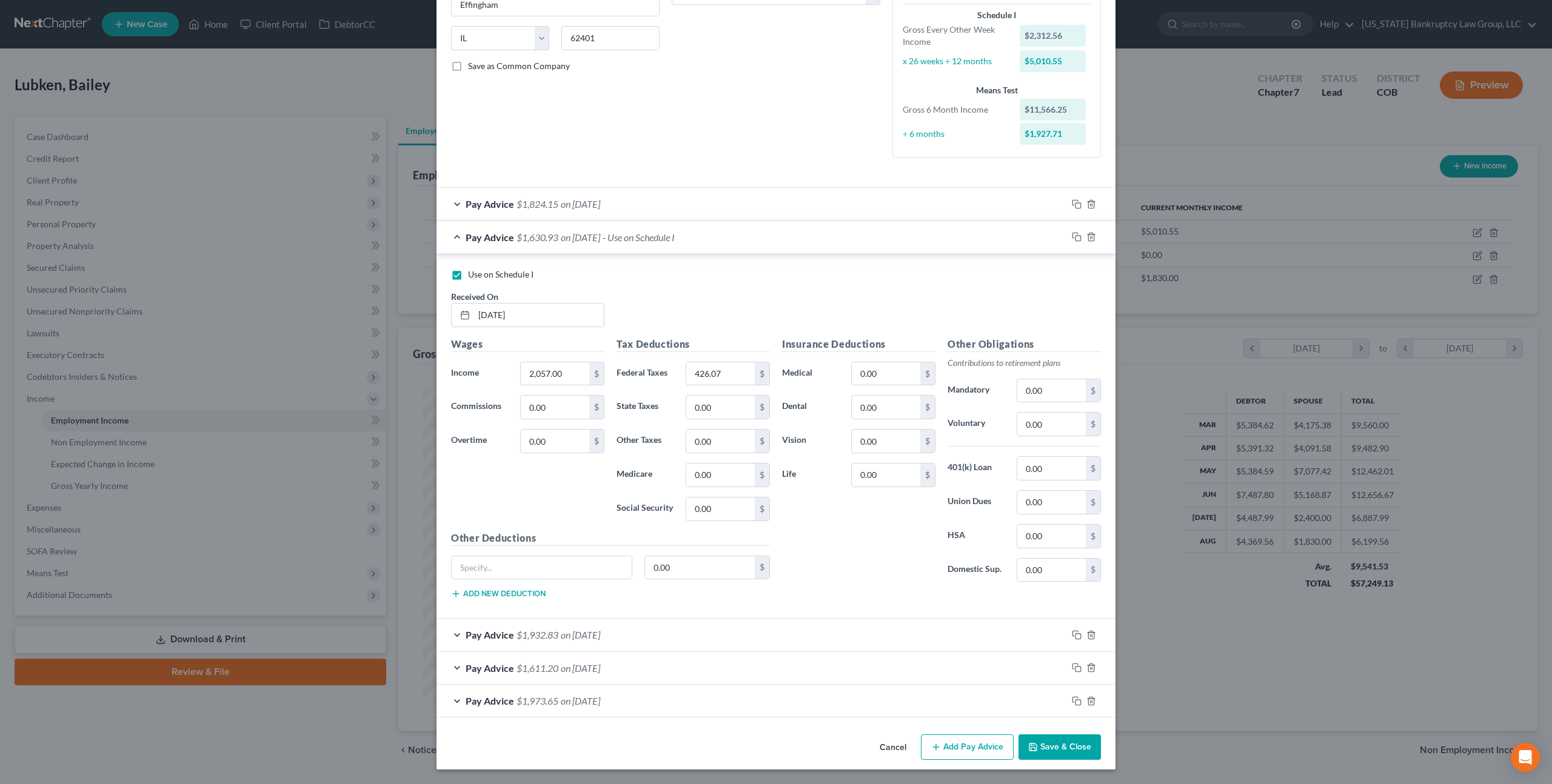
click at [1040, 745] on button "Save & Close" at bounding box center [1059, 747] width 83 height 26
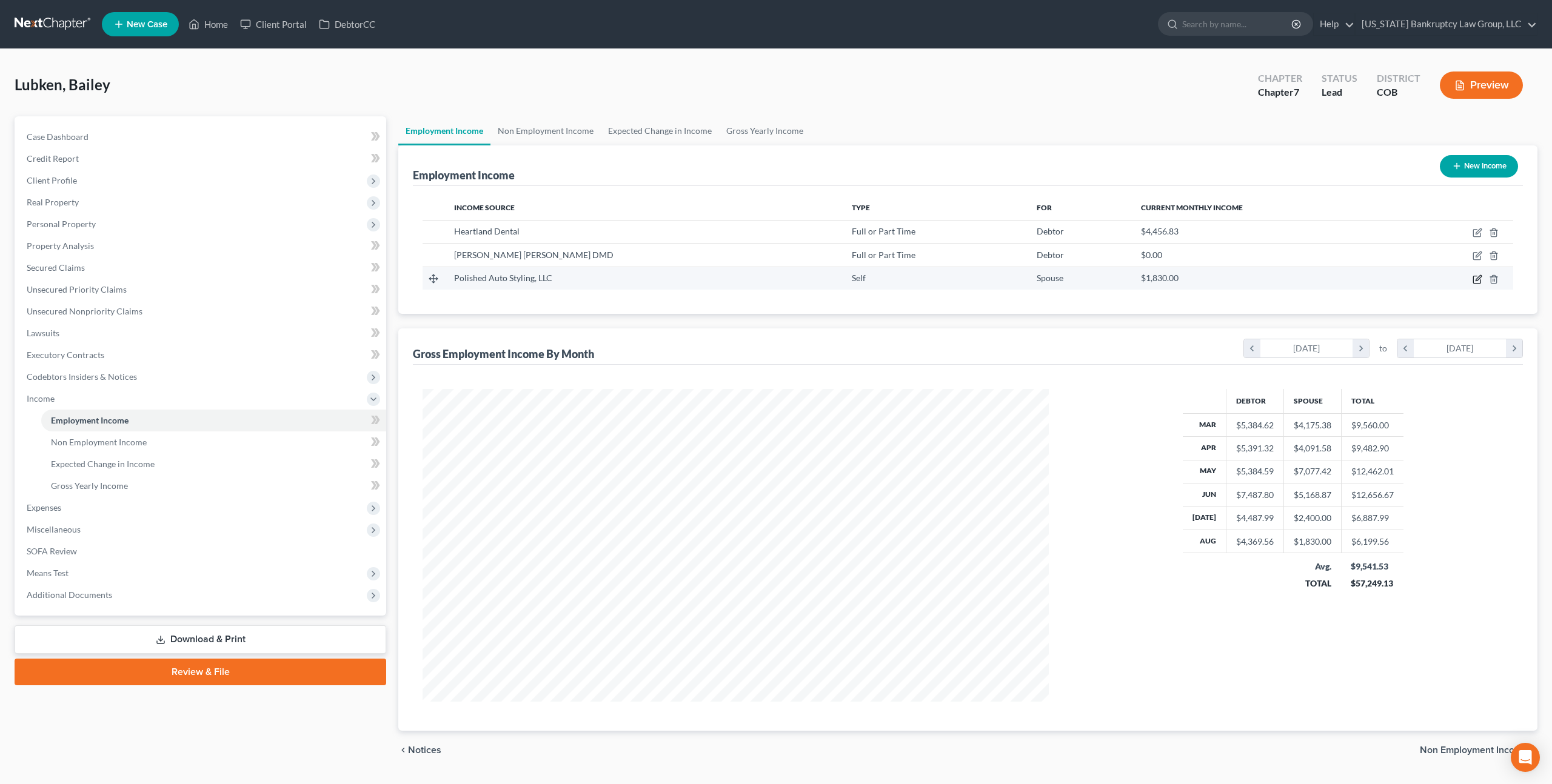
click at [1477, 281] on icon "button" at bounding box center [1477, 280] width 10 height 10
select select "1"
select select "5"
select select "0"
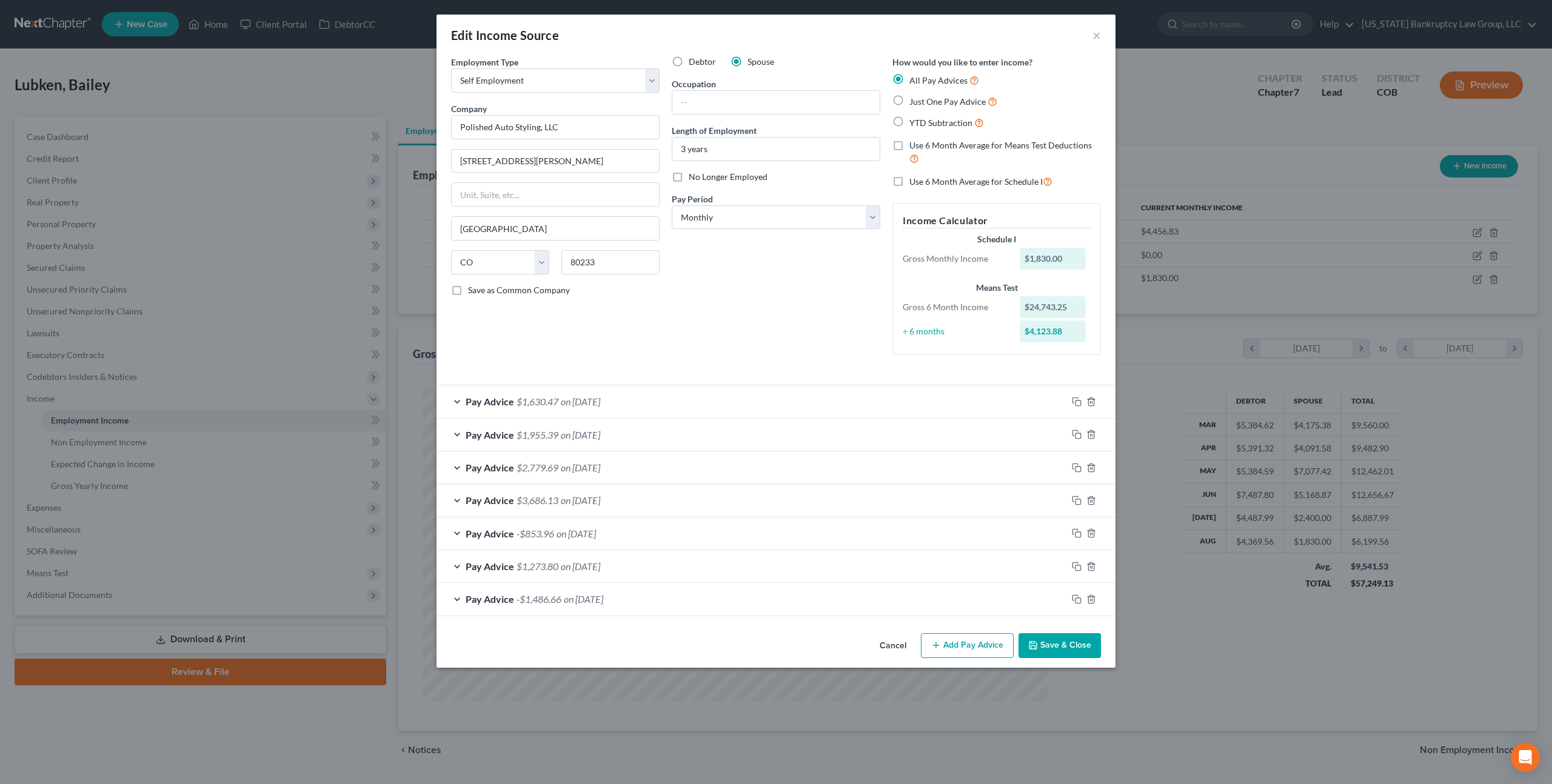
click at [562, 399] on span "on 08/28/2025" at bounding box center [580, 402] width 40 height 12
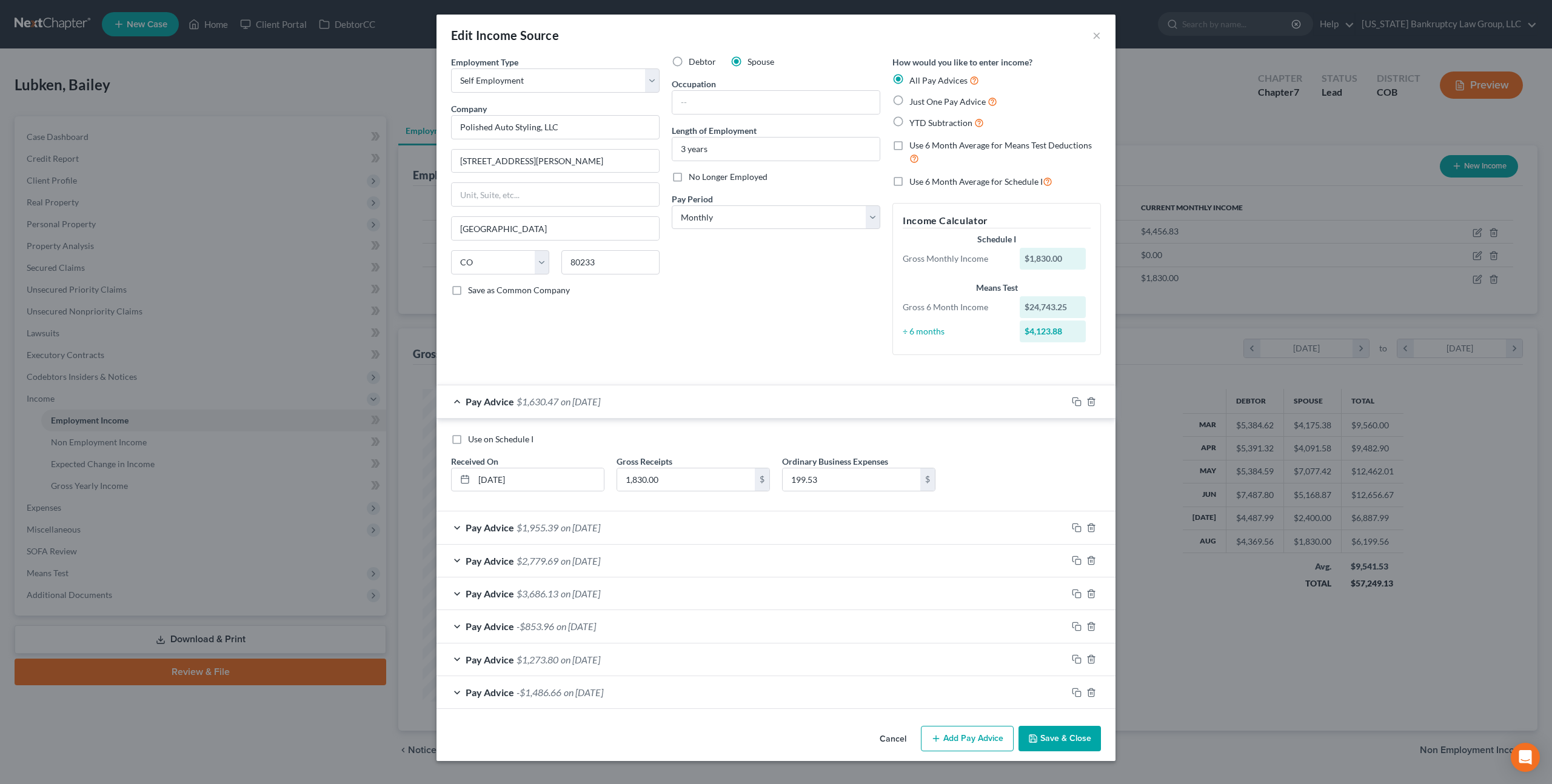
click at [468, 441] on label "Use on Schedule I" at bounding box center [501, 439] width 66 height 12
click at [473, 441] on input "Use on Schedule I" at bounding box center [477, 437] width 8 height 8
checkbox input "true"
click at [1065, 739] on button "Save & Close" at bounding box center [1059, 739] width 83 height 26
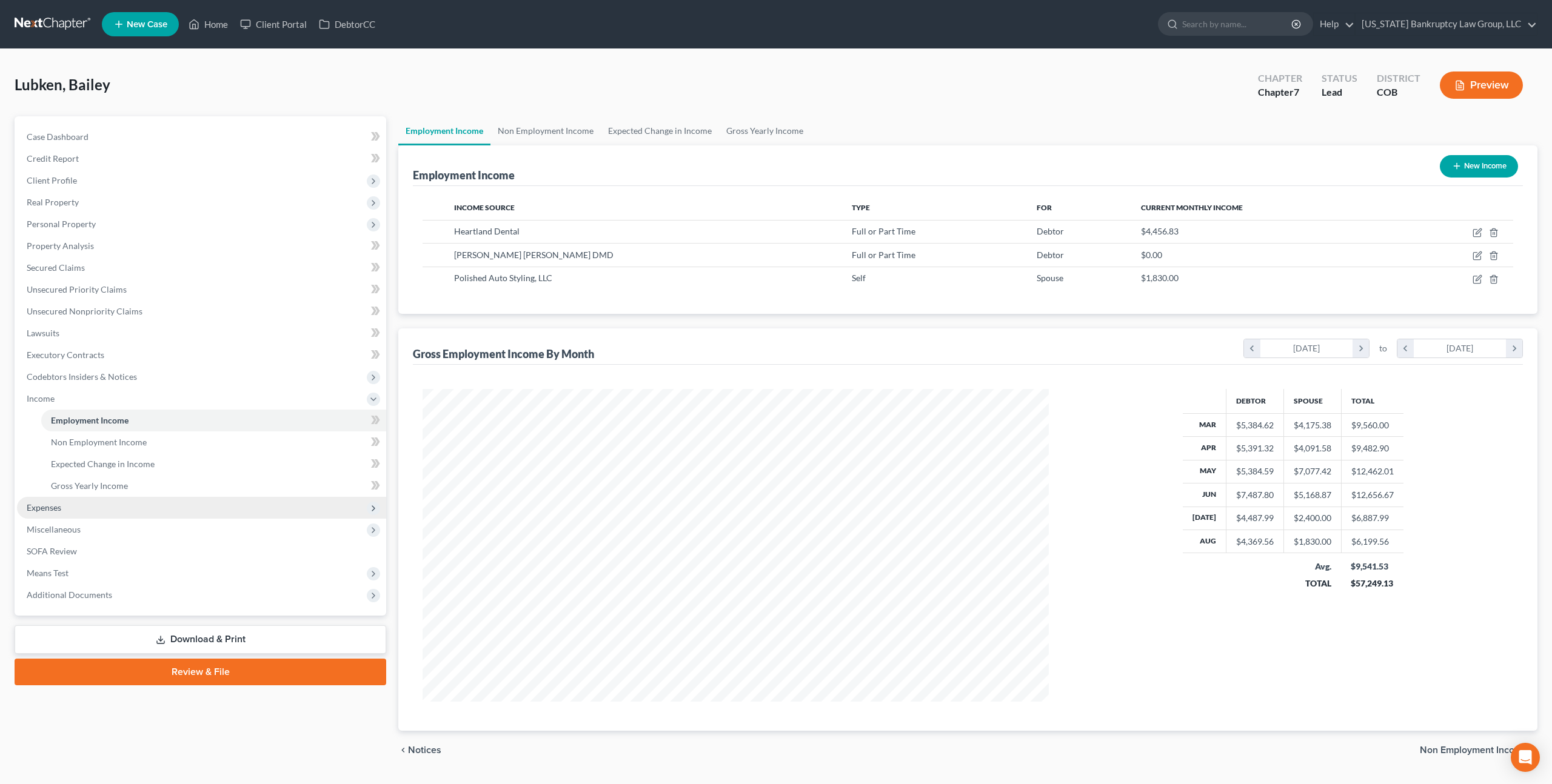
click at [57, 509] on span "Expenses" at bounding box center [44, 507] width 35 height 10
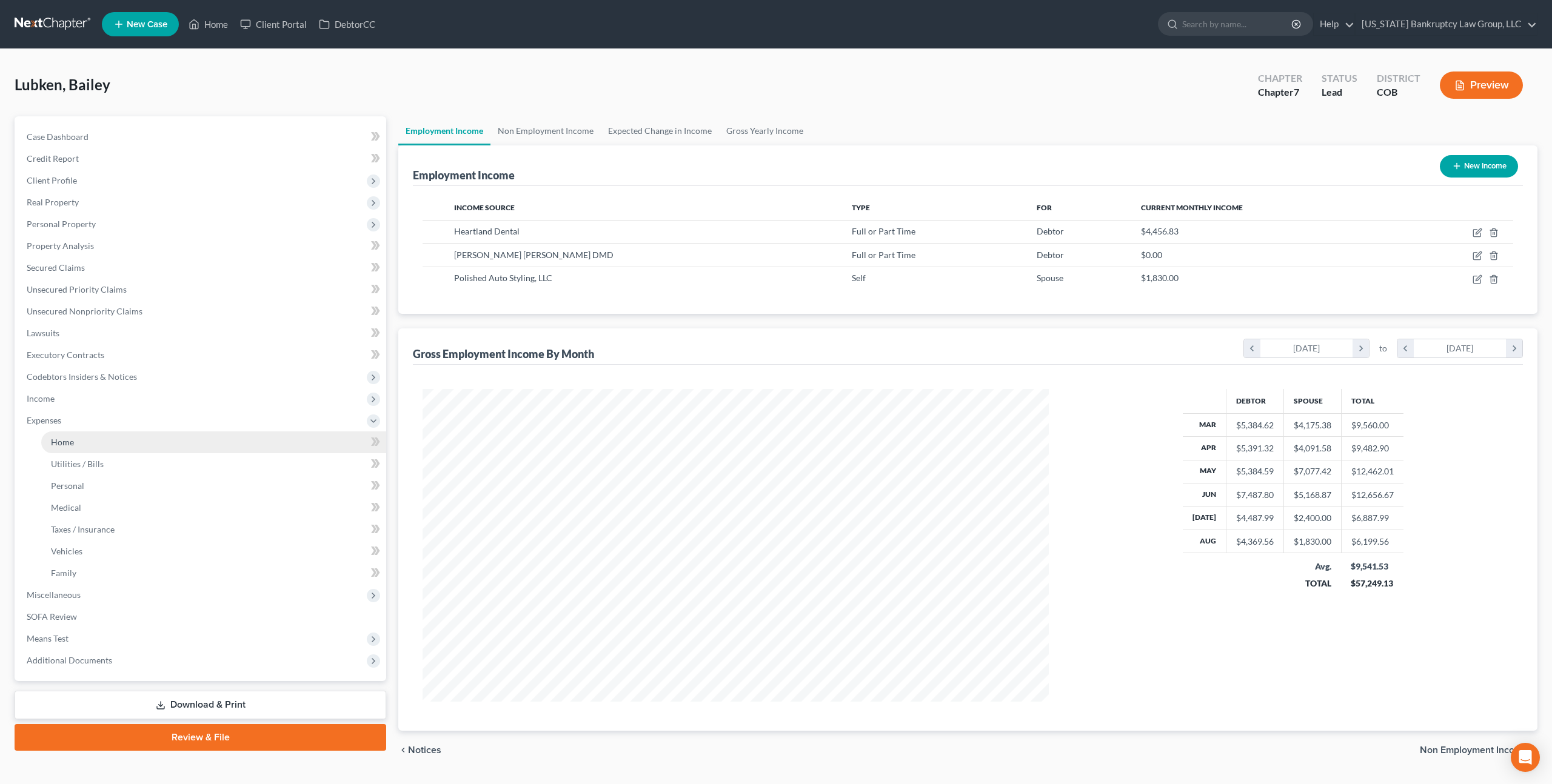
click at [69, 440] on span "Home" at bounding box center [62, 442] width 23 height 10
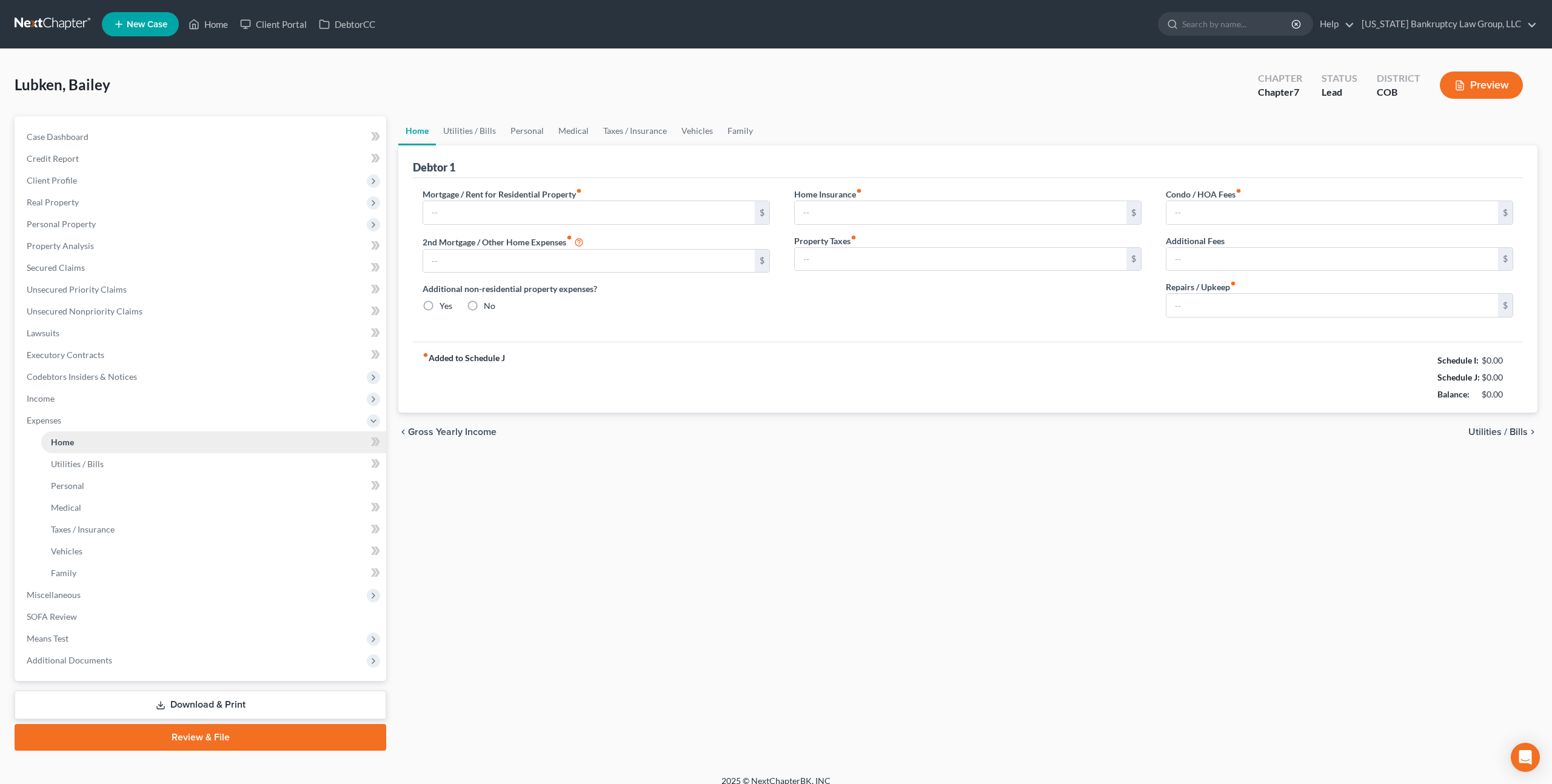
type input "3,981.95"
type input "0.00"
radio input "true"
type input "0.00"
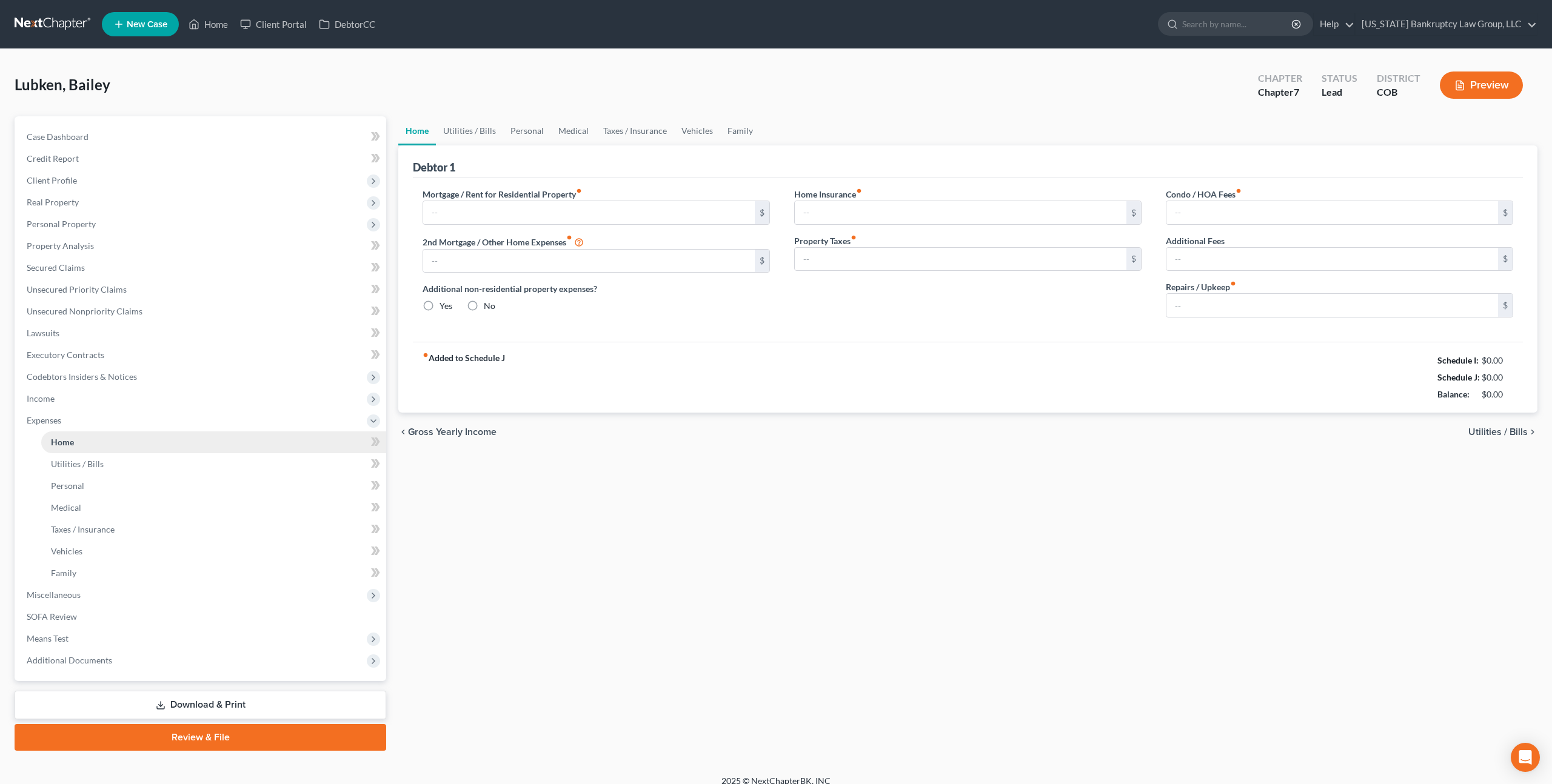
type input "0.00"
click at [74, 637] on span "Means Test" at bounding box center [201, 639] width 369 height 22
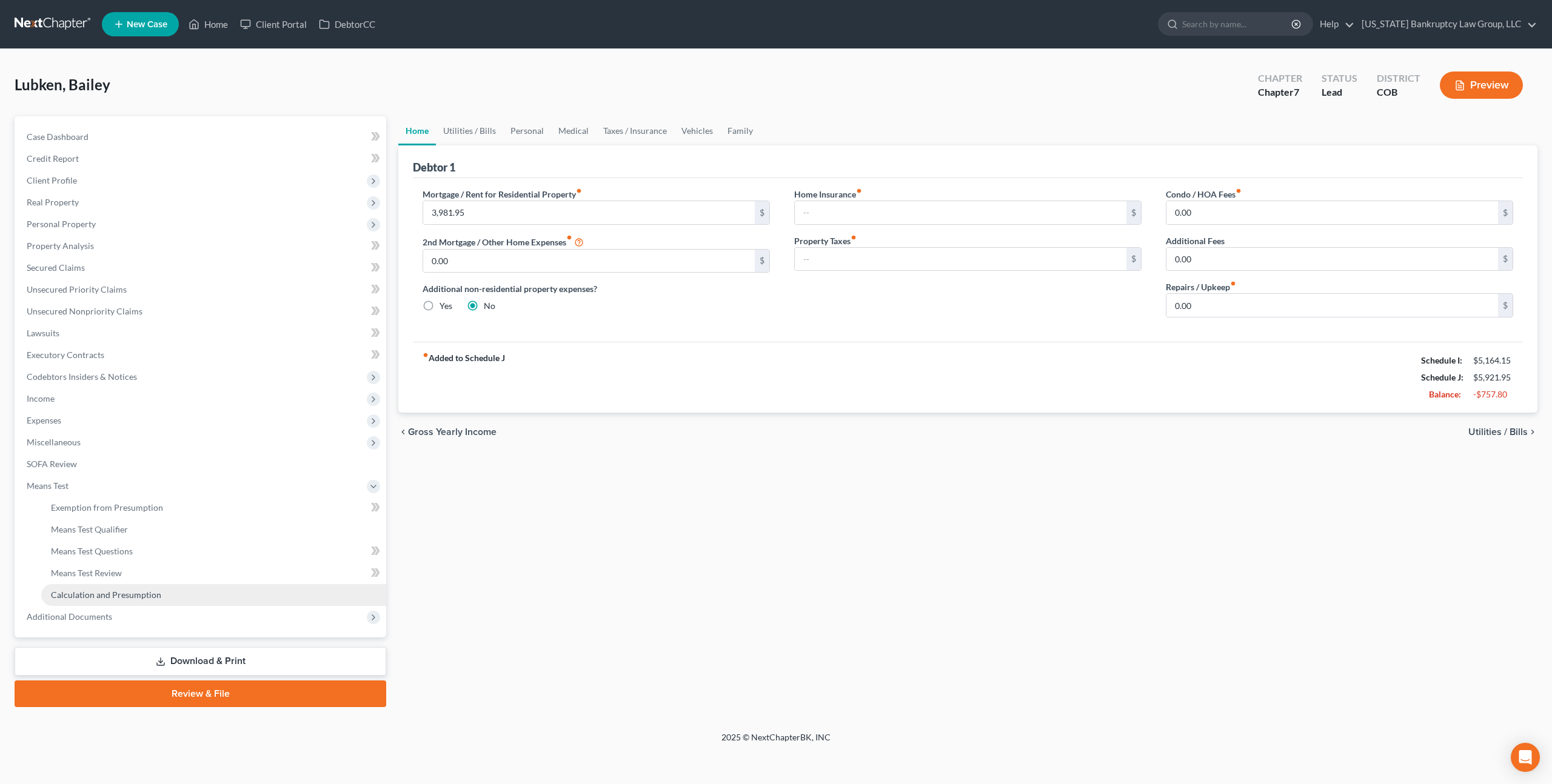
click at [128, 595] on span "Calculation and Presumption" at bounding box center [106, 595] width 111 height 10
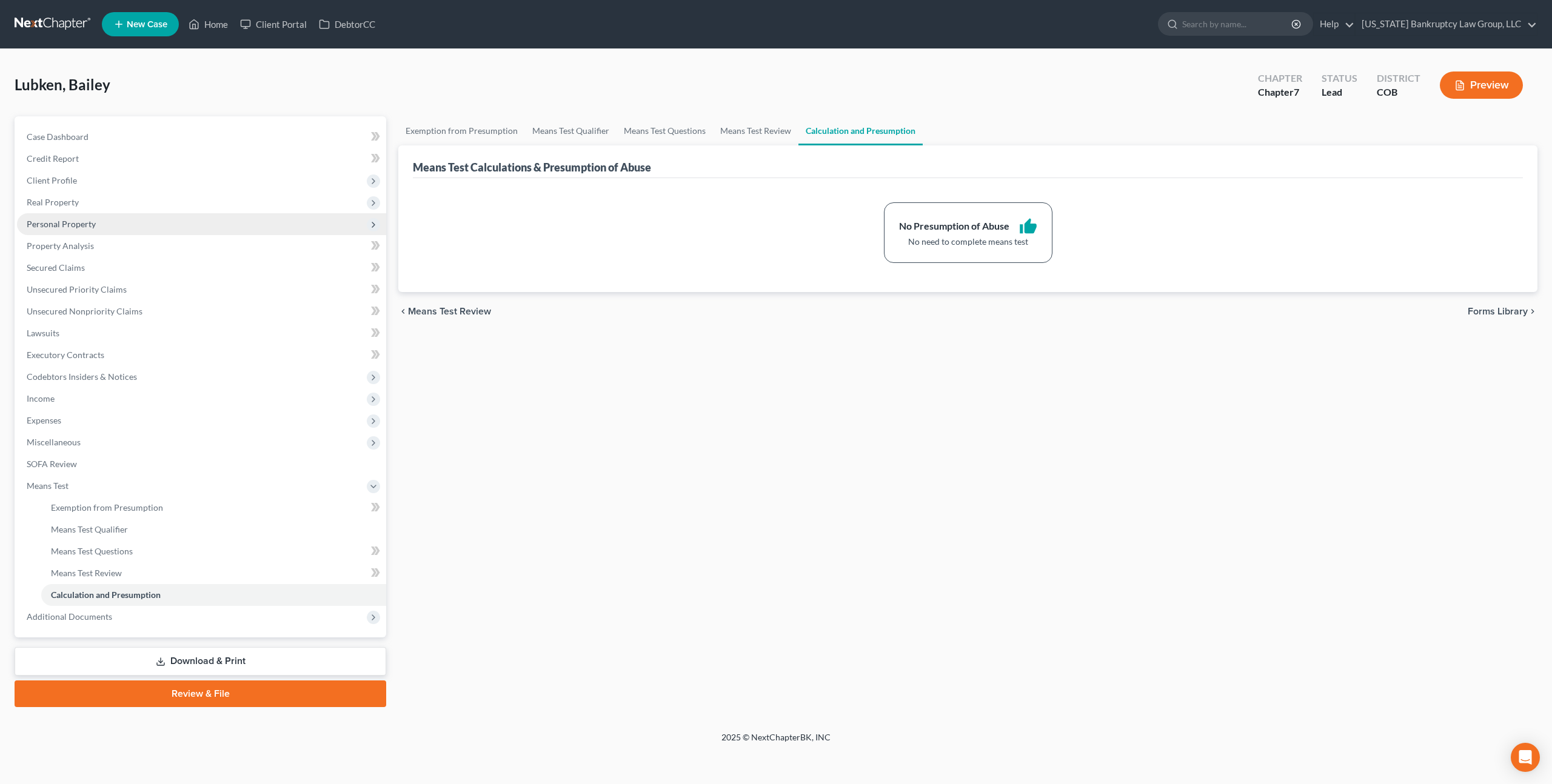
click at [70, 229] on span "Personal Property" at bounding box center [61, 224] width 69 height 10
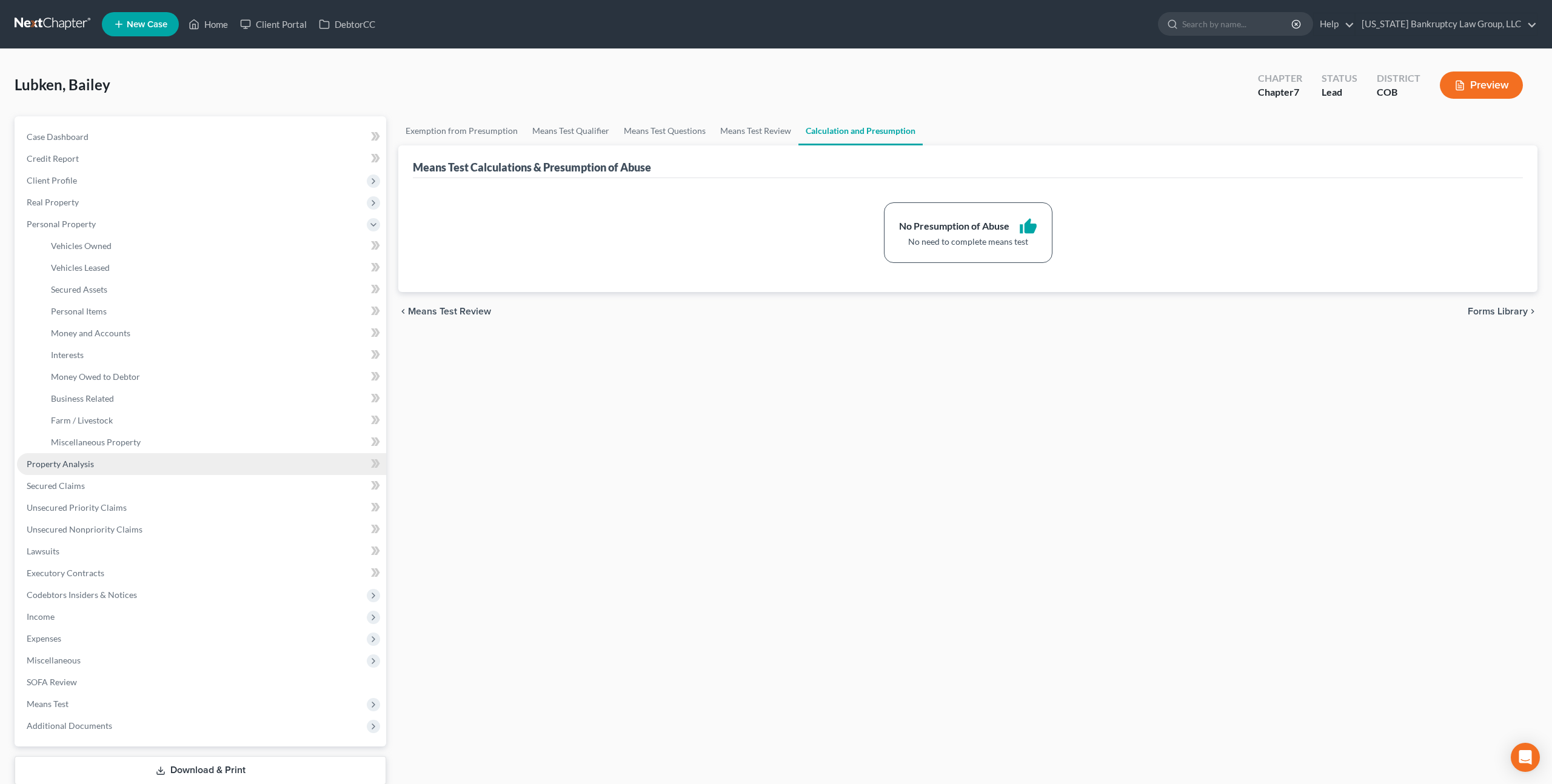
click at [72, 468] on span "Property Analysis" at bounding box center [61, 464] width 68 height 10
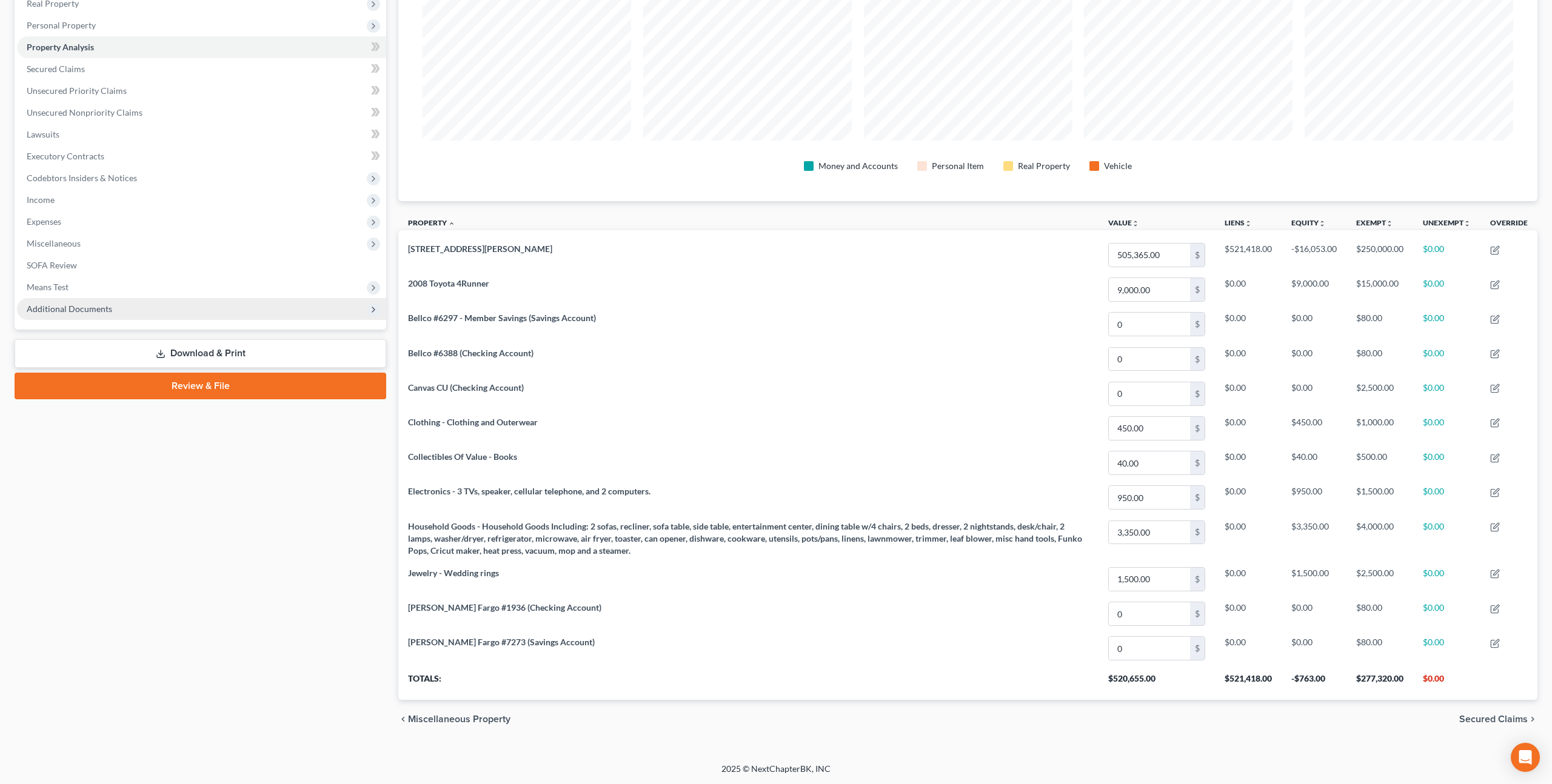
click at [100, 304] on span "Additional Documents" at bounding box center [70, 308] width 86 height 10
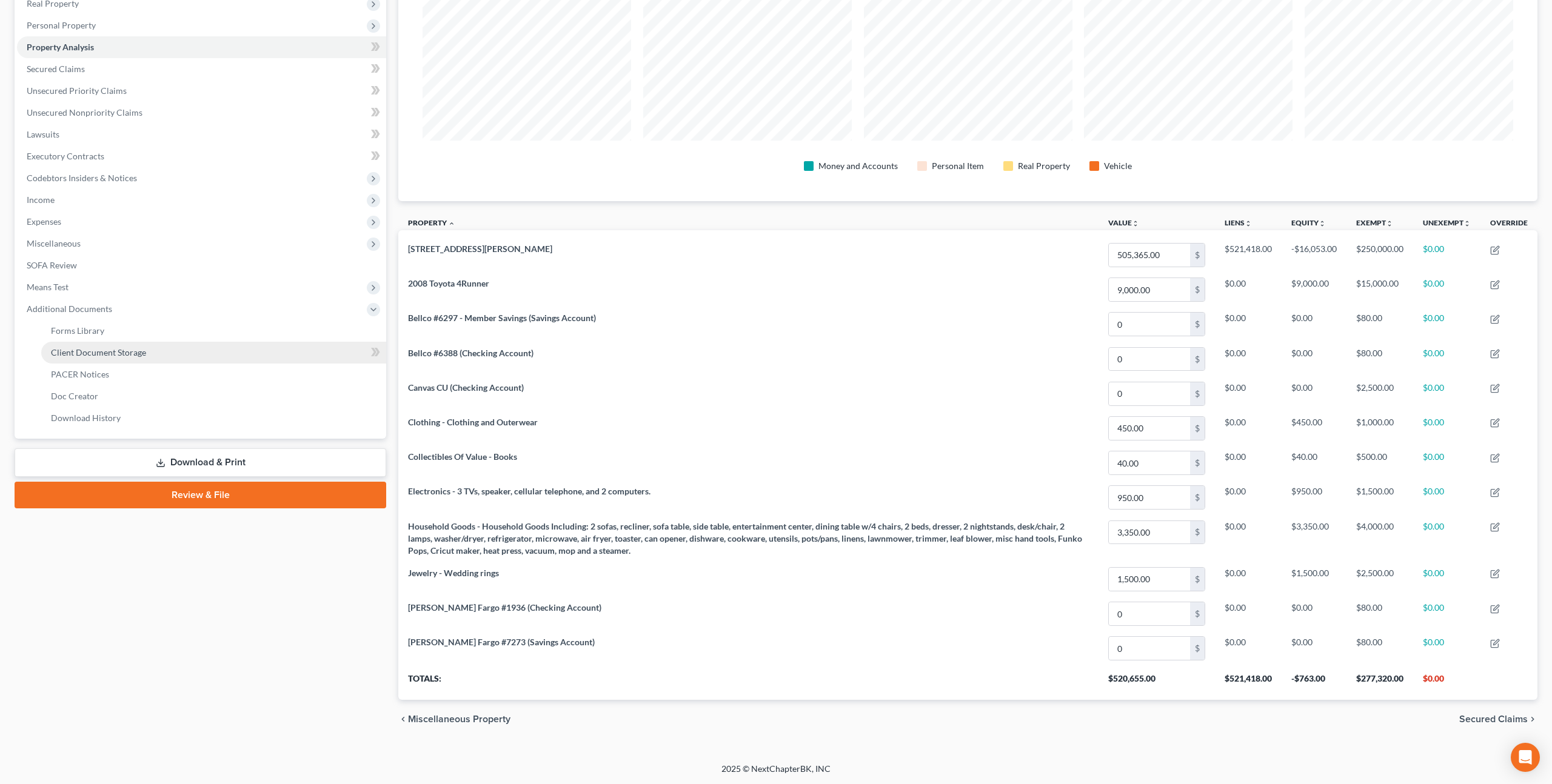
click at [128, 354] on span "Client Document Storage" at bounding box center [99, 352] width 96 height 10
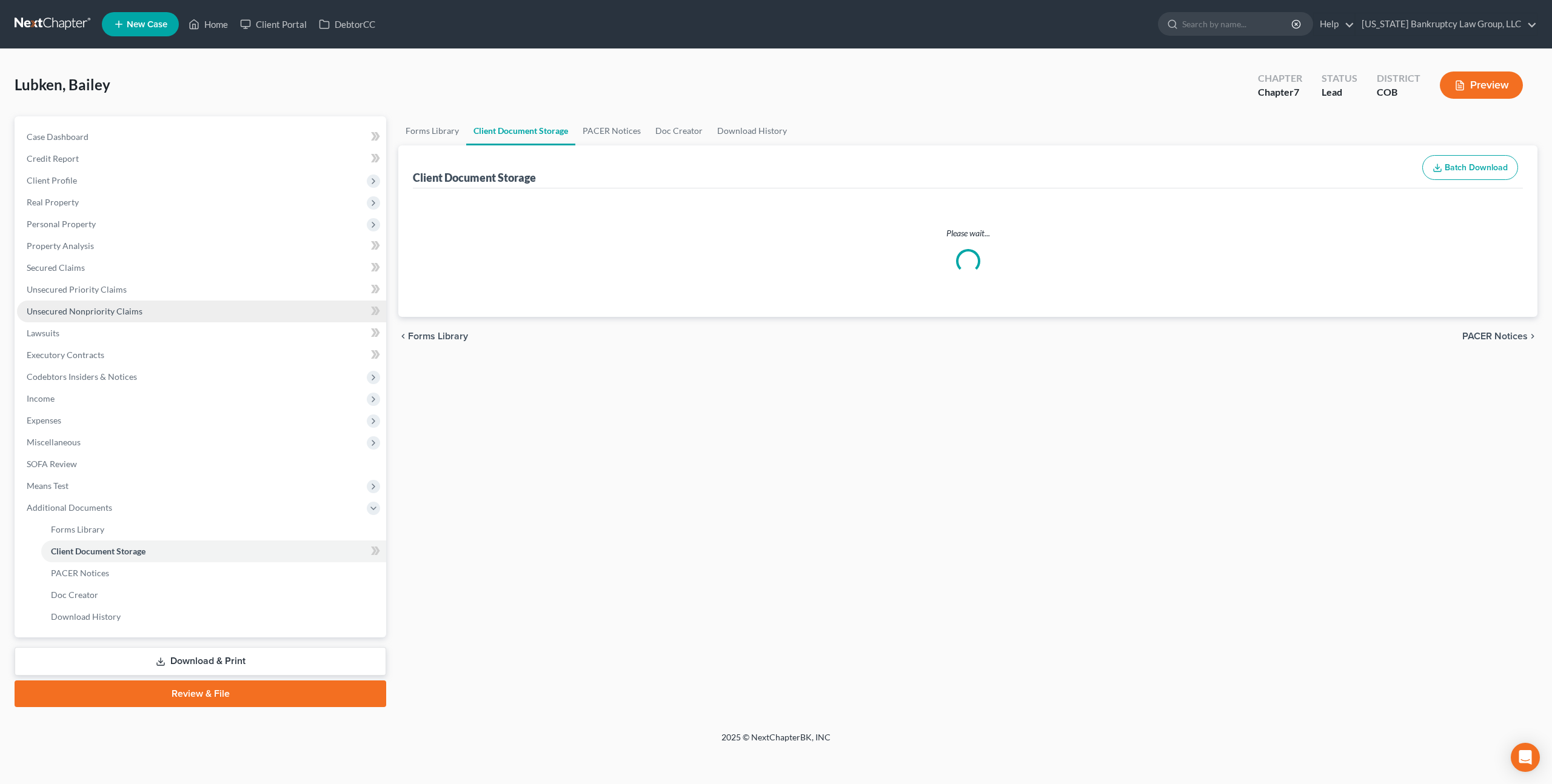
select select "5"
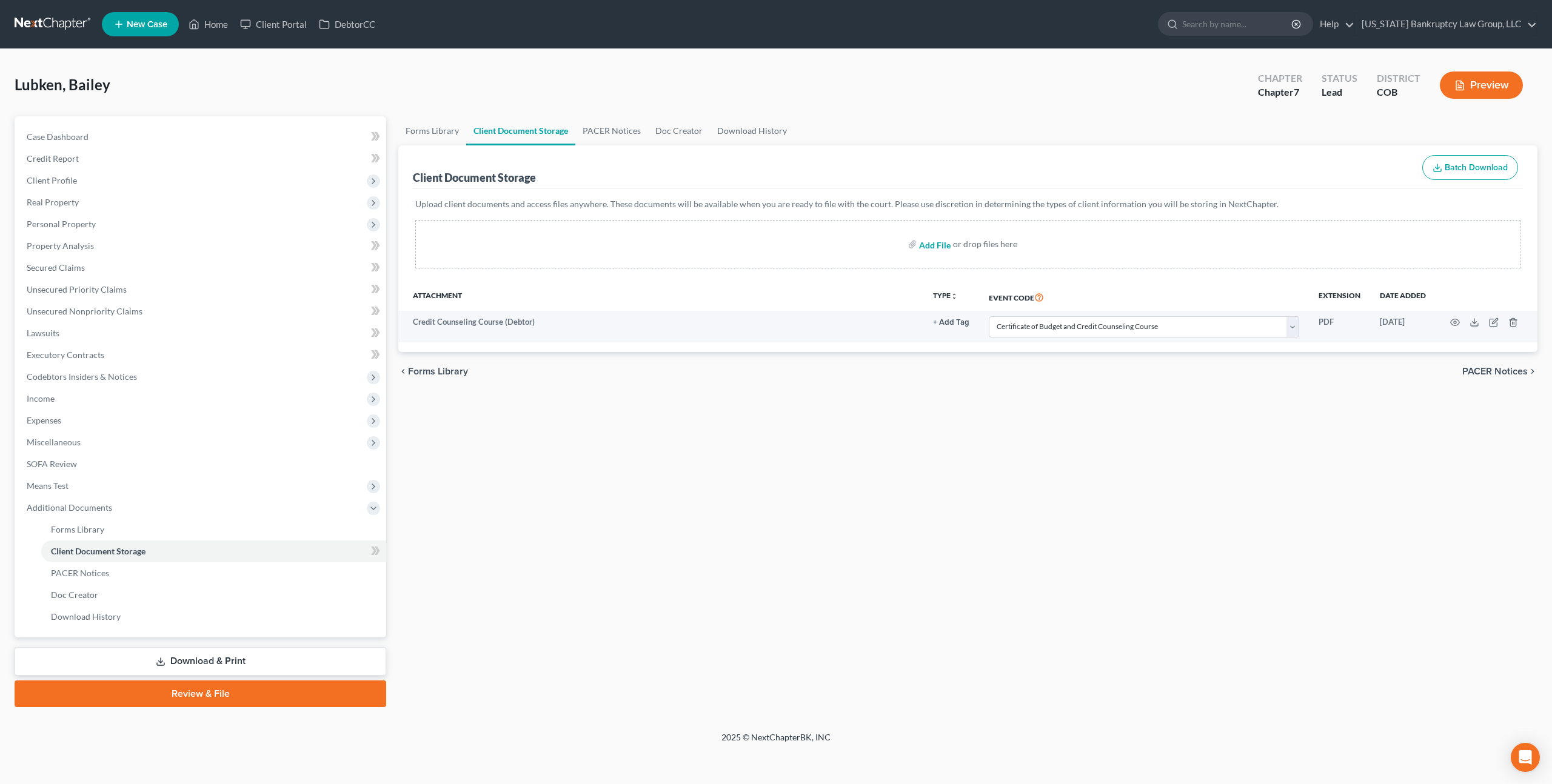
click at [935, 244] on input "file" at bounding box center [933, 244] width 29 height 22
type input "C:\fakepath\Paystubs for Filing.pdf"
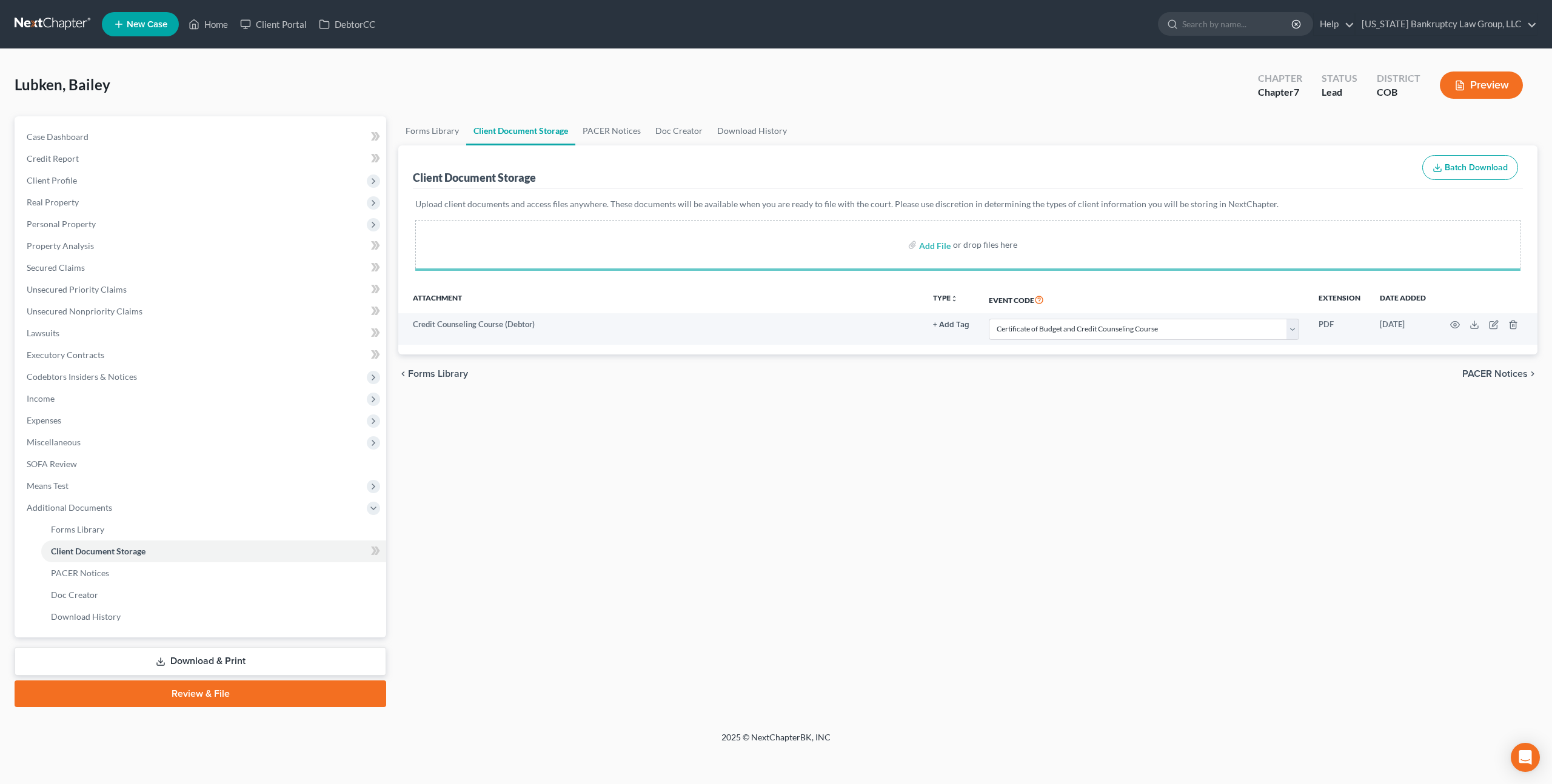
select select "5"
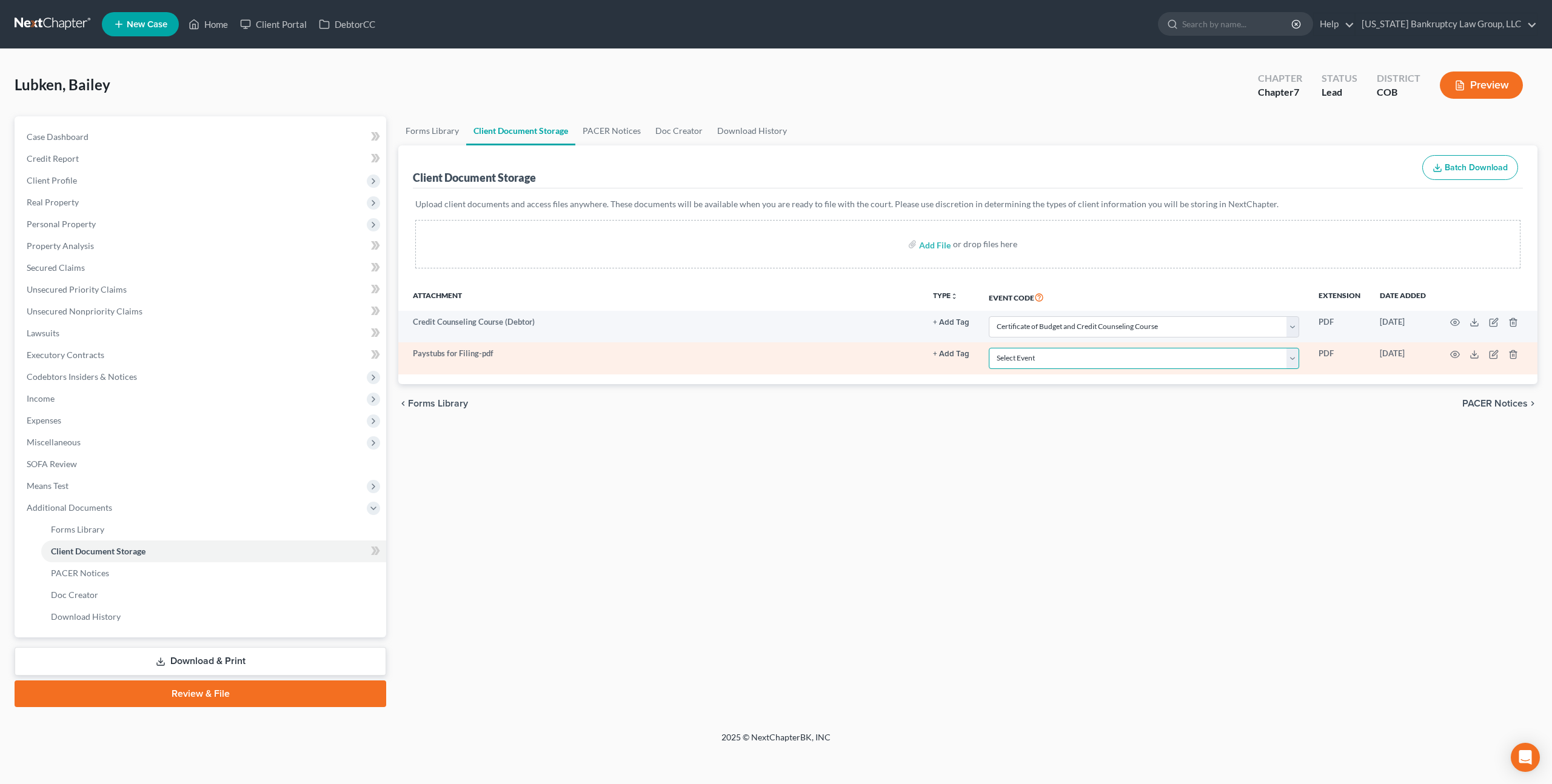
click at [1067, 359] on select "Select Event 1009-1.1 Notice of Amendments 20 Largest Unsecured Creditors Amend…" at bounding box center [1144, 358] width 311 height 21
select select "28"
click at [990, 348] on select "Select Event 1009-1.1 Notice of Amendments 20 Largest Unsecured Creditors Amend…" at bounding box center [1144, 358] width 311 height 21
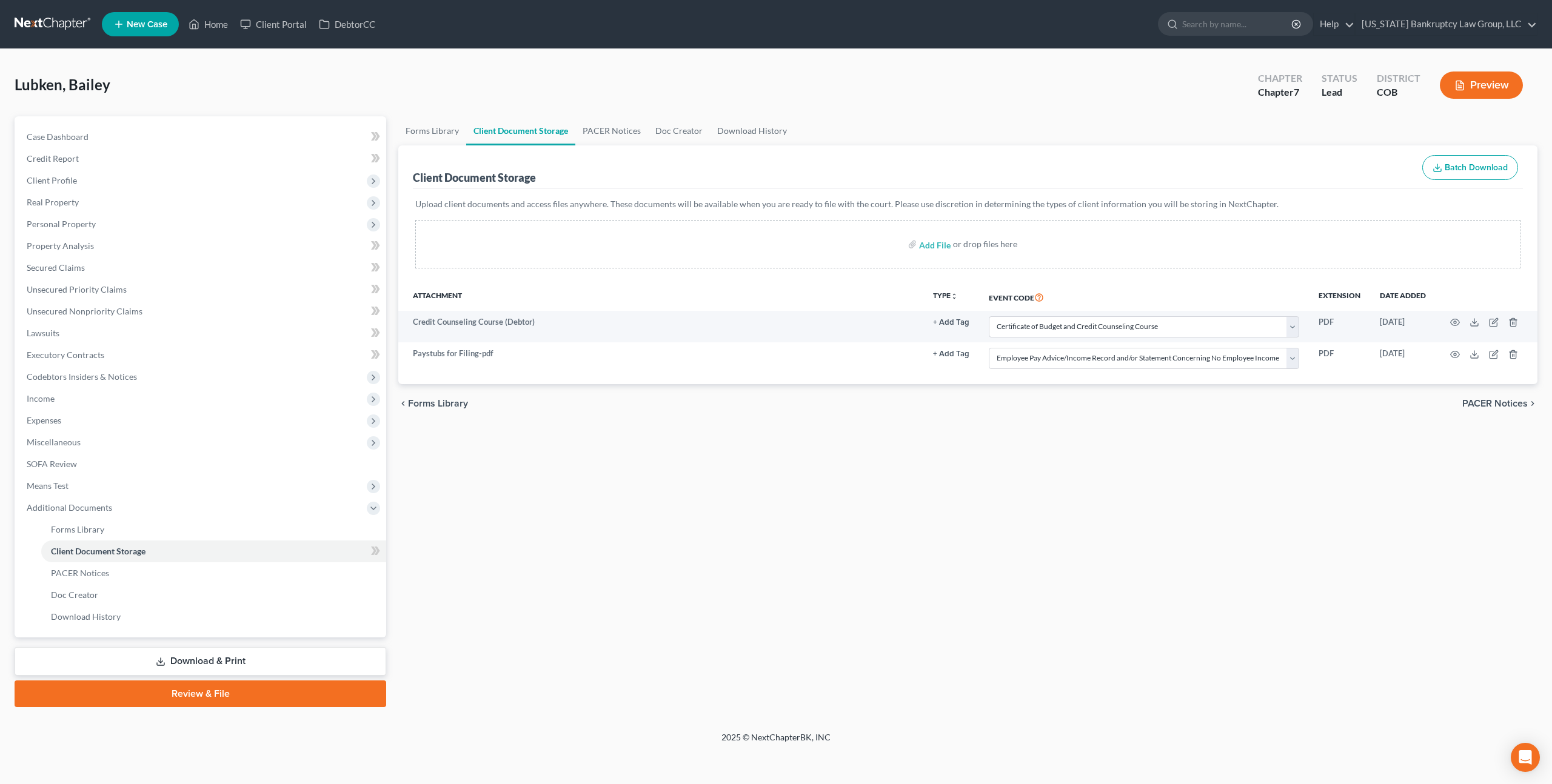
click at [196, 655] on link "Download & Print" at bounding box center [200, 661] width 371 height 29
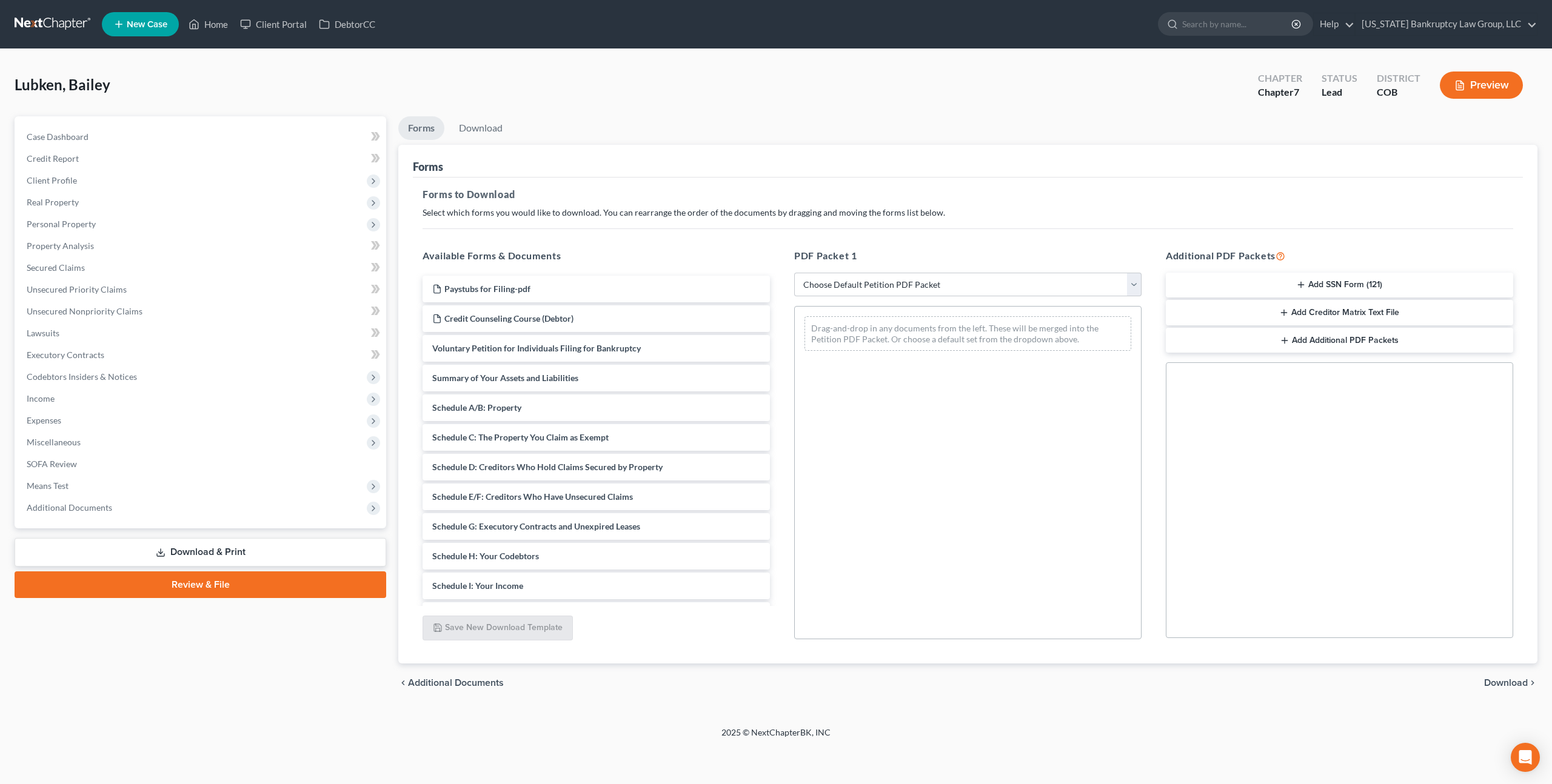
click at [1325, 280] on button "Add SSN Form (121)" at bounding box center [1339, 286] width 347 height 26
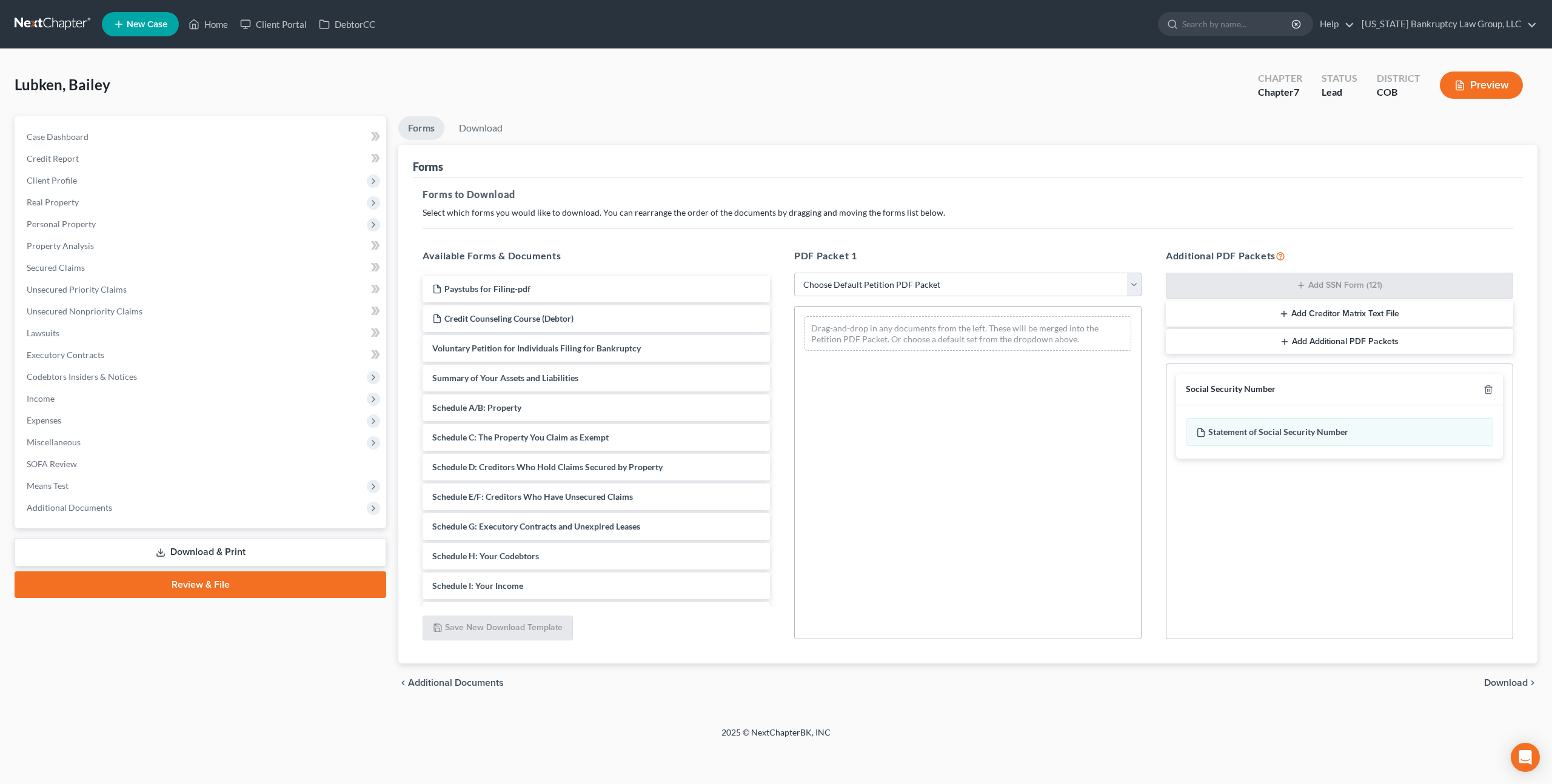
click at [1503, 680] on span "Download" at bounding box center [1506, 684] width 44 height 10
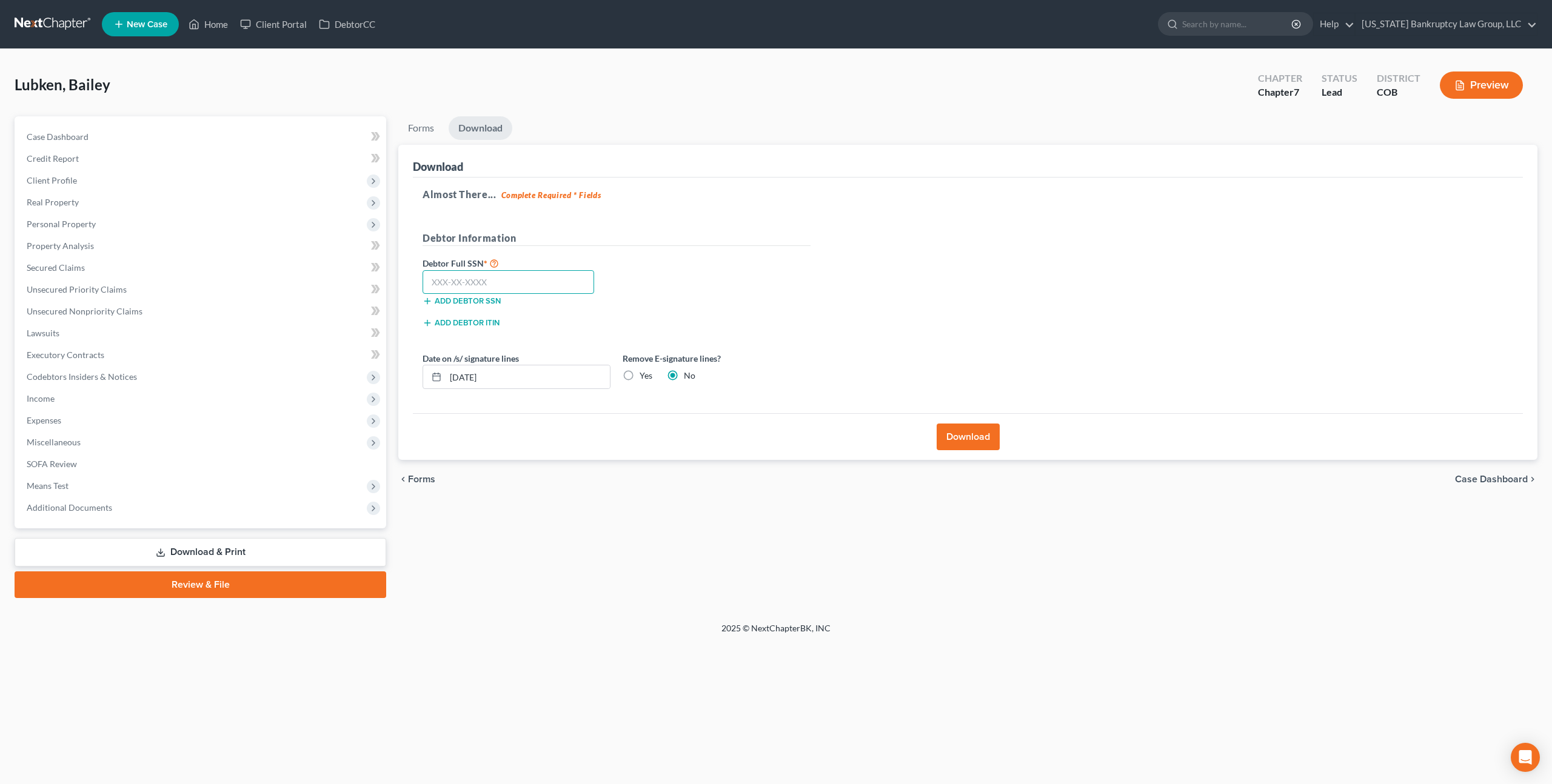
click at [458, 277] on input "text" at bounding box center [509, 283] width 171 height 24
type input "651-10-8136"
click at [959, 435] on button "Download" at bounding box center [968, 437] width 63 height 27
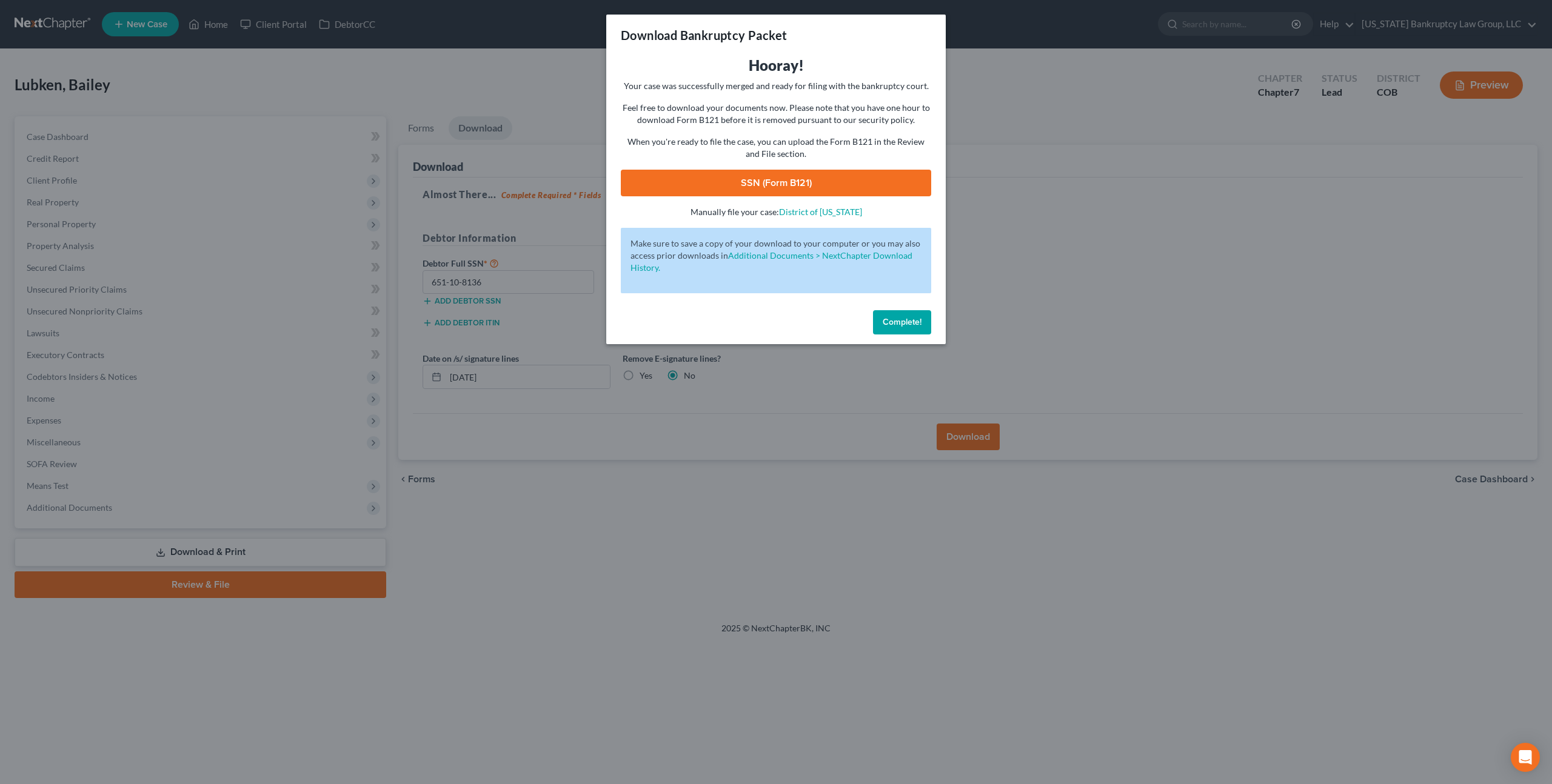
click at [708, 179] on link "SSN (Form B121)" at bounding box center [776, 183] width 311 height 27
click at [885, 317] on span "Complete!" at bounding box center [902, 322] width 39 height 10
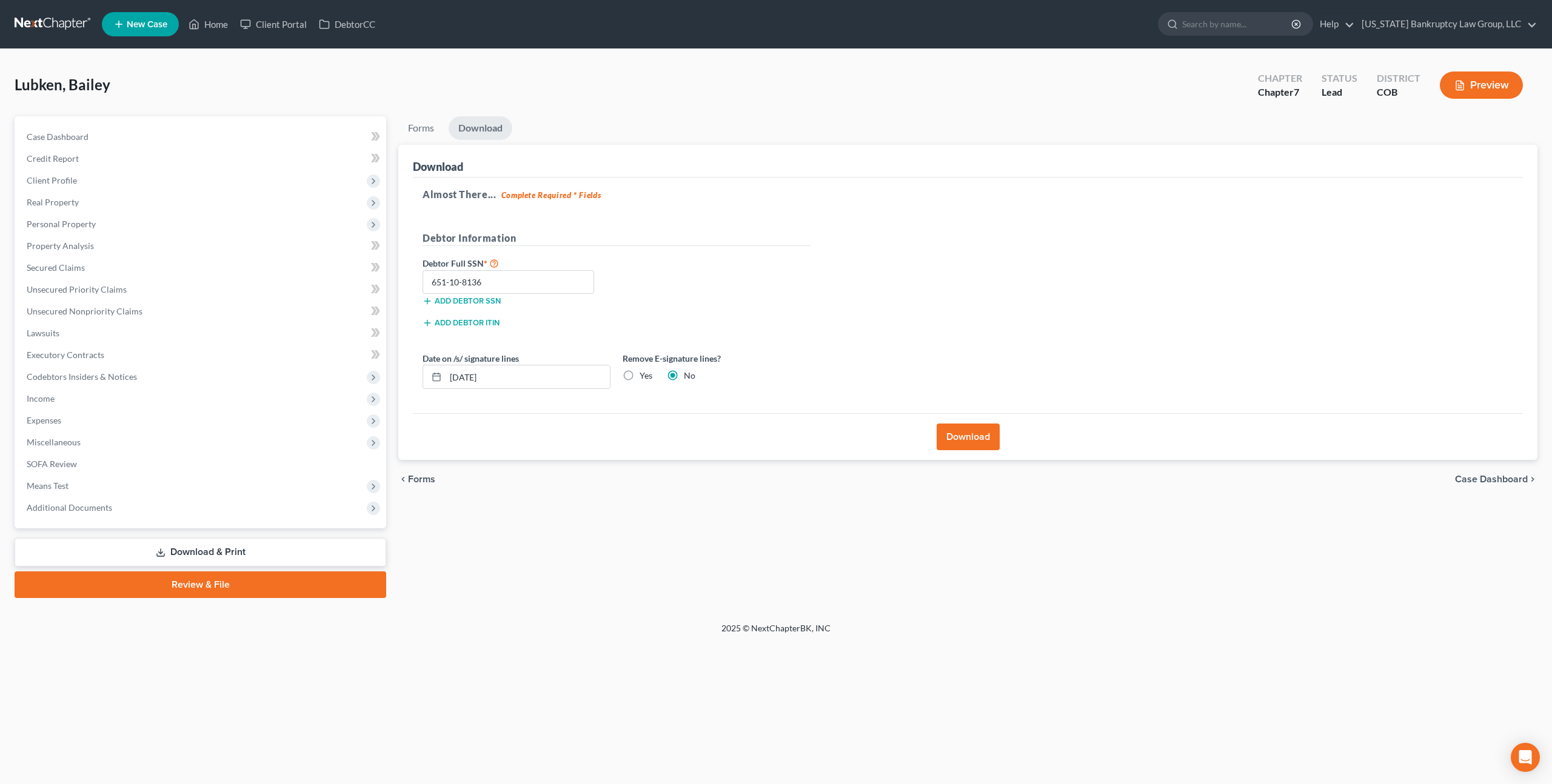
click at [29, 16] on link at bounding box center [54, 24] width 78 height 22
